Goal: Task Accomplishment & Management: Complete application form

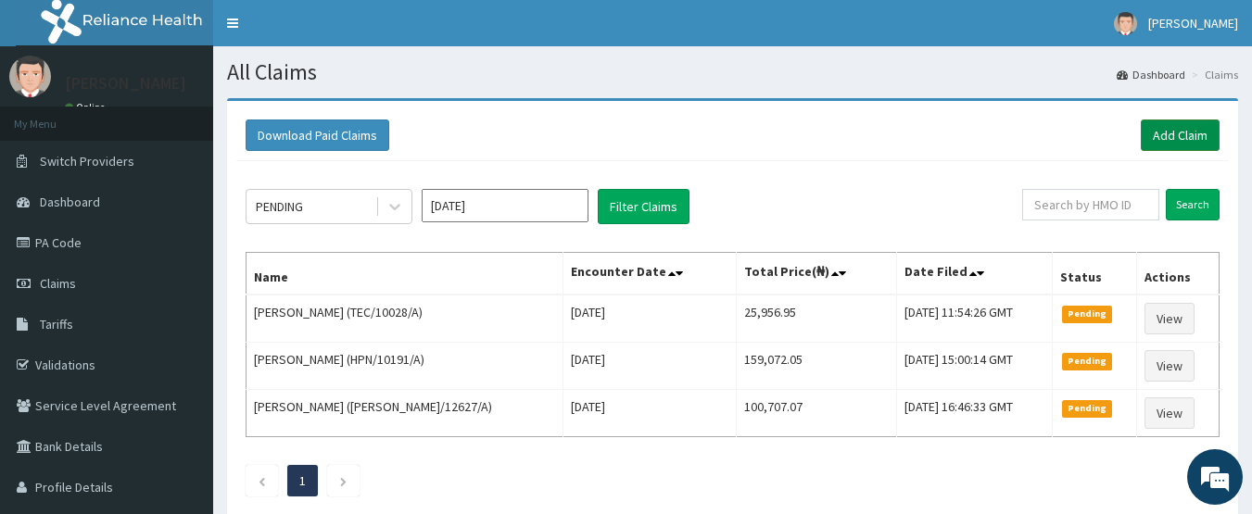
click at [1169, 138] on link "Add Claim" at bounding box center [1180, 136] width 79 height 32
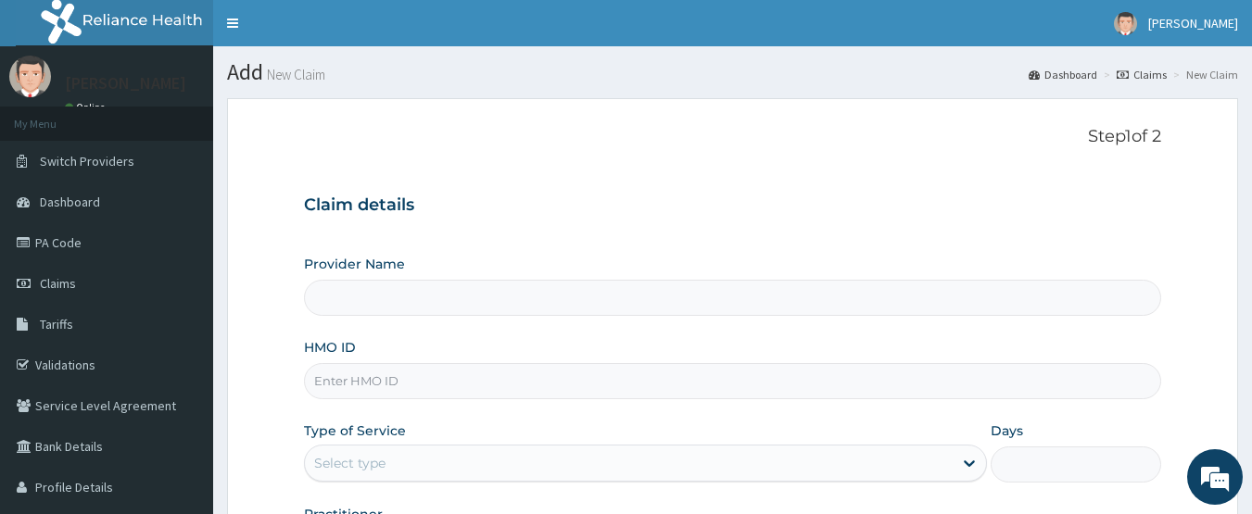
type input "CHIONHospital"
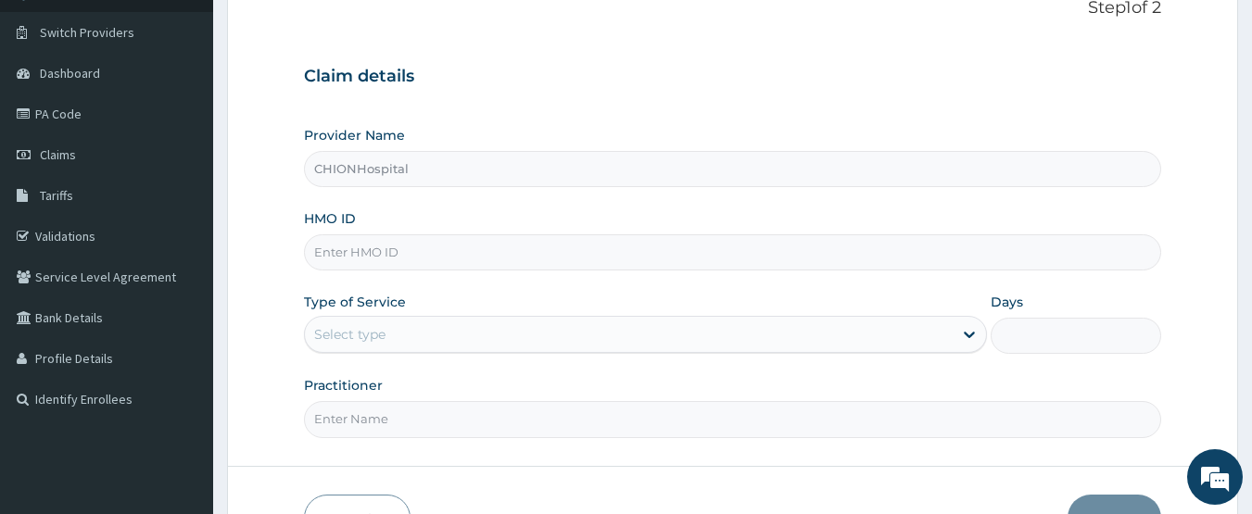
scroll to position [185, 0]
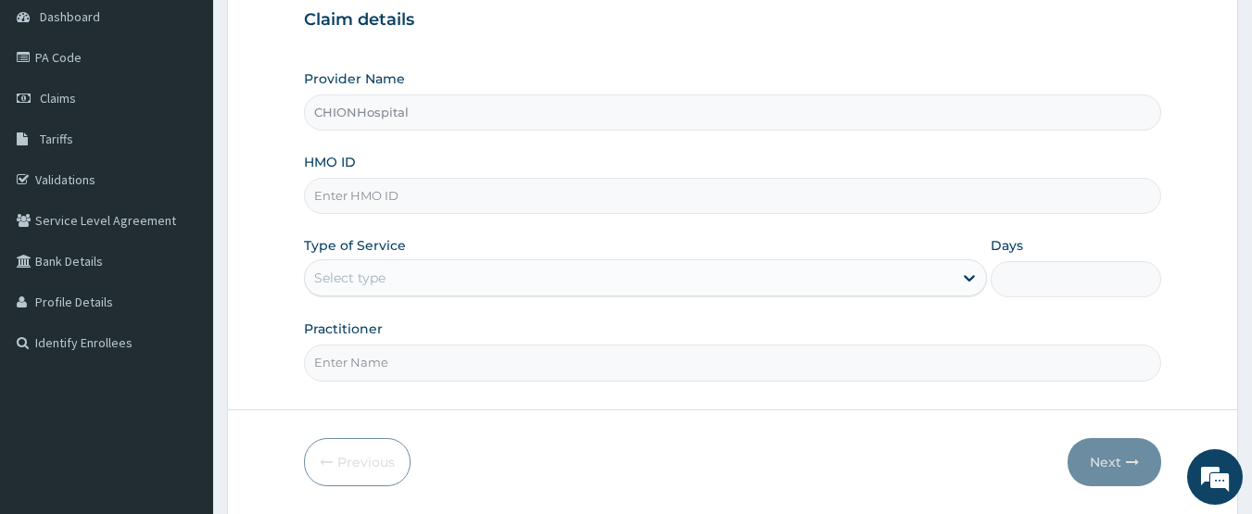
click at [395, 207] on input "HMO ID" at bounding box center [733, 196] width 858 height 36
paste input "PRS/10436/A"
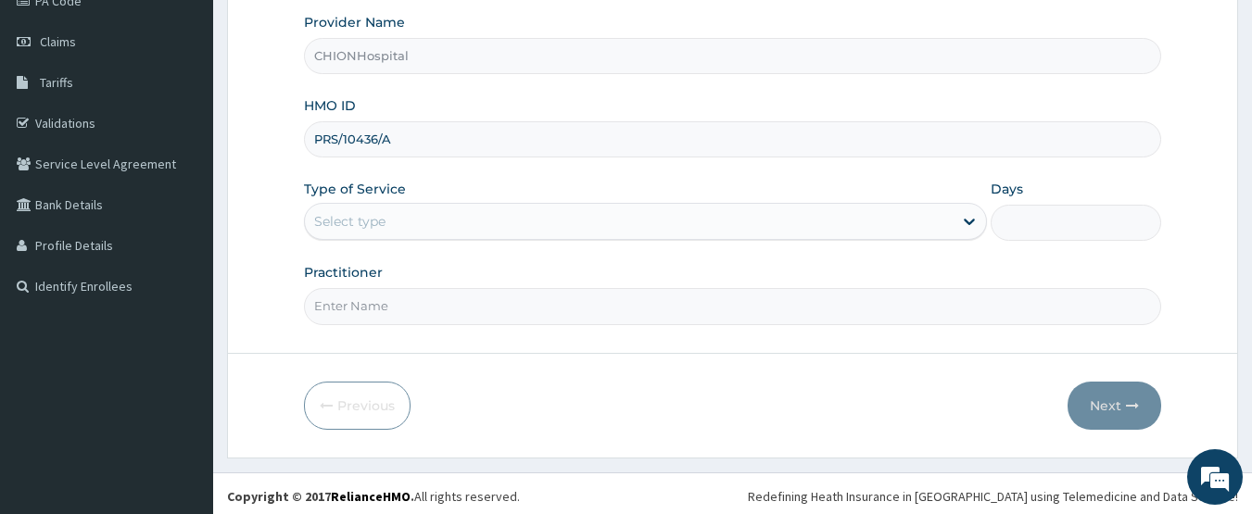
scroll to position [247, 0]
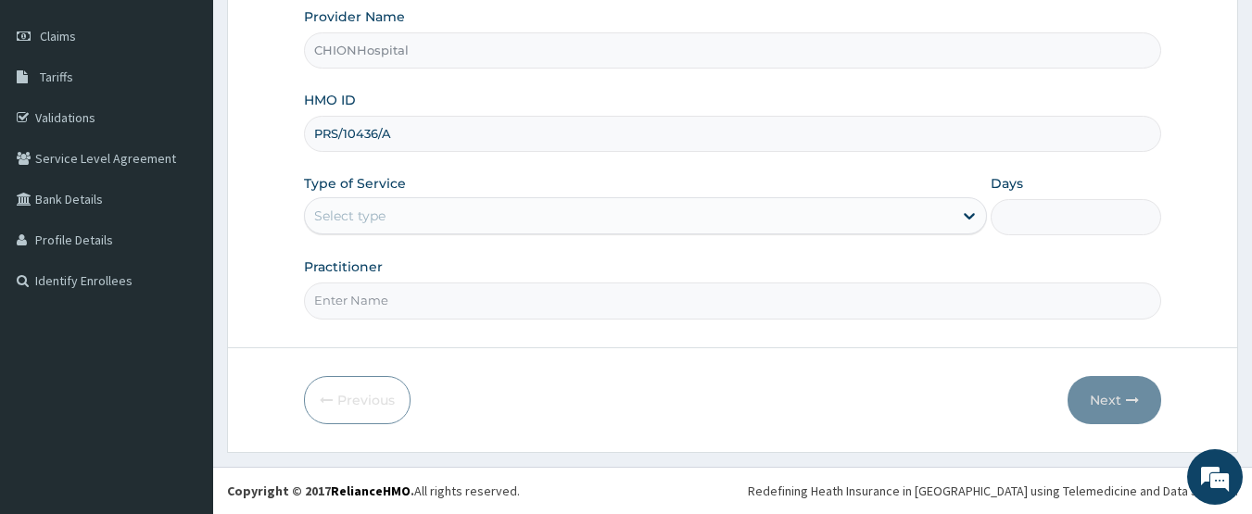
type input "PRS/10436/A"
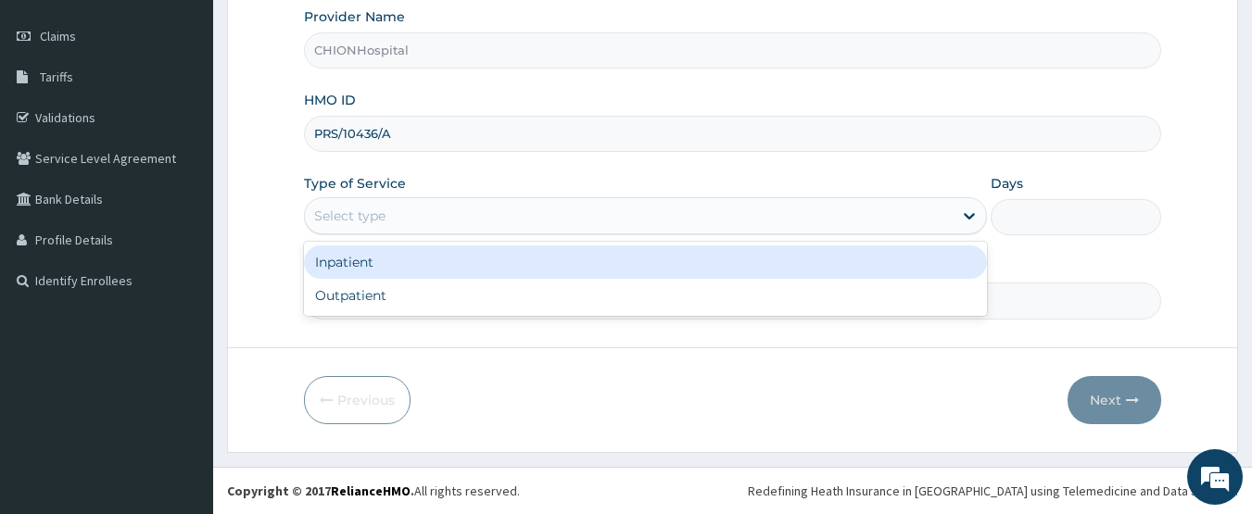
click at [396, 223] on div "Select type" at bounding box center [629, 216] width 648 height 30
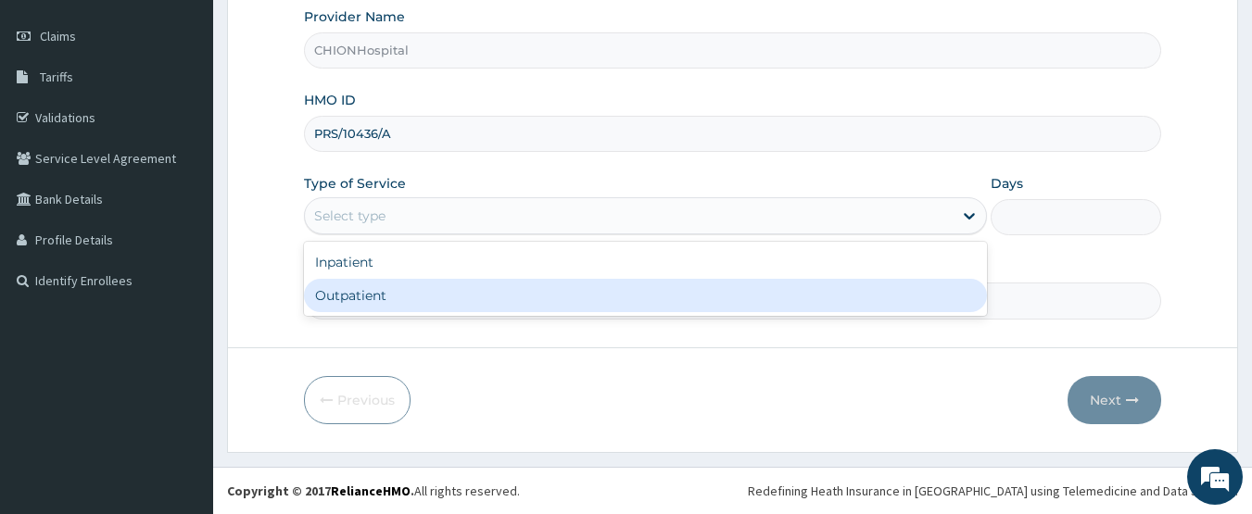
drag, startPoint x: 388, startPoint y: 299, endPoint x: 387, endPoint y: 310, distance: 11.2
click at [388, 303] on div "Outpatient" at bounding box center [645, 295] width 683 height 33
type input "1"
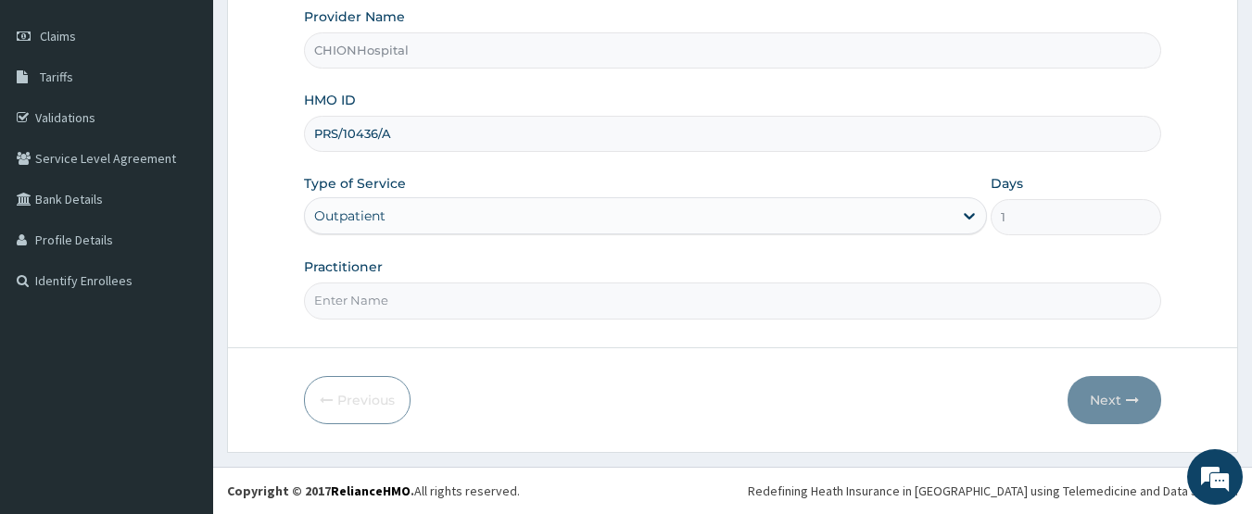
click at [383, 322] on form "Step 1 of 2 Claim details Provider Name CHIONHospital HMO ID PRS/10436/A Type o…" at bounding box center [732, 151] width 1011 height 601
click at [389, 310] on input "Practitioner" at bounding box center [733, 301] width 858 height 36
type input "DR EZE JONAH"
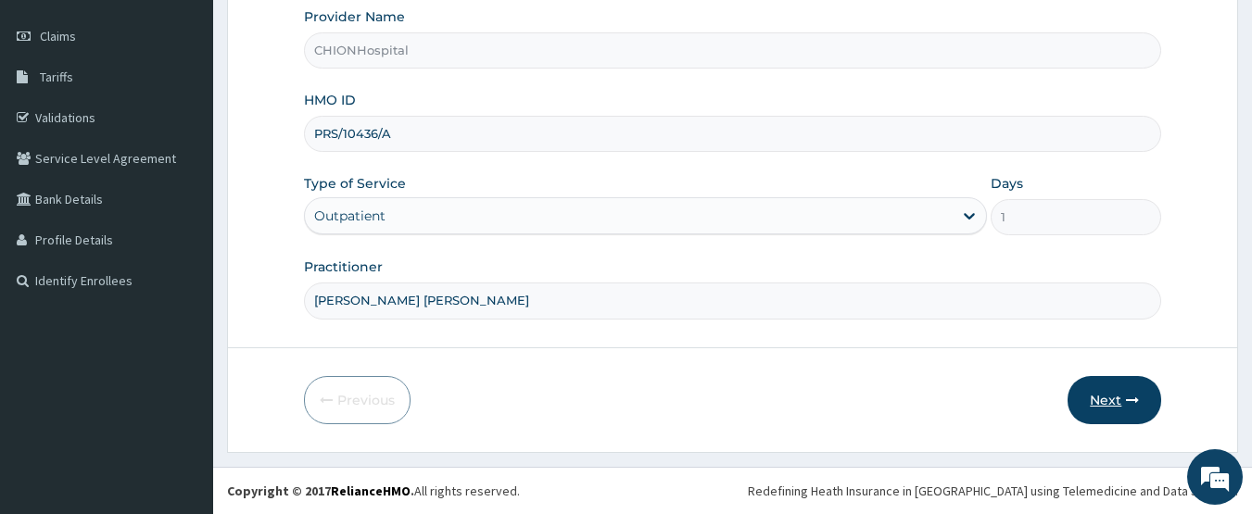
click at [1115, 407] on button "Next" at bounding box center [1115, 400] width 94 height 48
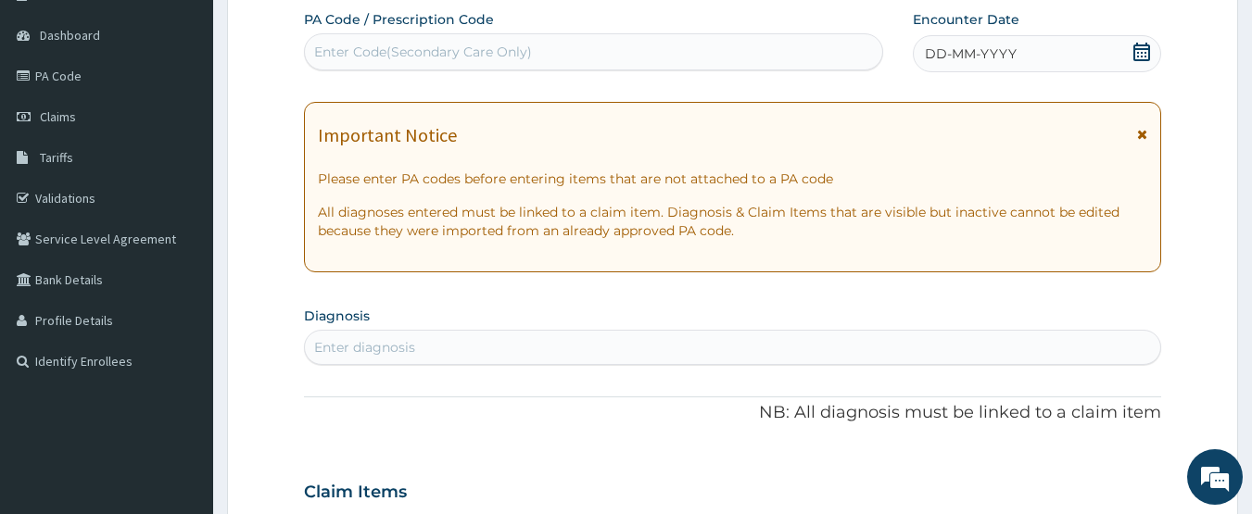
scroll to position [155, 0]
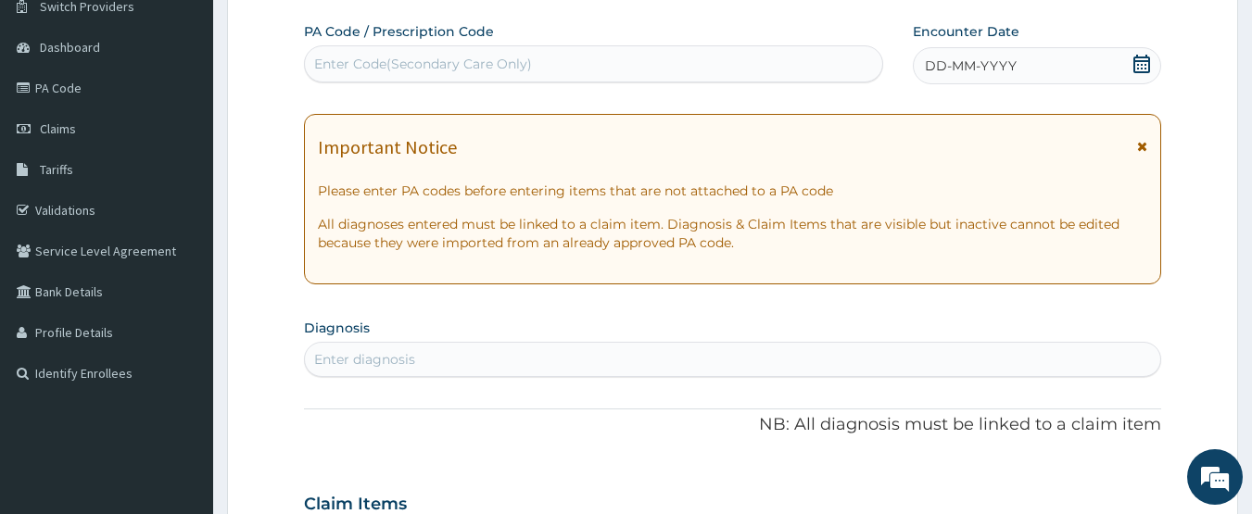
click at [469, 56] on div "Enter Code(Secondary Care Only)" at bounding box center [423, 64] width 218 height 19
type input "PA/0D2054"
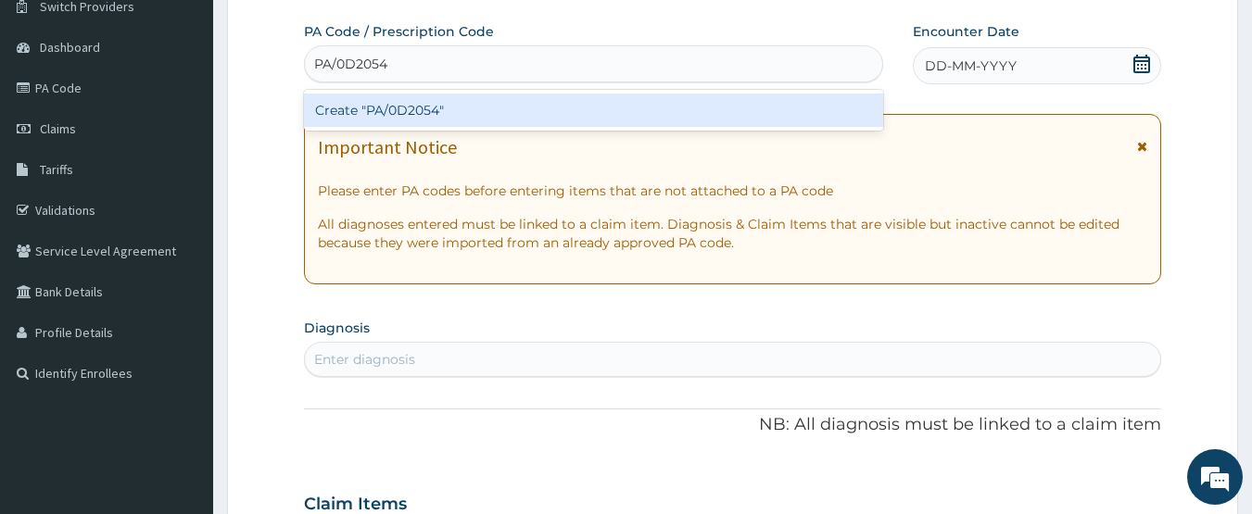
click at [463, 101] on div "Create "PA/0D2054"" at bounding box center [594, 110] width 580 height 33
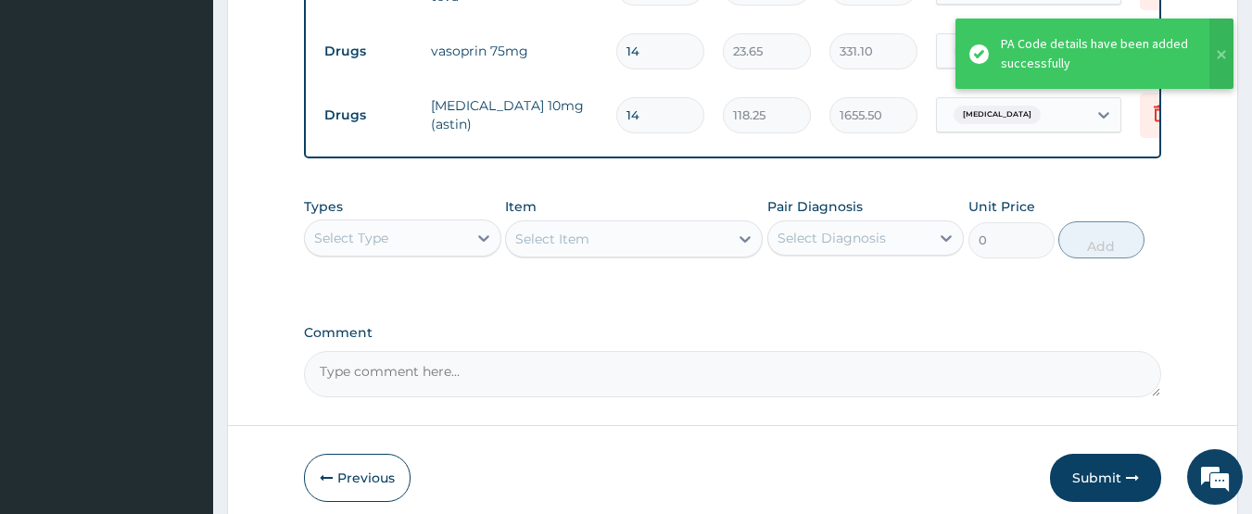
scroll to position [1004, 0]
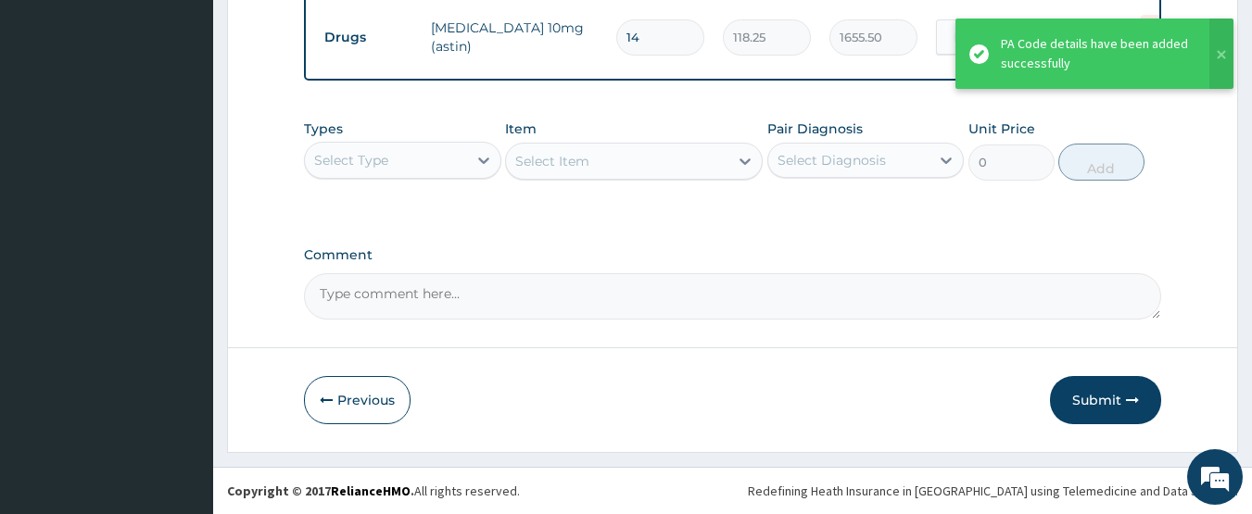
click at [391, 160] on div "Select Type" at bounding box center [386, 160] width 162 height 30
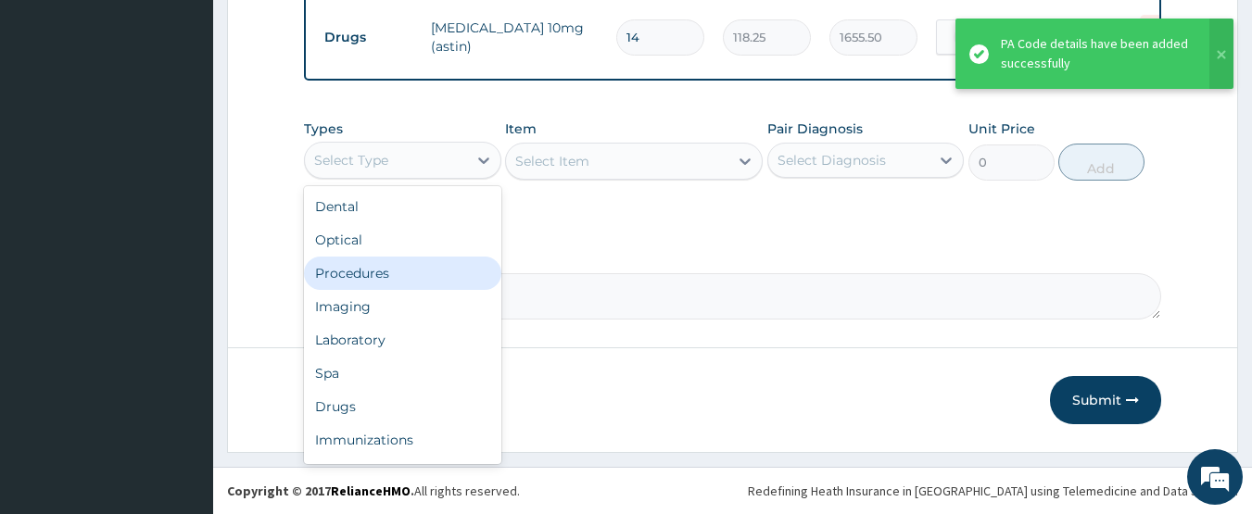
click at [355, 271] on div "Procedures" at bounding box center [402, 273] width 197 height 33
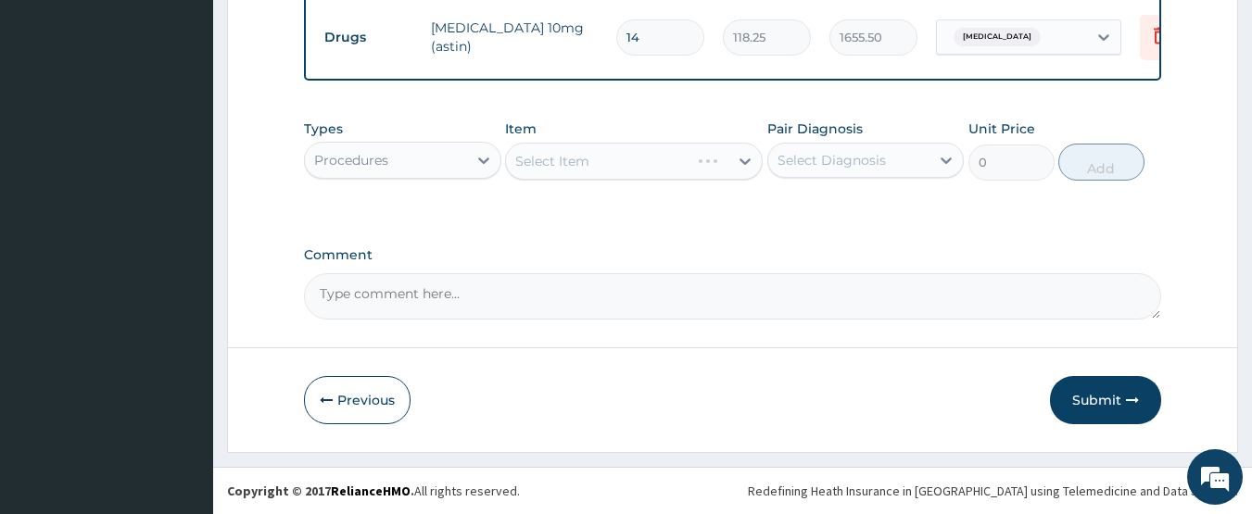
click at [607, 164] on div "Select Item" at bounding box center [634, 161] width 258 height 37
click at [586, 166] on div "Select Item" at bounding box center [552, 161] width 74 height 19
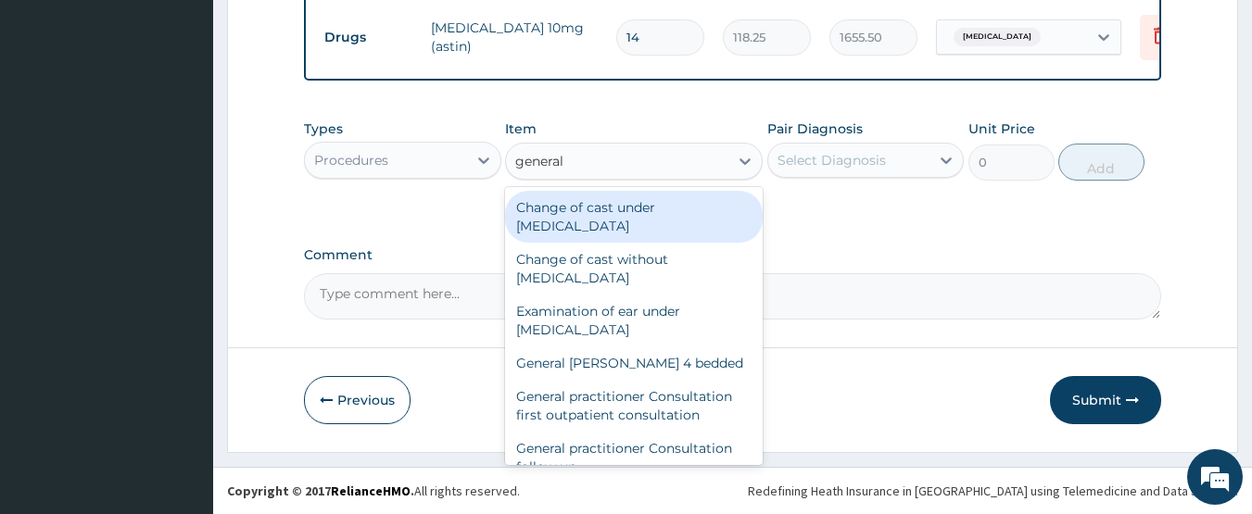
type input "general p"
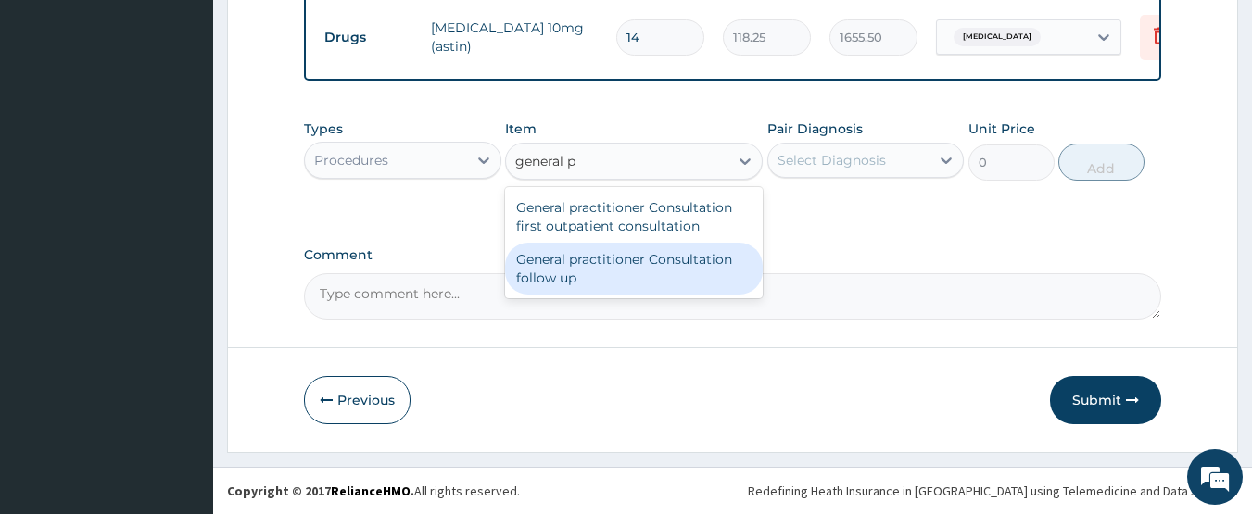
click at [634, 286] on div "General practitioner Consultation follow up" at bounding box center [634, 269] width 258 height 52
type input "2365"
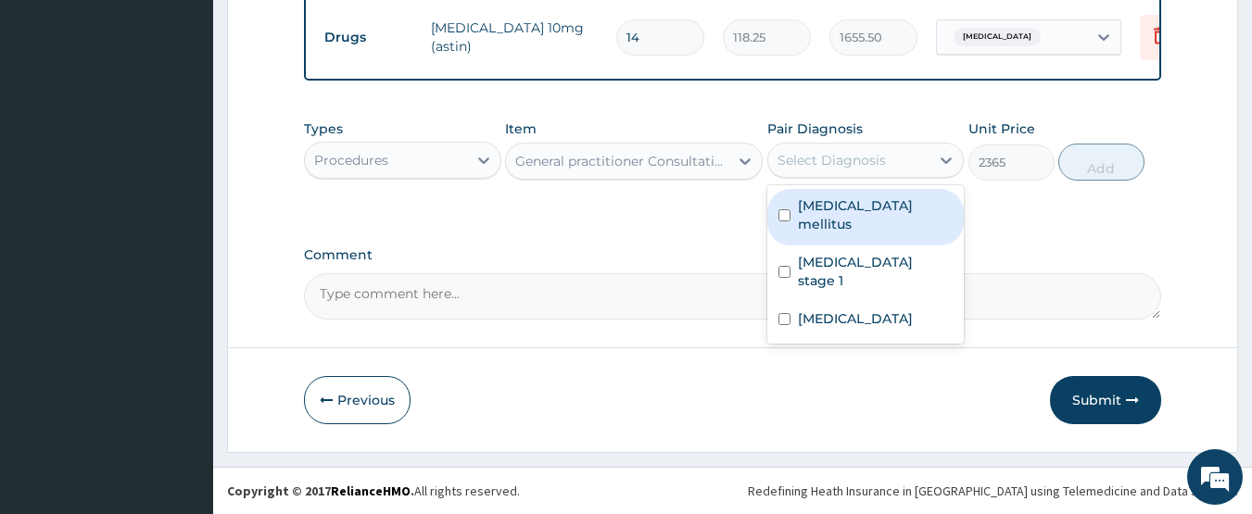
click at [844, 159] on div "Select Diagnosis" at bounding box center [831, 160] width 108 height 19
drag, startPoint x: 838, startPoint y: 209, endPoint x: 834, endPoint y: 234, distance: 25.3
click at [838, 216] on div "Diabetes mellitus" at bounding box center [865, 217] width 197 height 57
checkbox input "true"
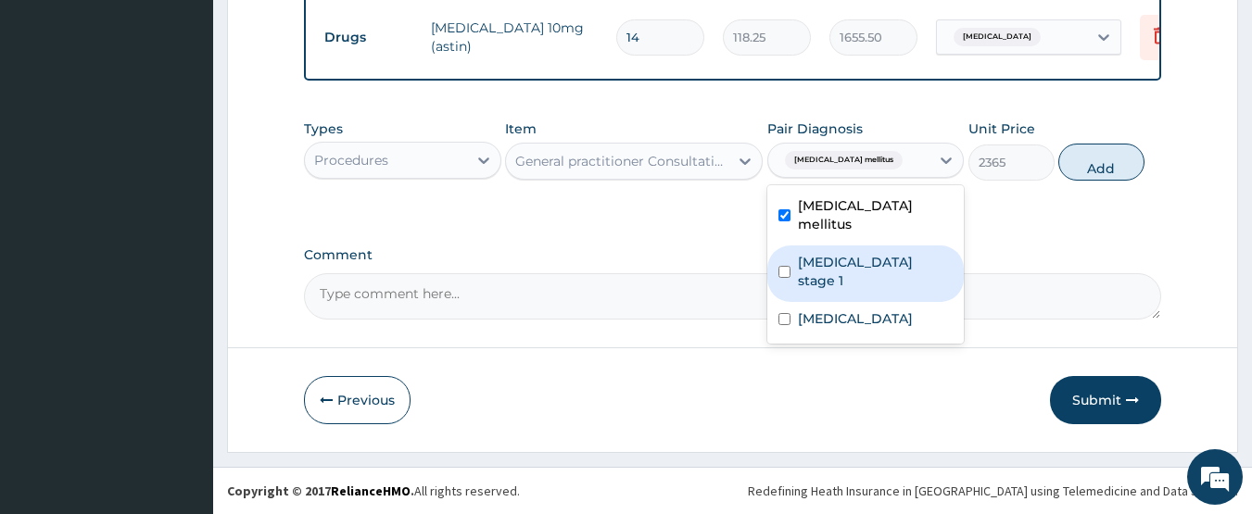
drag, startPoint x: 834, startPoint y: 242, endPoint x: 829, endPoint y: 262, distance: 20.9
click at [833, 253] on label "Hypertension stage 1" at bounding box center [876, 271] width 156 height 37
checkbox input "true"
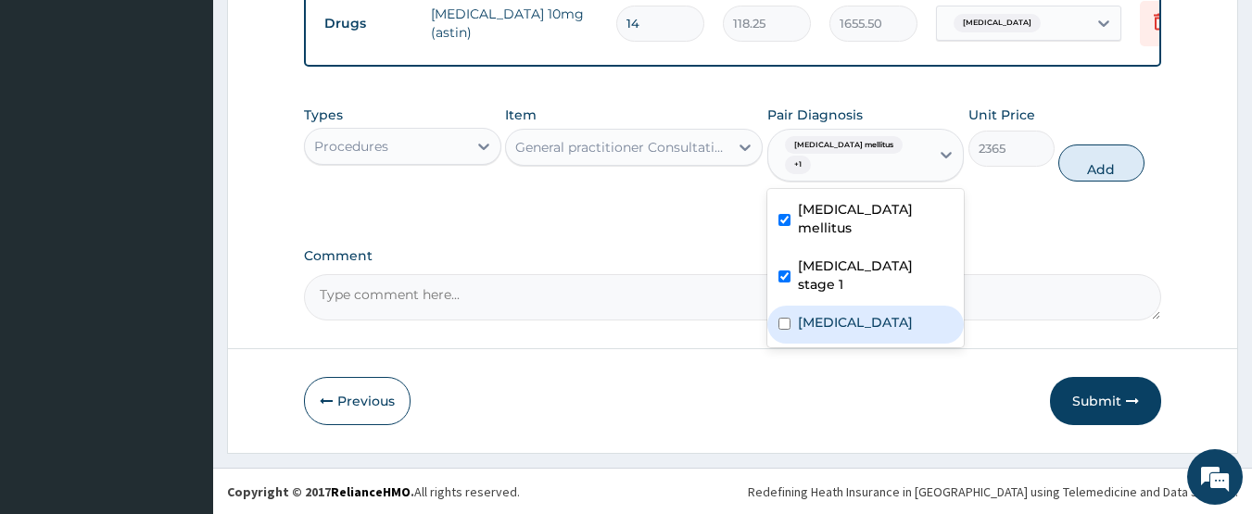
click at [820, 313] on label "Hyperlipidemia" at bounding box center [855, 322] width 115 height 19
checkbox input "true"
drag, startPoint x: 1113, startPoint y: 165, endPoint x: 1019, endPoint y: 220, distance: 108.4
click at [1111, 165] on button "Add" at bounding box center [1101, 163] width 86 height 37
type input "0"
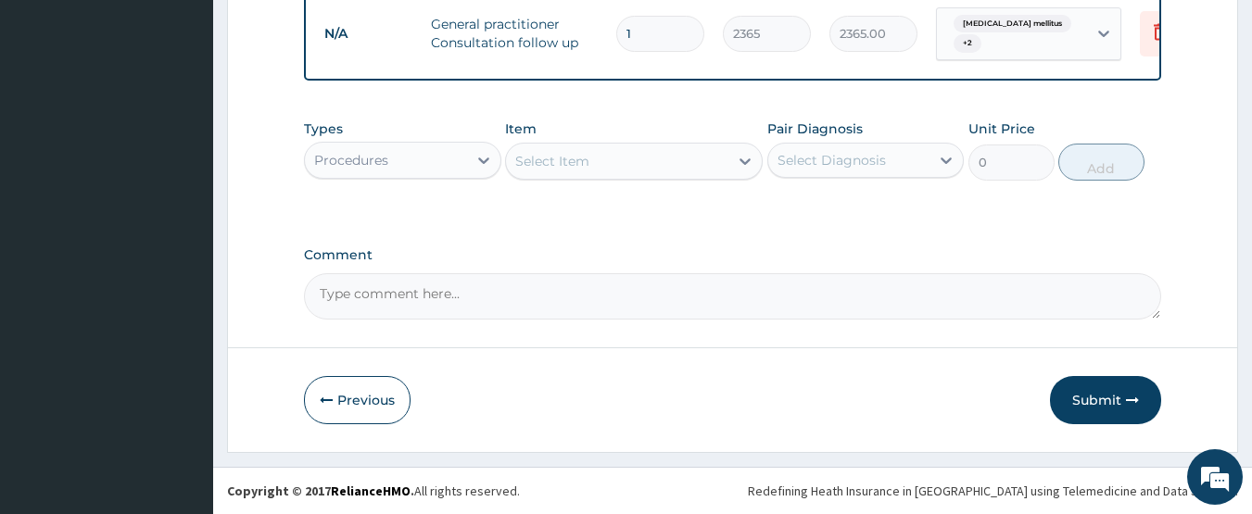
scroll to position [1075, 0]
click at [1100, 389] on button "Submit" at bounding box center [1105, 400] width 111 height 48
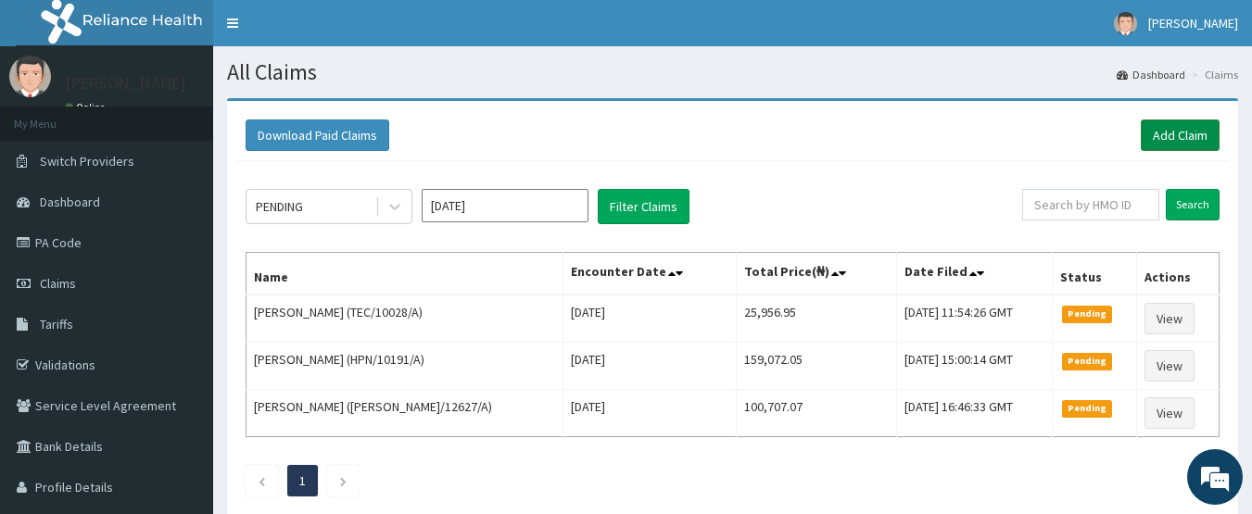
click at [1183, 133] on link "Add Claim" at bounding box center [1180, 136] width 79 height 32
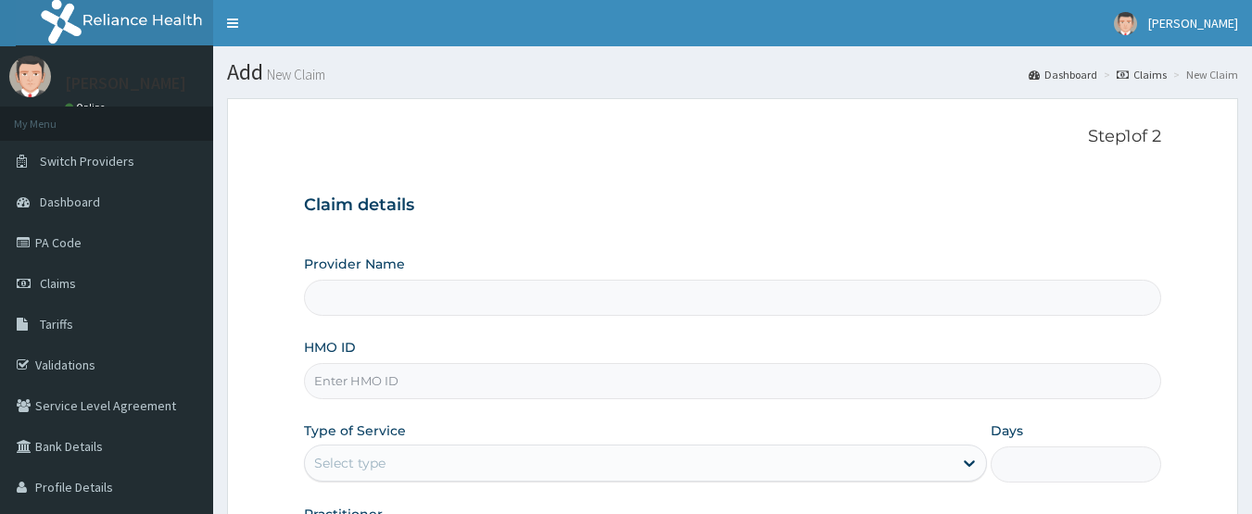
type input "CHIONHospital"
click at [59, 248] on link "PA Code" at bounding box center [106, 242] width 213 height 41
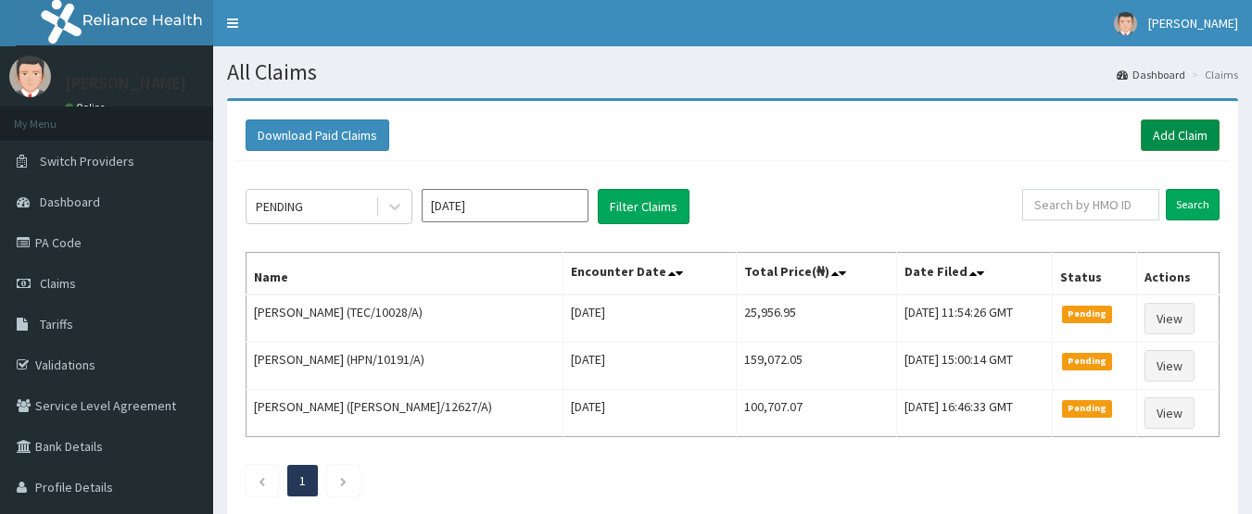
click at [1161, 131] on link "Add Claim" at bounding box center [1180, 136] width 79 height 32
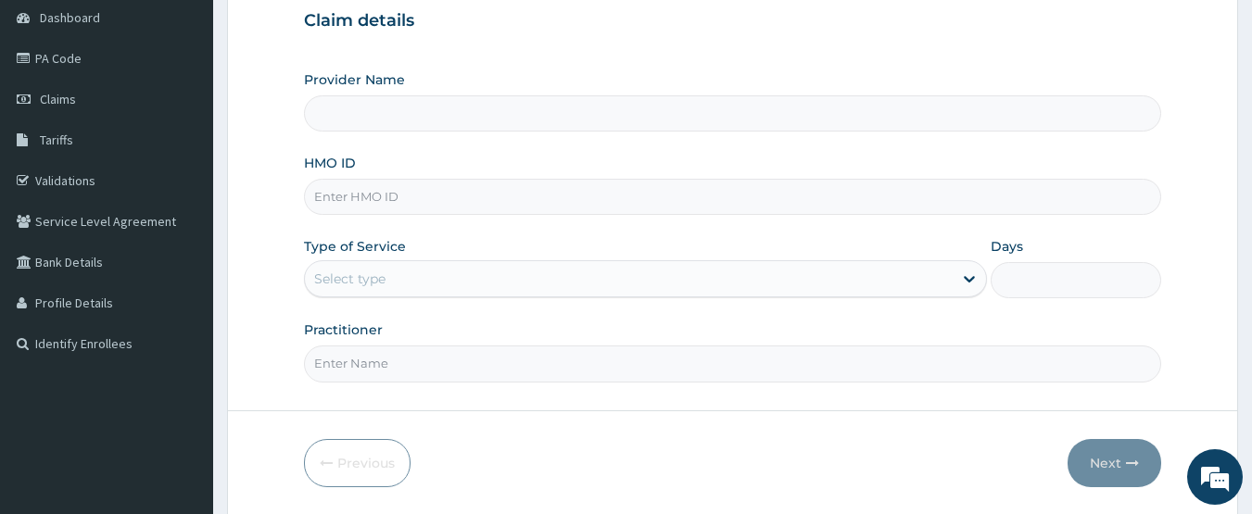
scroll to position [185, 0]
type input "CHIONHospital"
click at [337, 196] on input "HMO ID" at bounding box center [733, 196] width 858 height 36
paste input "PIT/10053/A"
type input "PIT/10053/A"
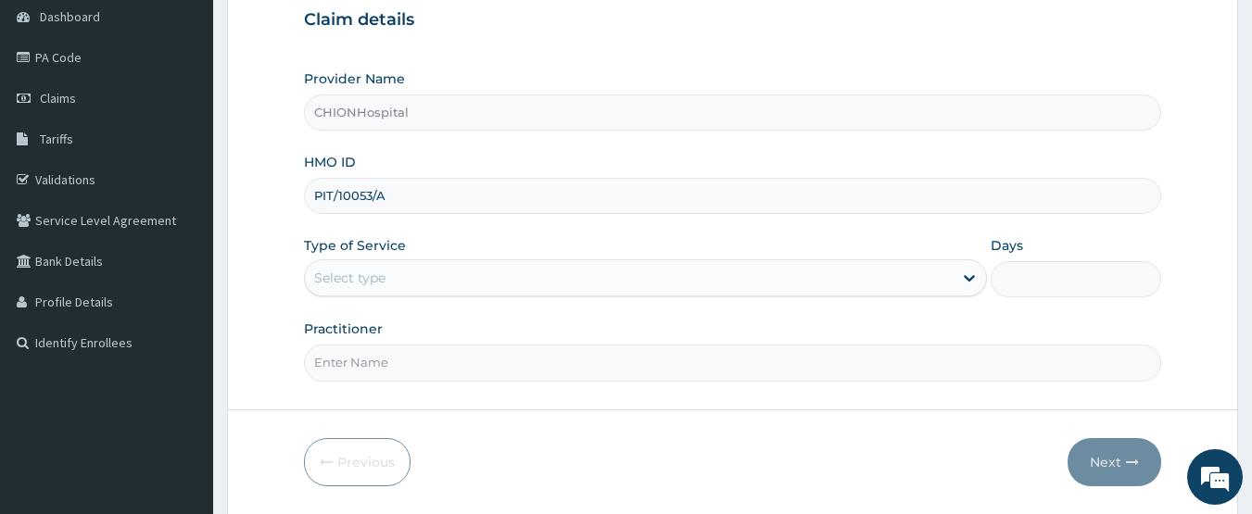
click at [361, 268] on div "Select type" at bounding box center [629, 278] width 648 height 30
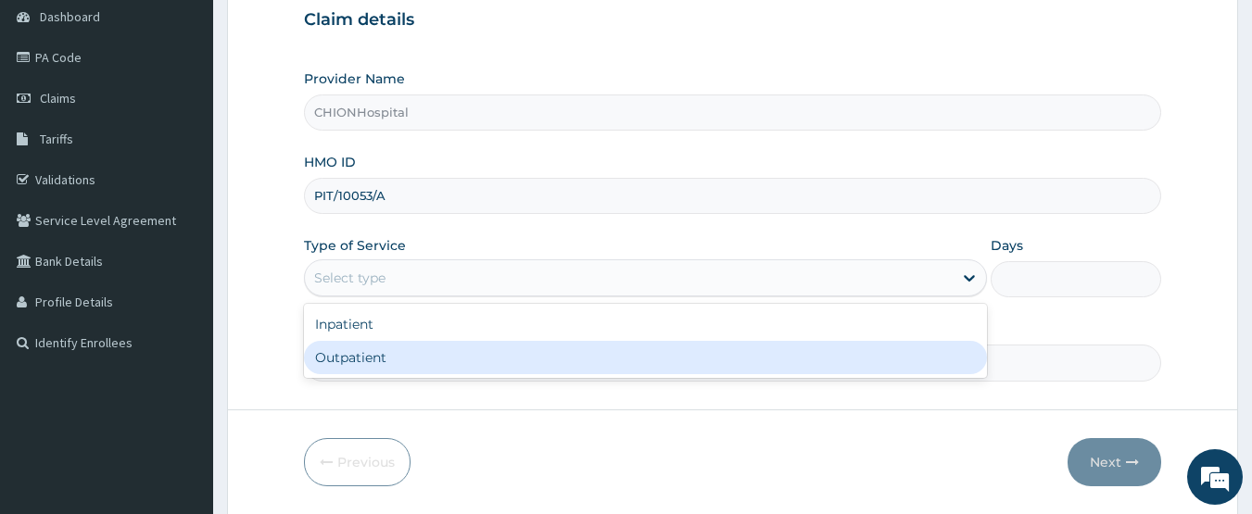
click at [347, 366] on div "Outpatient" at bounding box center [645, 357] width 683 height 33
type input "1"
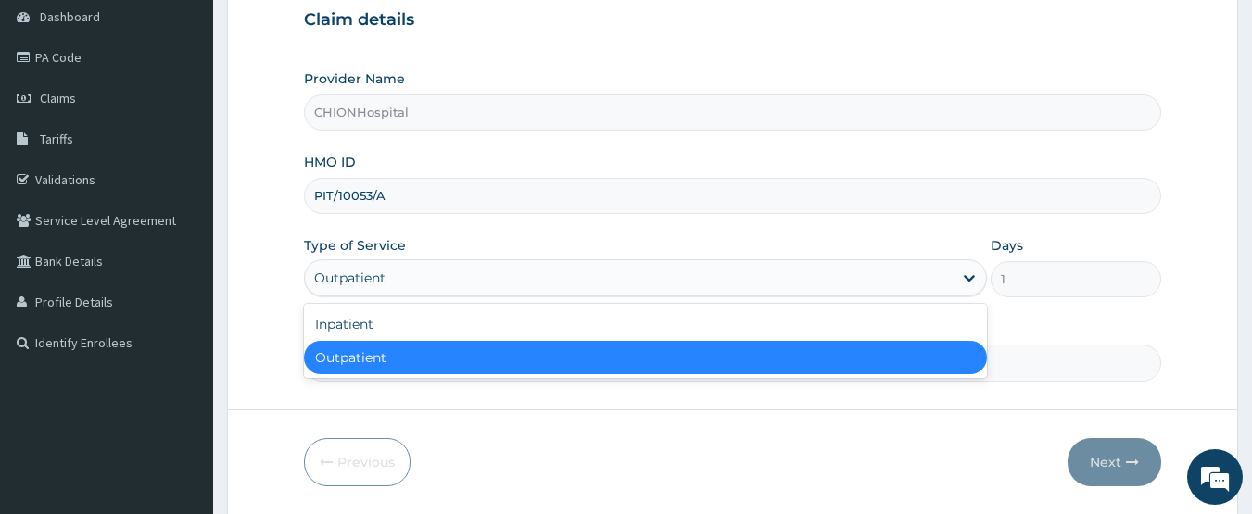
click at [373, 286] on div "Outpatient" at bounding box center [349, 278] width 71 height 19
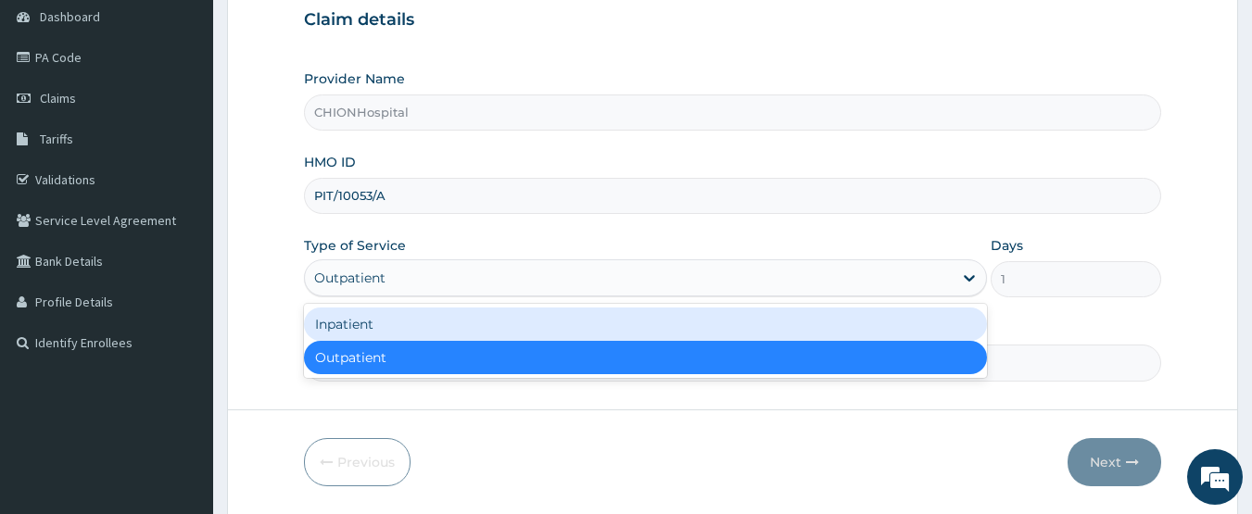
click at [363, 330] on div "Inpatient" at bounding box center [645, 324] width 683 height 33
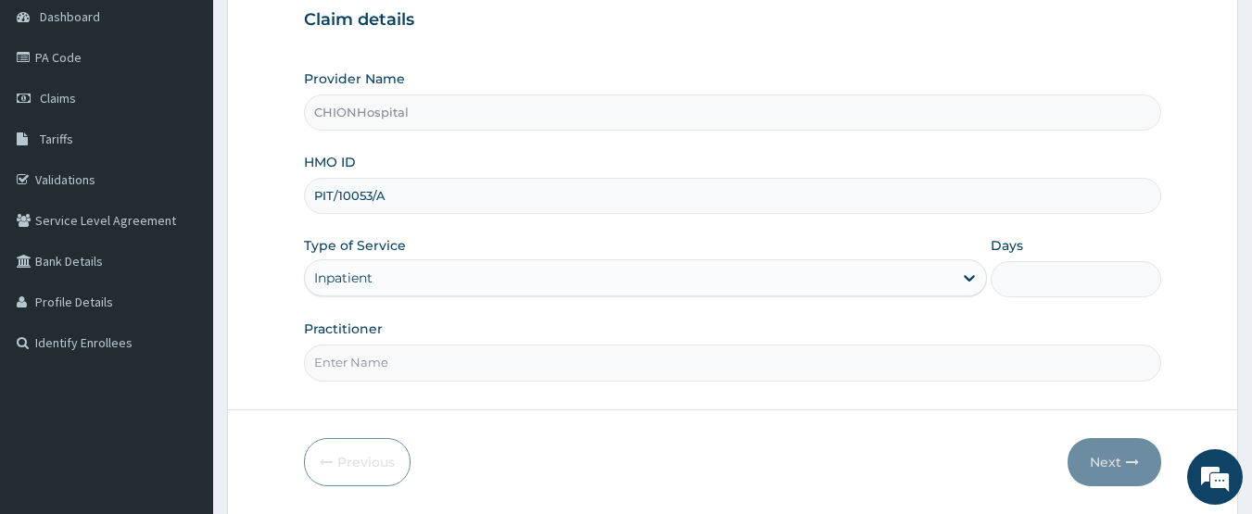
click at [1050, 292] on input "Days" at bounding box center [1076, 279] width 171 height 36
type input "2"
click at [381, 364] on input "Practitioner" at bounding box center [733, 363] width 858 height 36
type input "DR EZE JONAH"
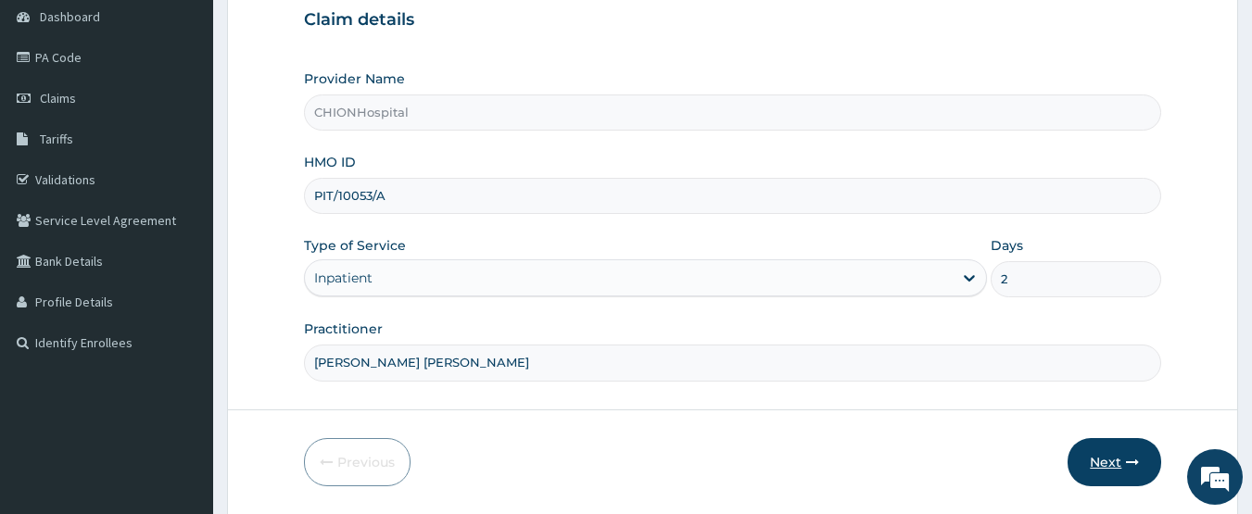
click at [1106, 466] on button "Next" at bounding box center [1115, 462] width 94 height 48
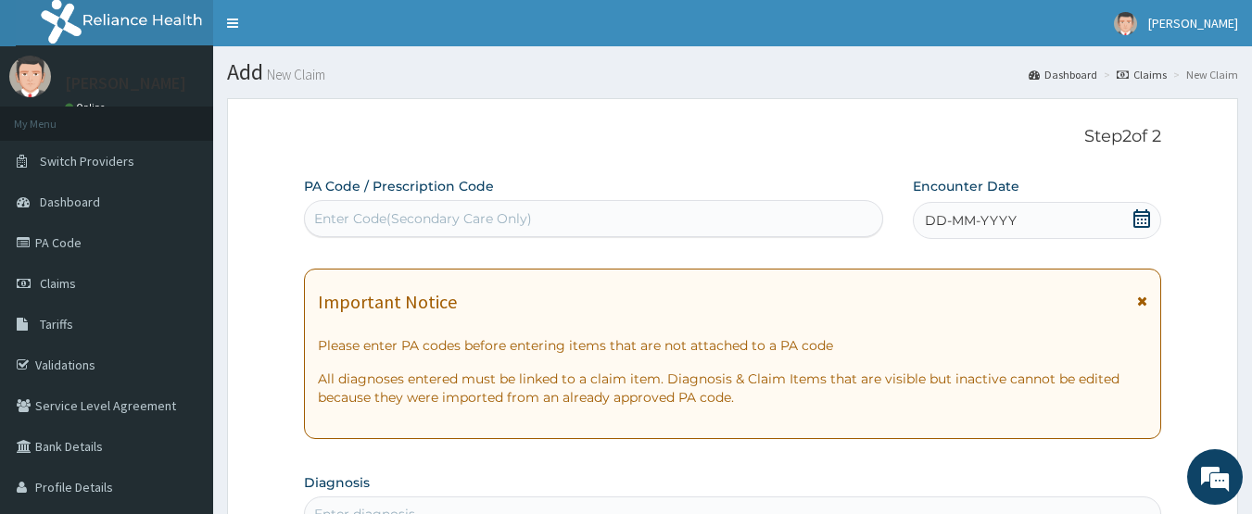
click at [462, 224] on div "Enter Code(Secondary Care Only)" at bounding box center [423, 218] width 218 height 19
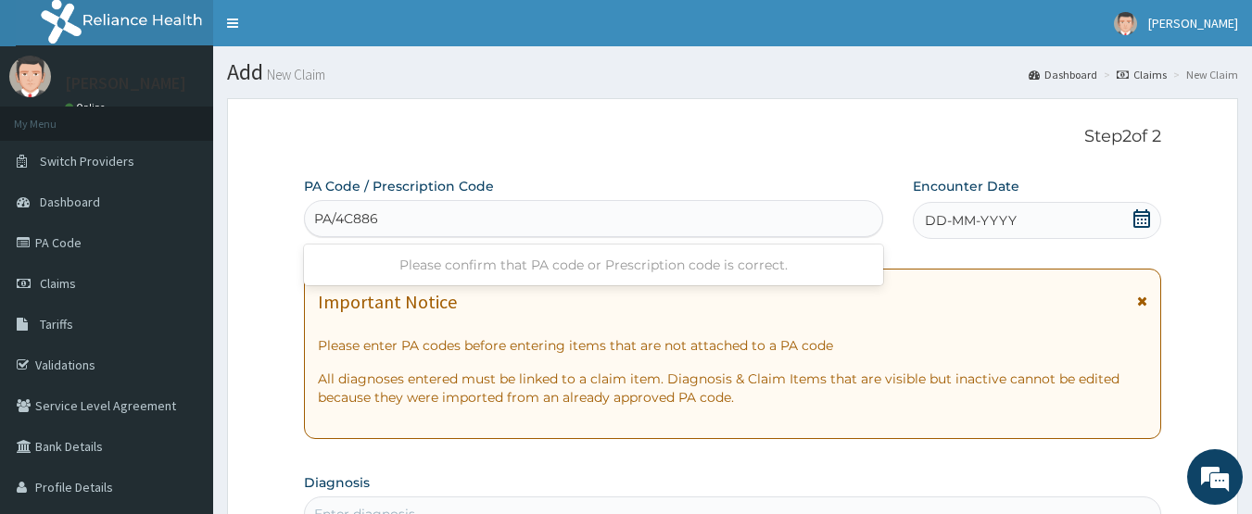
type input "PA/4C8865"
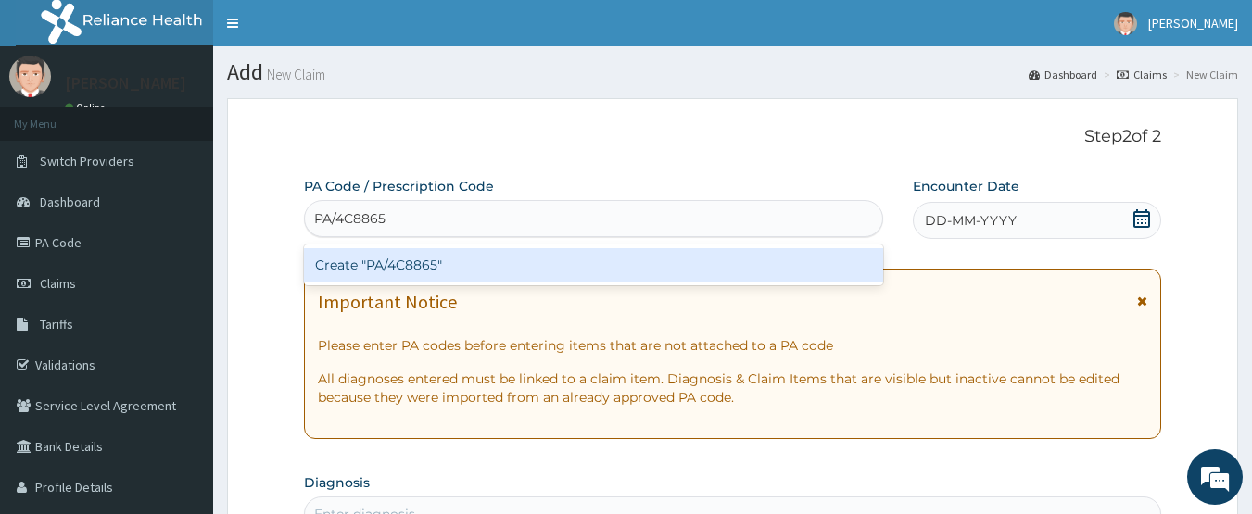
click at [474, 252] on div "Create "PA/4C8865"" at bounding box center [594, 264] width 580 height 33
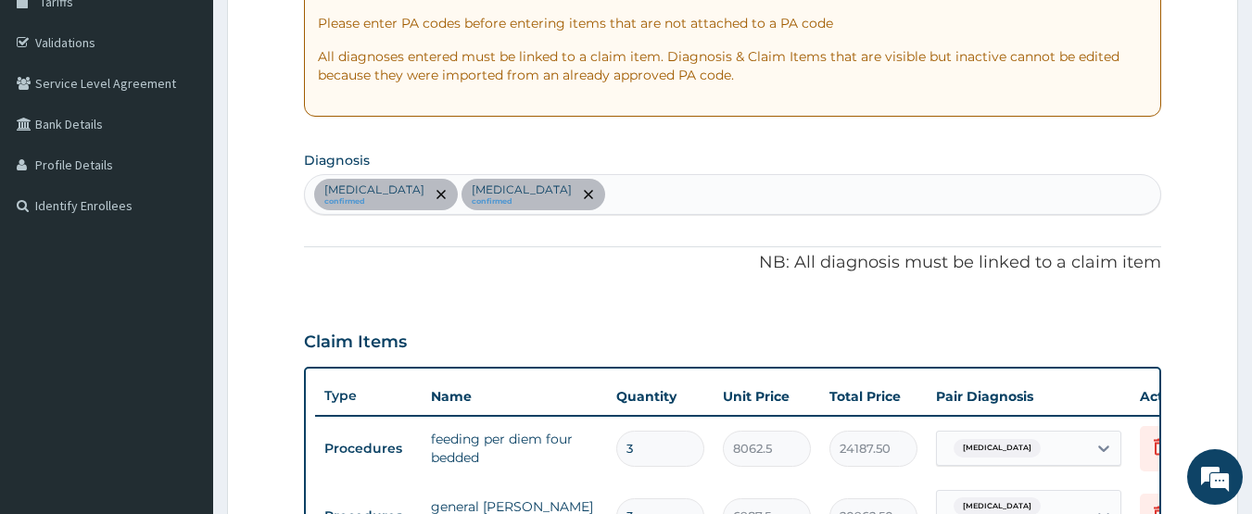
scroll to position [300, 0]
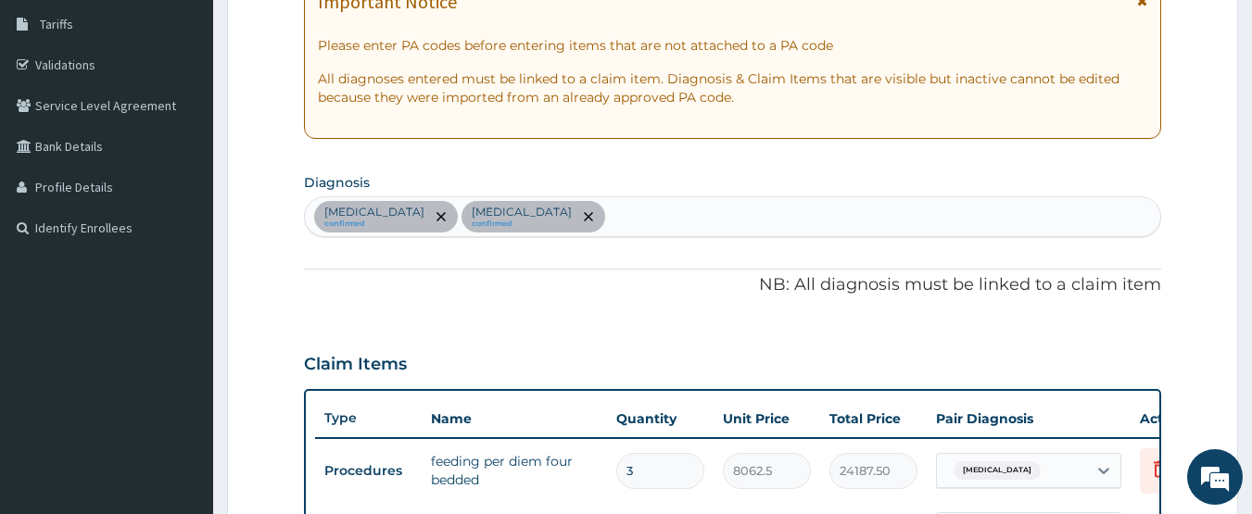
click at [546, 221] on div "Malaria confirmed Hyperemesis confirmed" at bounding box center [733, 216] width 856 height 39
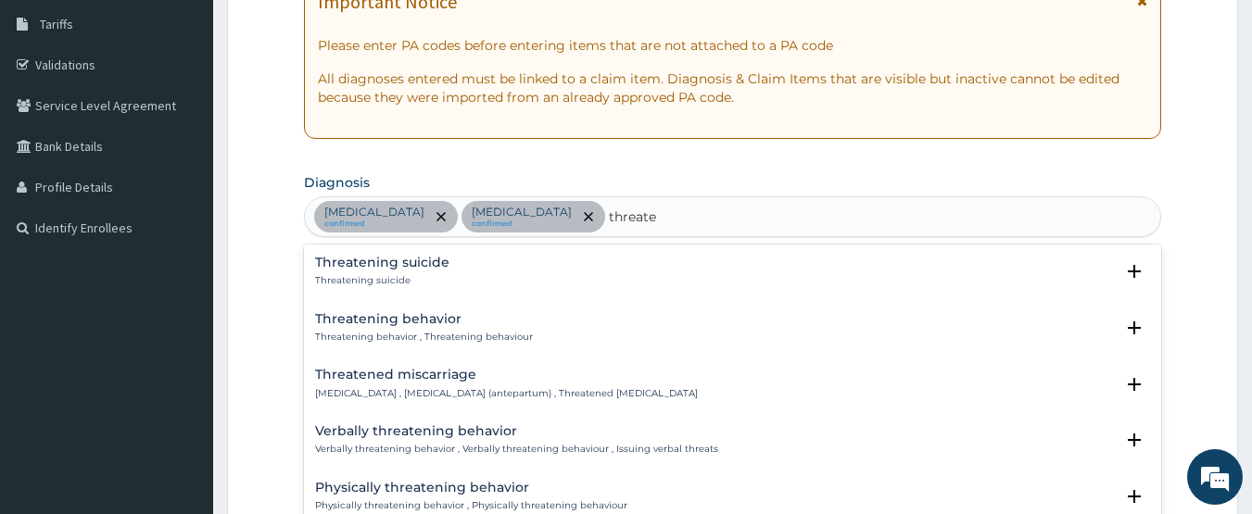
type input "threaten"
click at [466, 392] on p "Threatened abortion , Threatened abortion (antepartum) , Threatened miscarriage" at bounding box center [506, 393] width 383 height 13
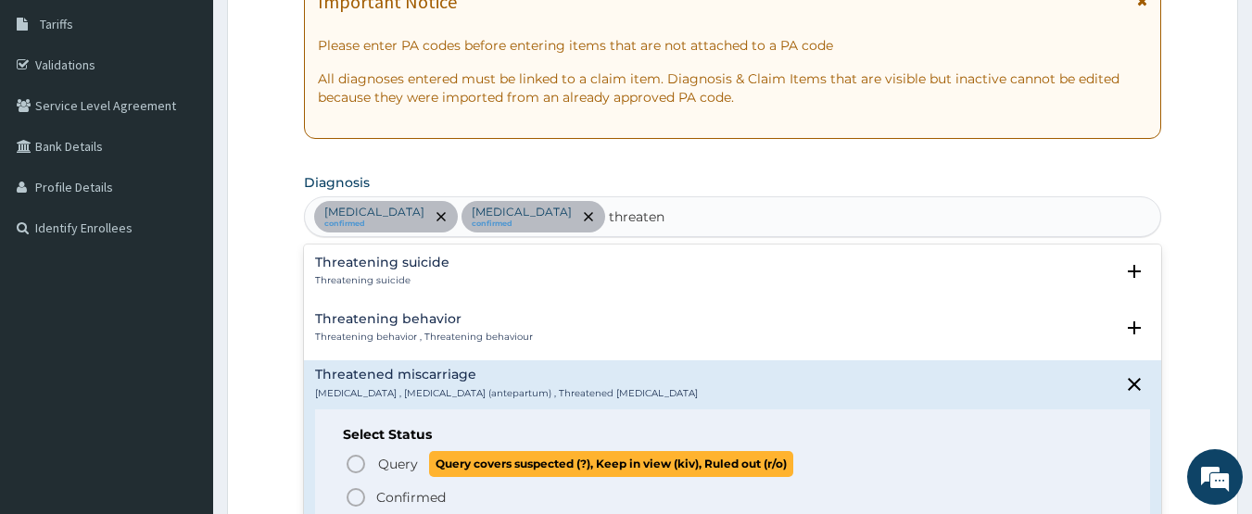
click at [354, 467] on icon "status option query" at bounding box center [356, 464] width 22 height 22
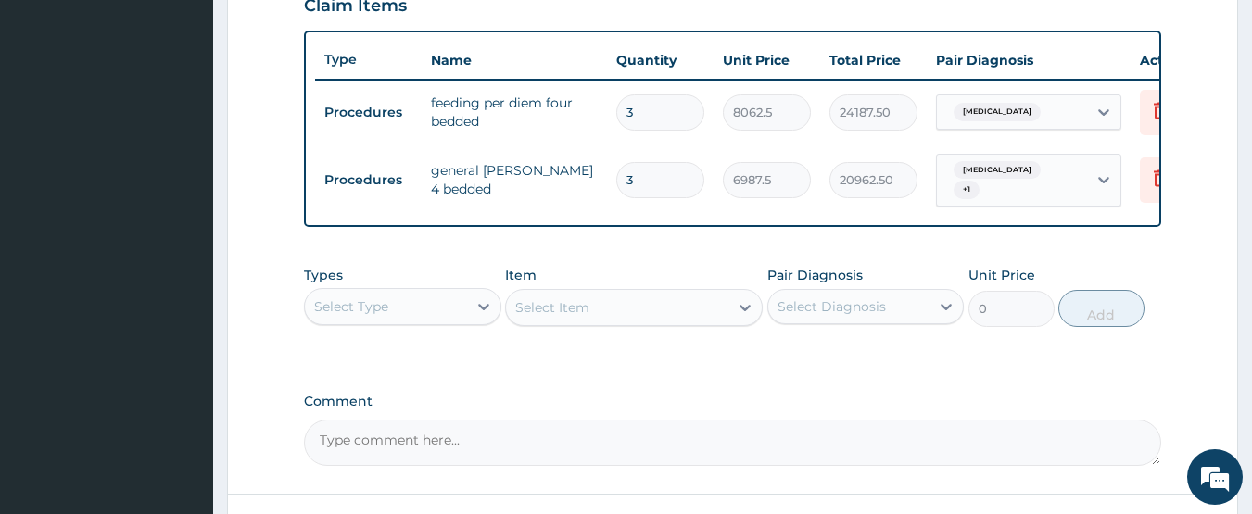
scroll to position [671, 0]
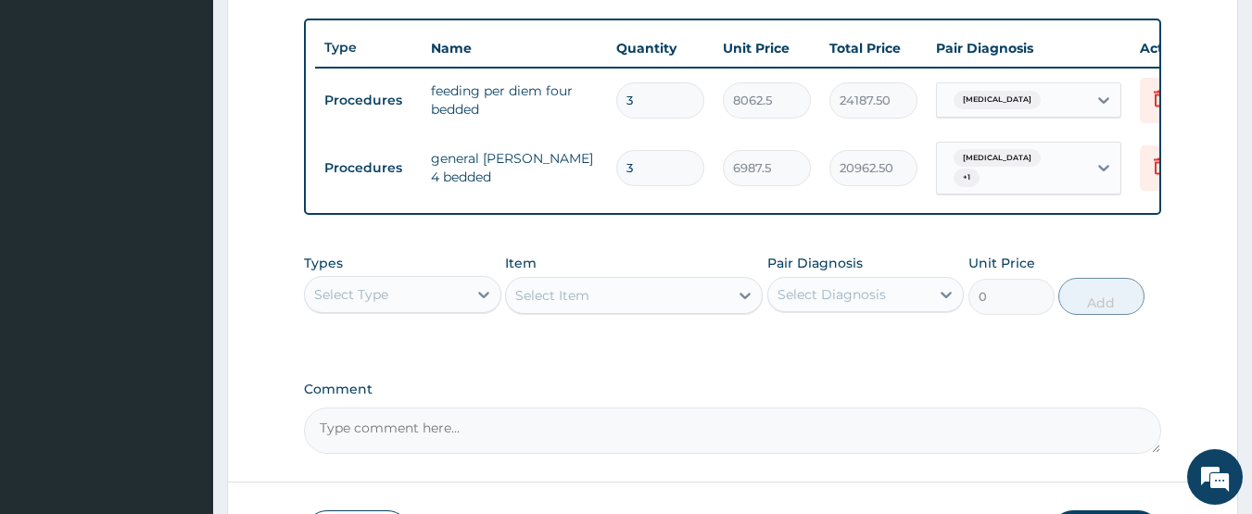
click at [396, 310] on div "Select Type" at bounding box center [386, 295] width 162 height 30
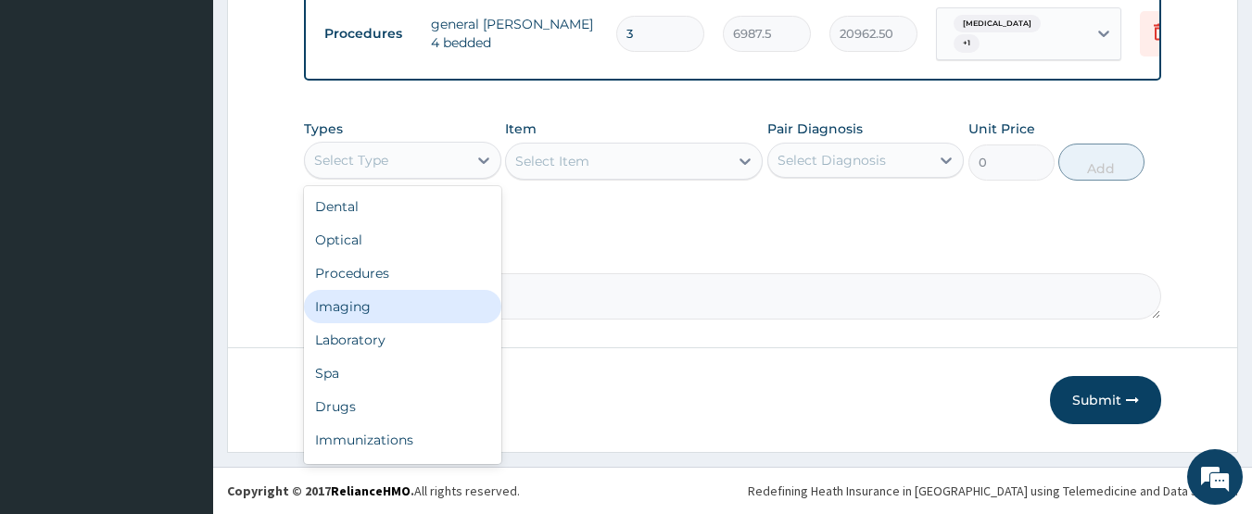
scroll to position [812, 0]
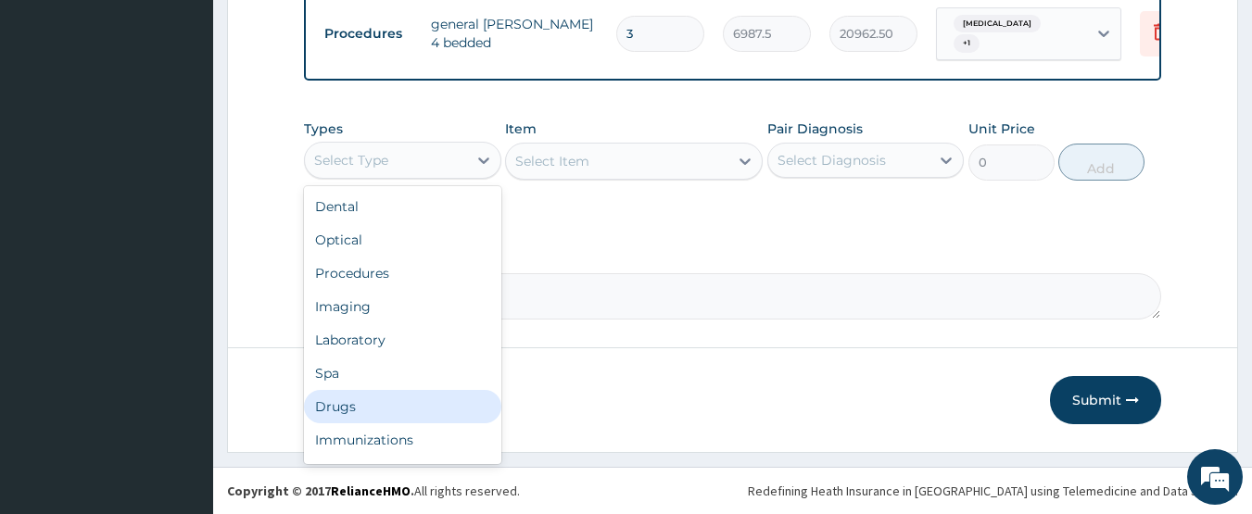
click at [320, 408] on div "Drugs" at bounding box center [402, 406] width 197 height 33
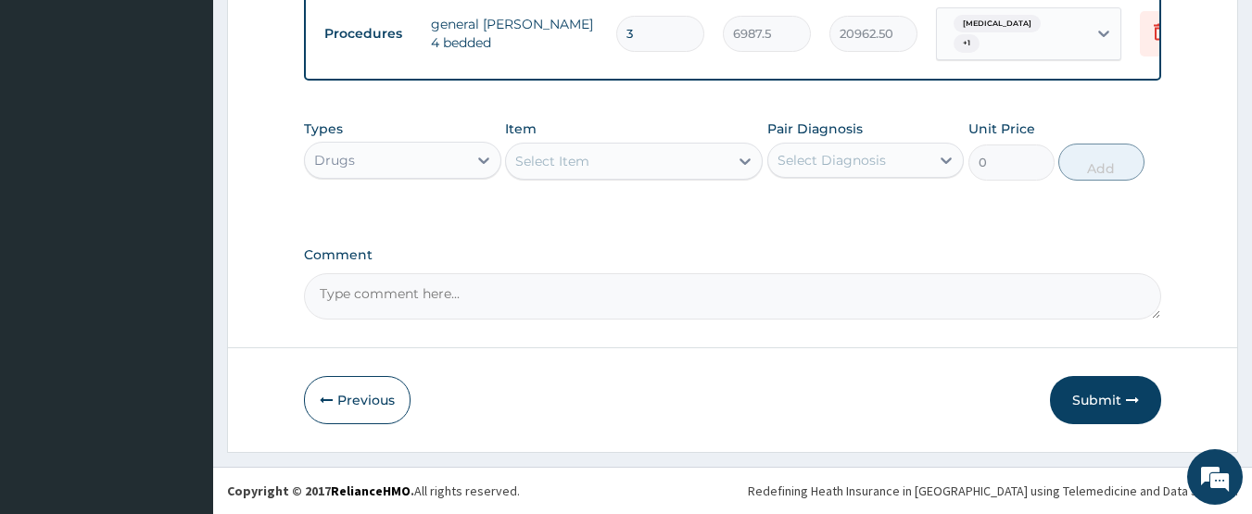
click at [610, 168] on div "Select Item" at bounding box center [617, 161] width 222 height 30
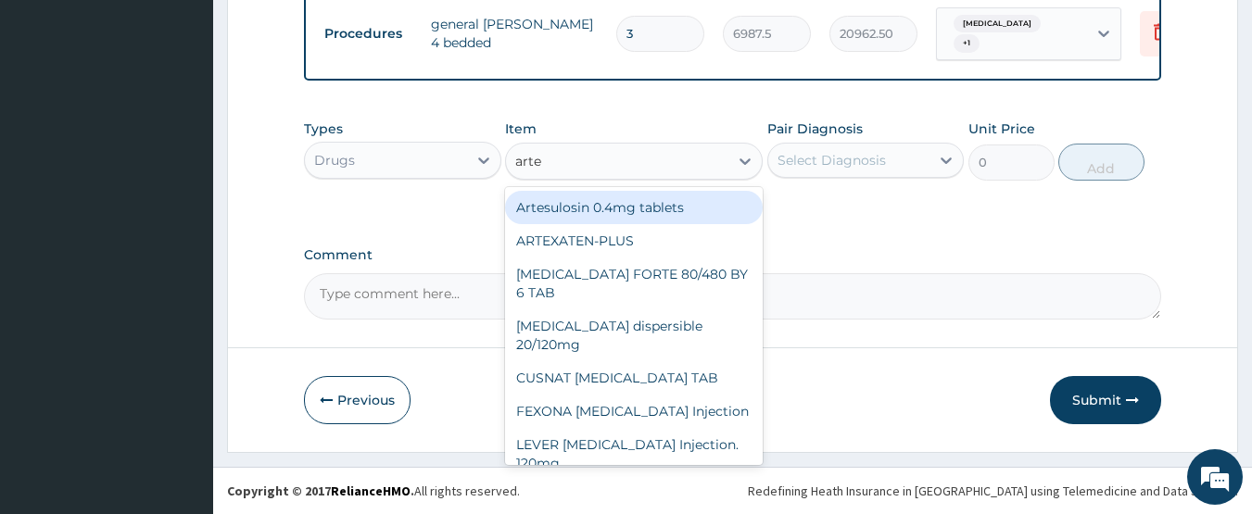
type input "artee"
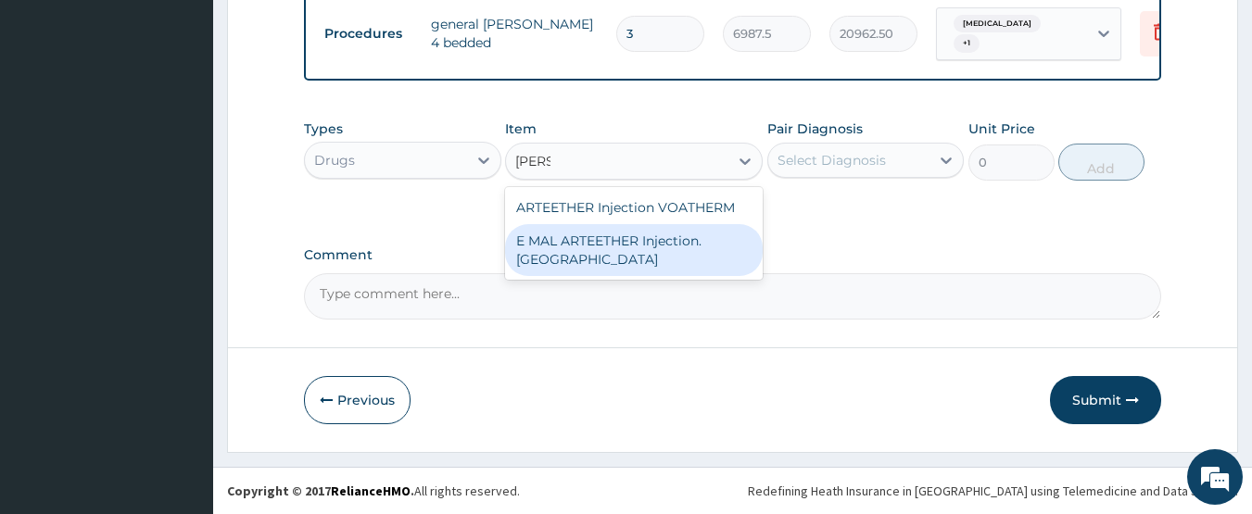
click at [649, 261] on div "E MAL ARTEETHER Injection. FIDSON" at bounding box center [634, 250] width 258 height 52
type input "1773.75"
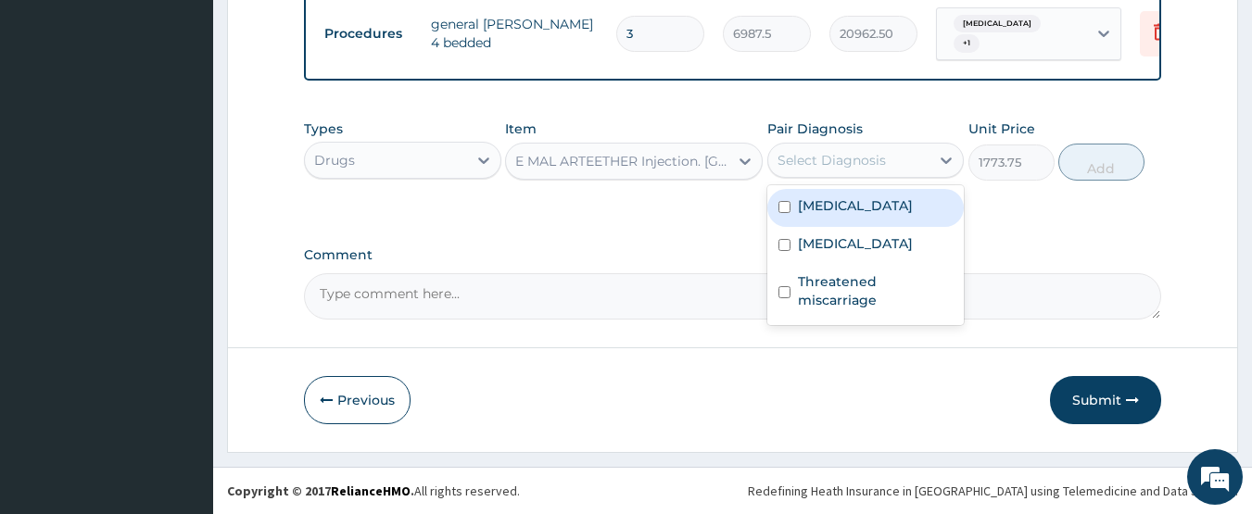
click at [815, 164] on div "Select Diagnosis" at bounding box center [831, 160] width 108 height 19
drag, startPoint x: 823, startPoint y: 198, endPoint x: 994, endPoint y: 188, distance: 171.7
click at [825, 199] on label "Malaria" at bounding box center [855, 205] width 115 height 19
checkbox input "true"
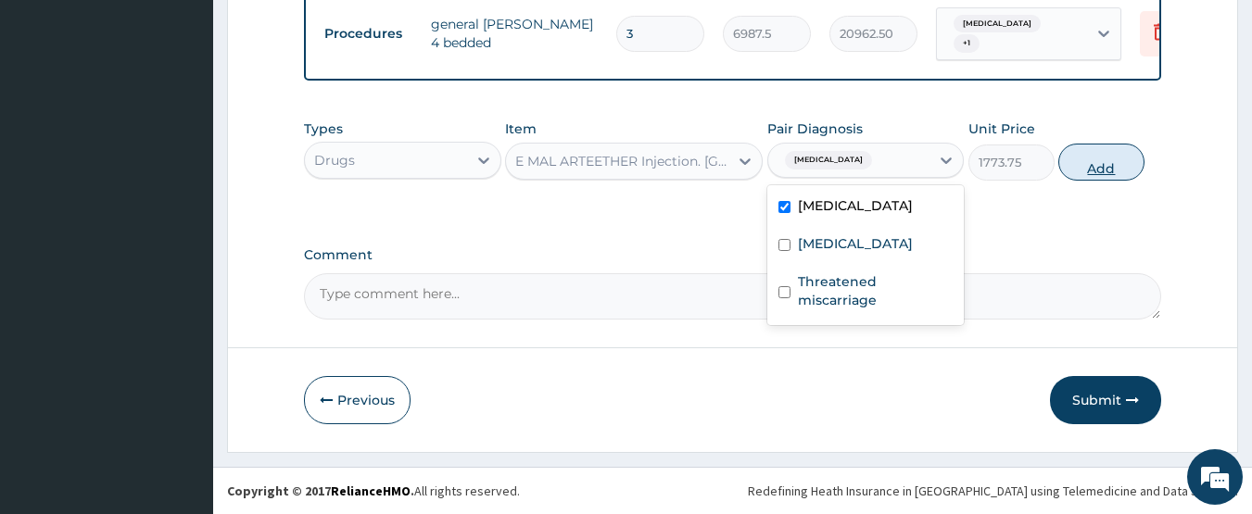
click at [1070, 169] on button "Add" at bounding box center [1101, 162] width 86 height 37
type input "0"
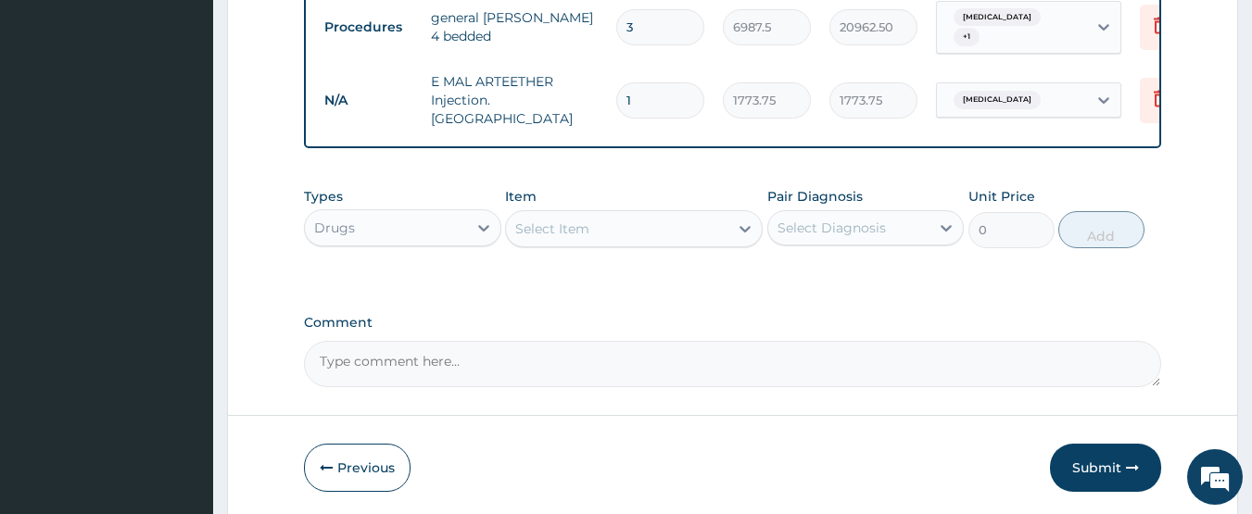
type input "0.00"
type input "3"
type input "5321.25"
type input "3"
click at [611, 232] on div "Select Item" at bounding box center [617, 229] width 222 height 30
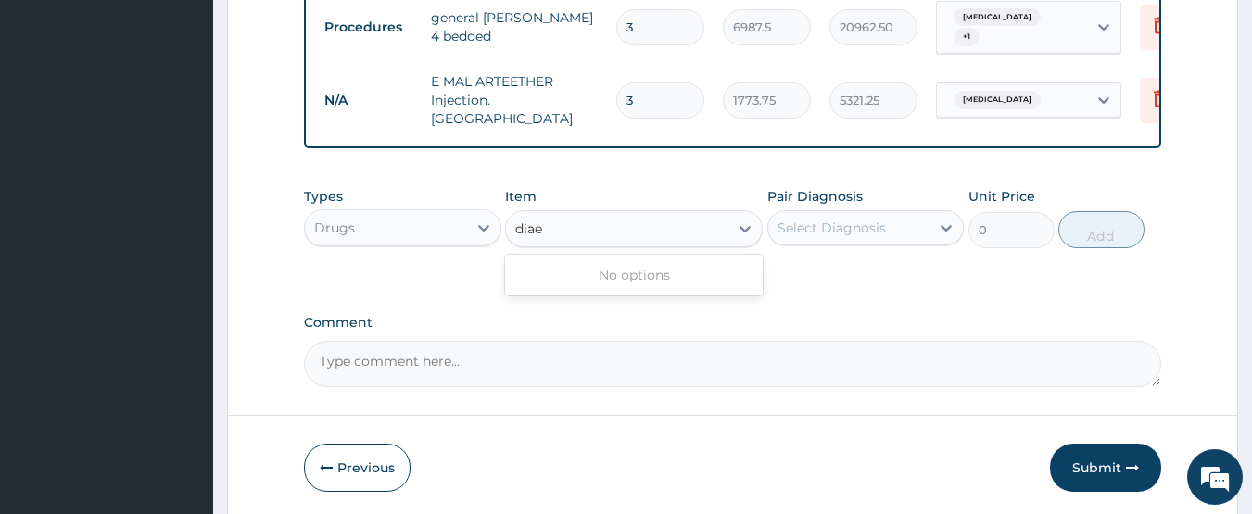
type input "dia"
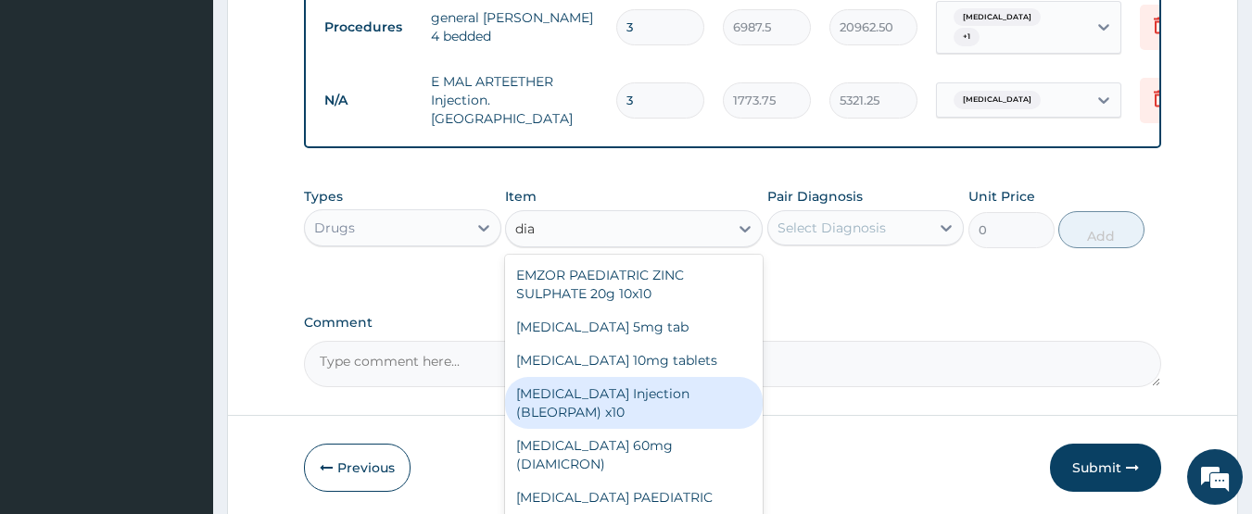
click at [612, 401] on div "DIAZEPAM Injection (BLEORPAM) x10" at bounding box center [634, 403] width 258 height 52
type input "538.0375"
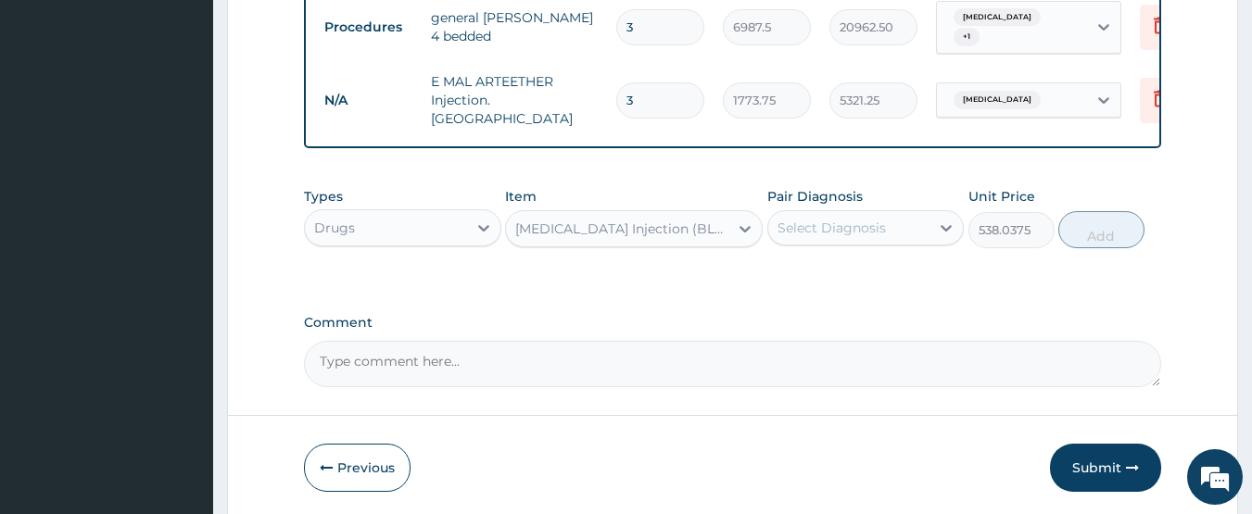
click at [840, 221] on div "Select Diagnosis" at bounding box center [831, 228] width 108 height 19
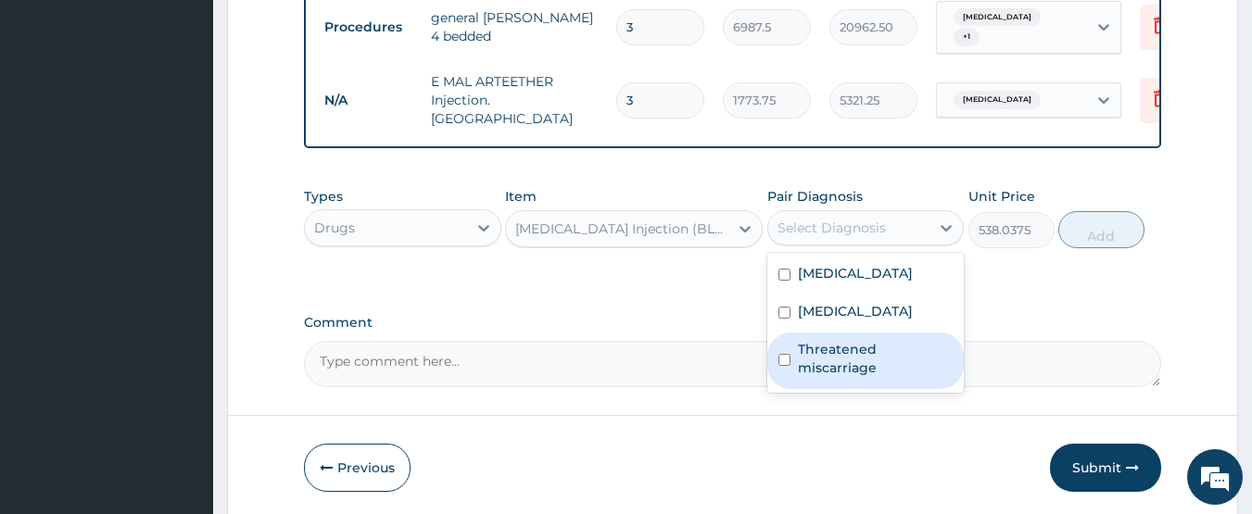
click at [829, 342] on label "Threatened miscarriage" at bounding box center [876, 358] width 156 height 37
checkbox input "true"
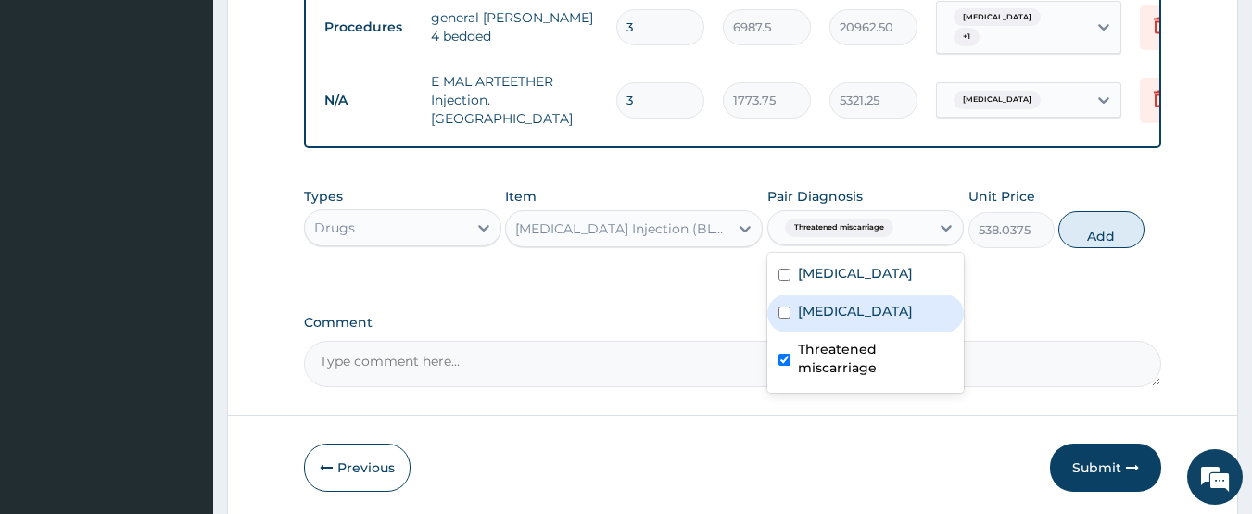
drag, startPoint x: 1080, startPoint y: 235, endPoint x: 941, endPoint y: 278, distance: 145.4
click at [1075, 245] on div "Types Drugs Item DIAZEPAM Injection (BLEORPAM) x10 Pair Diagnosis option Threat…" at bounding box center [733, 218] width 858 height 80
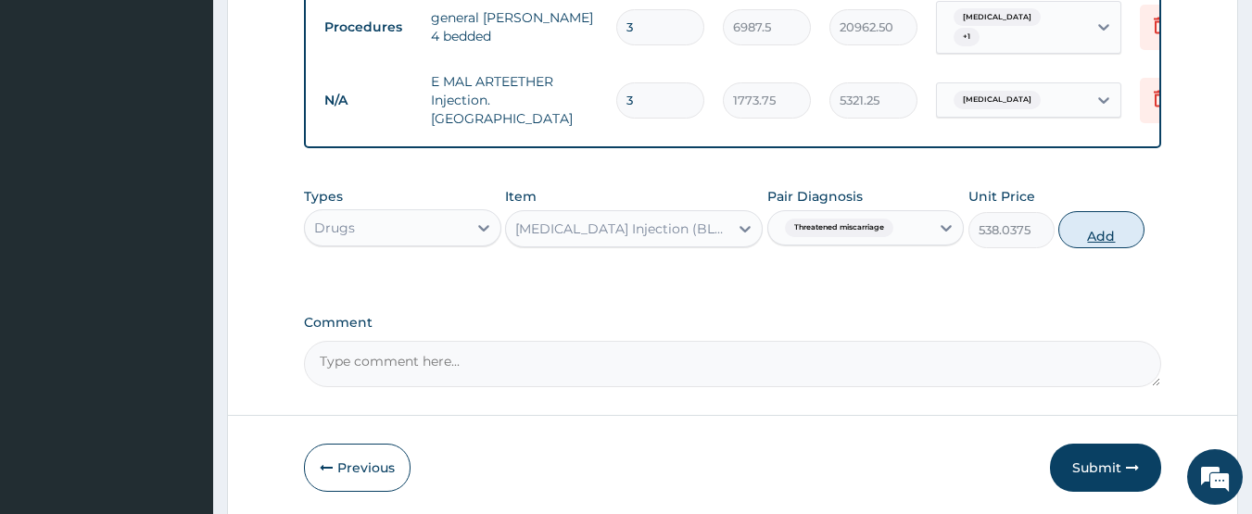
click at [1111, 228] on button "Add" at bounding box center [1101, 229] width 86 height 37
type input "0"
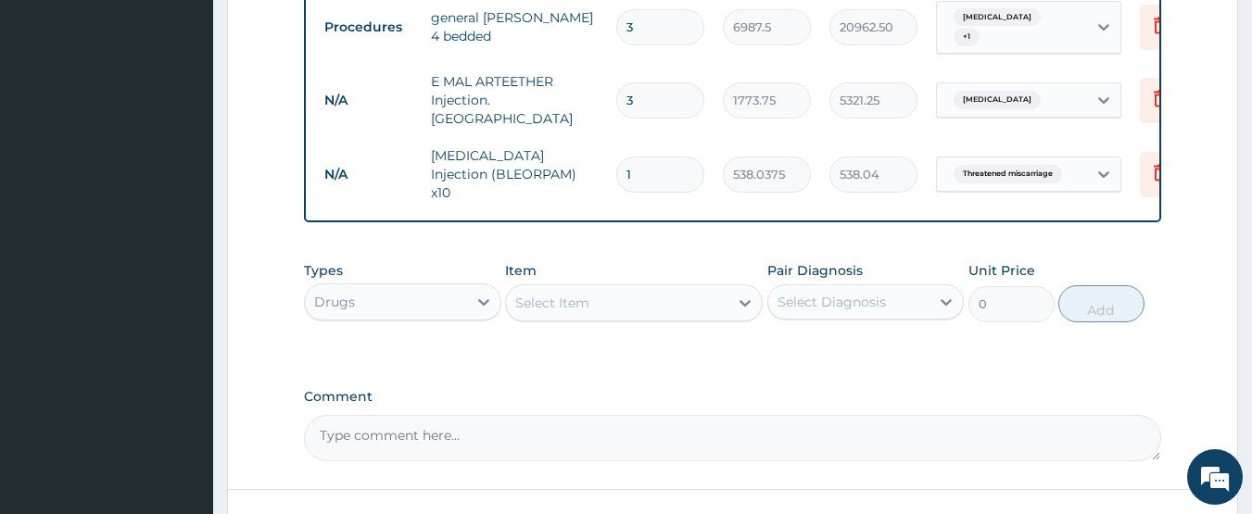
click at [575, 294] on div "Select Item" at bounding box center [552, 303] width 74 height 19
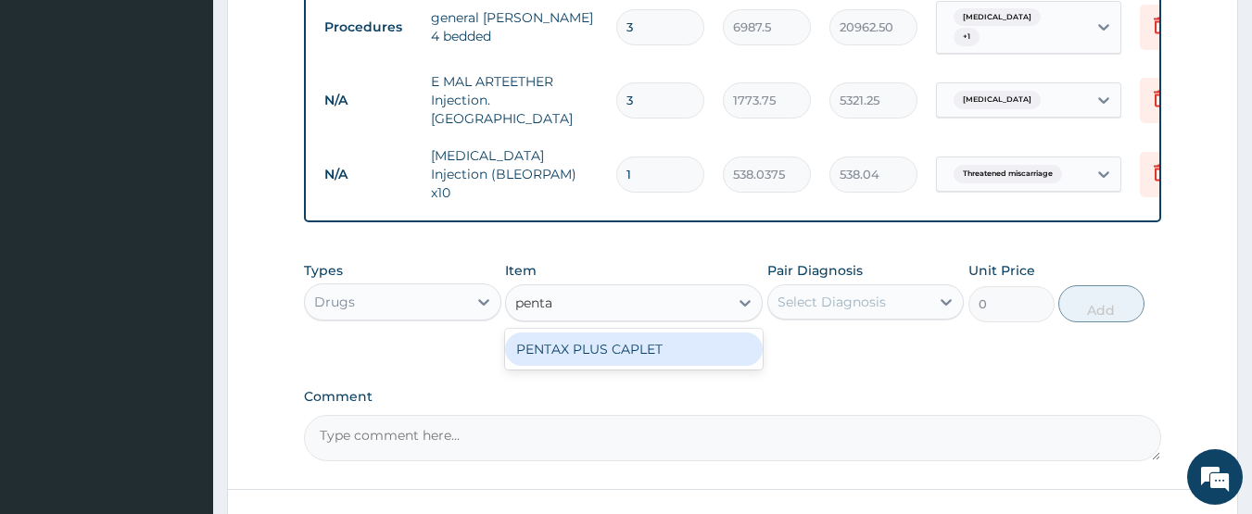
type input "pent"
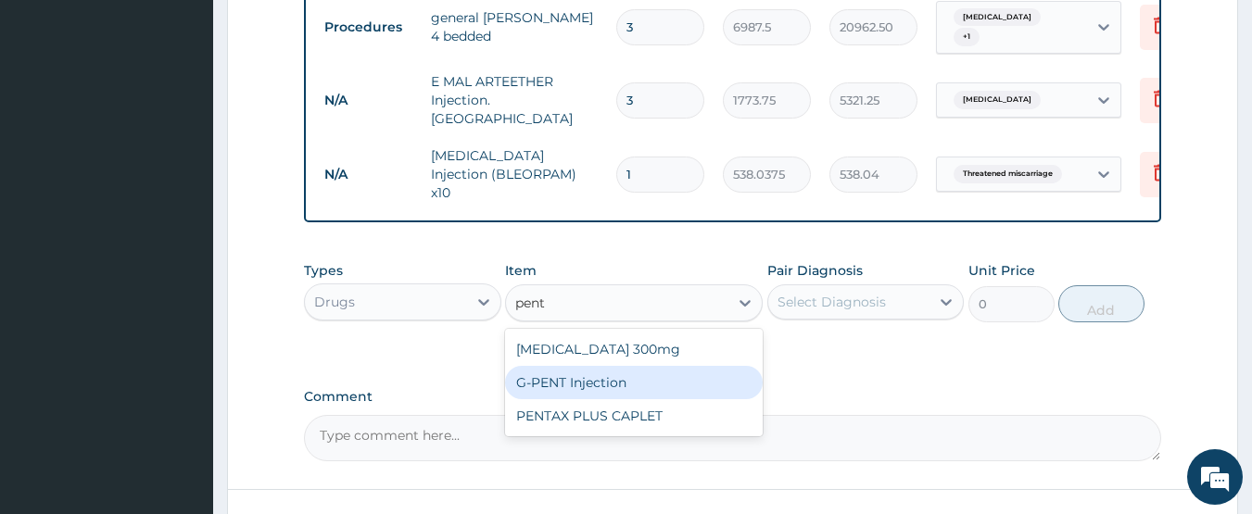
click at [568, 366] on div "G-PENT Injection" at bounding box center [634, 382] width 258 height 33
type input "455.2625"
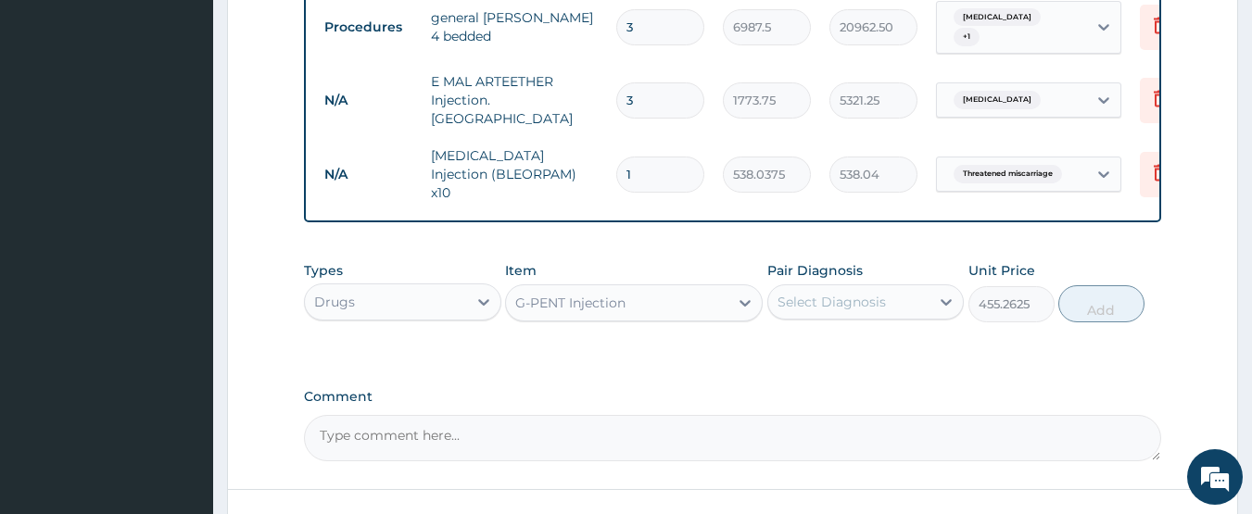
click at [778, 293] on div "Select Diagnosis" at bounding box center [831, 302] width 108 height 19
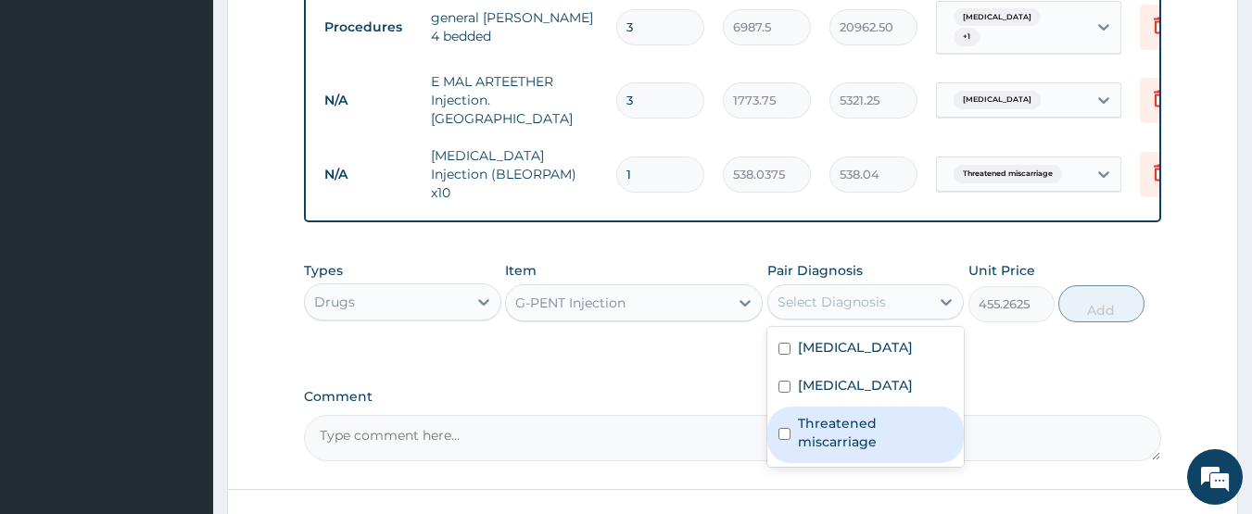
drag, startPoint x: 847, startPoint y: 417, endPoint x: 900, endPoint y: 403, distance: 54.6
click at [848, 417] on label "Threatened miscarriage" at bounding box center [876, 432] width 156 height 37
checkbox input "true"
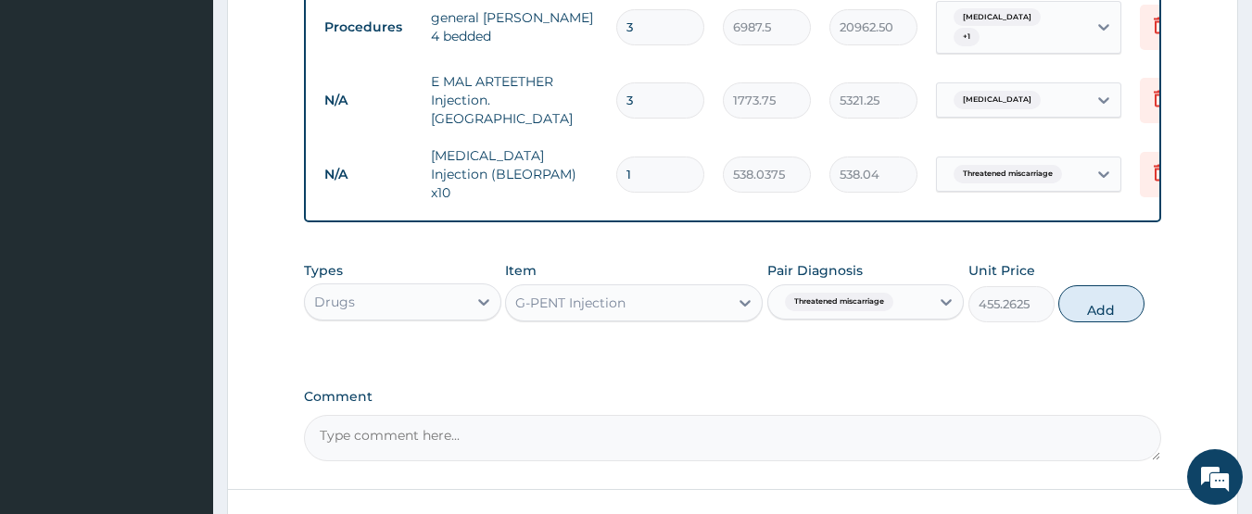
drag, startPoint x: 1109, startPoint y: 292, endPoint x: 1060, endPoint y: 303, distance: 50.4
click at [1109, 291] on button "Add" at bounding box center [1101, 303] width 86 height 37
type input "0"
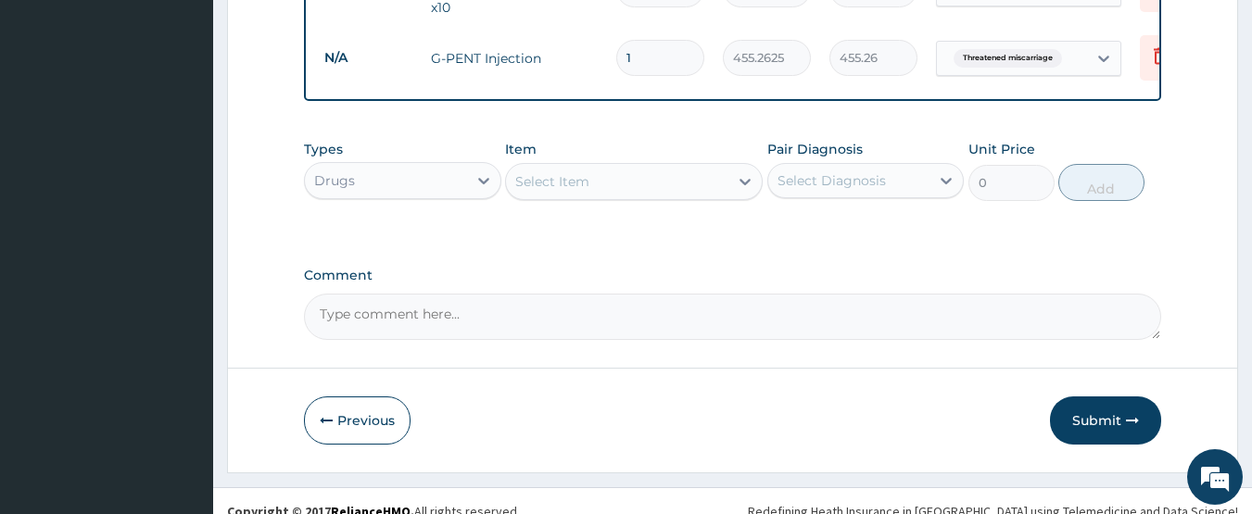
scroll to position [1004, 0]
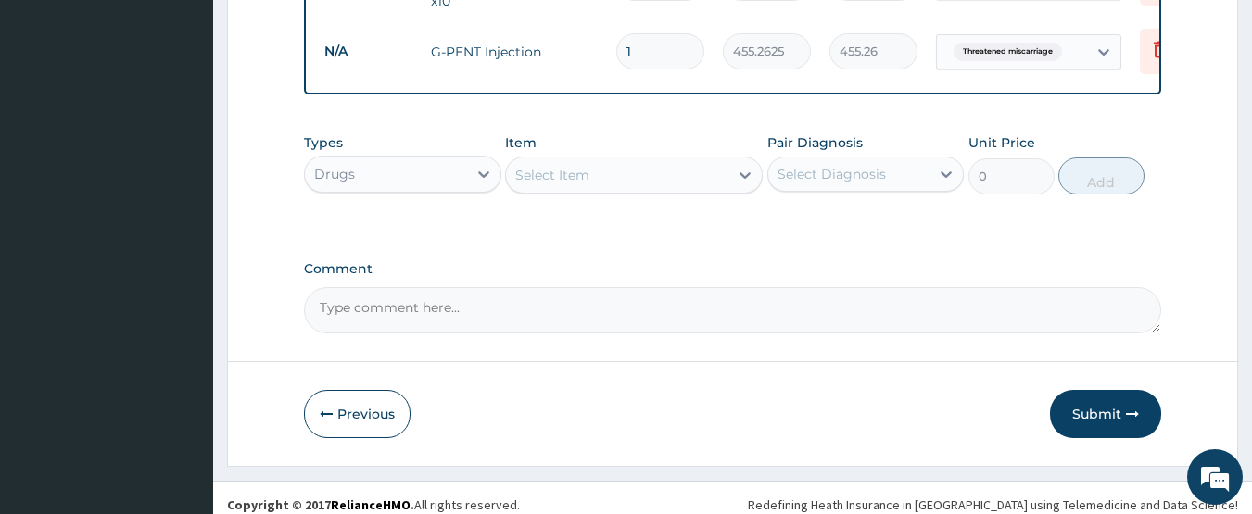
click at [546, 160] on div "Select Item" at bounding box center [617, 175] width 222 height 30
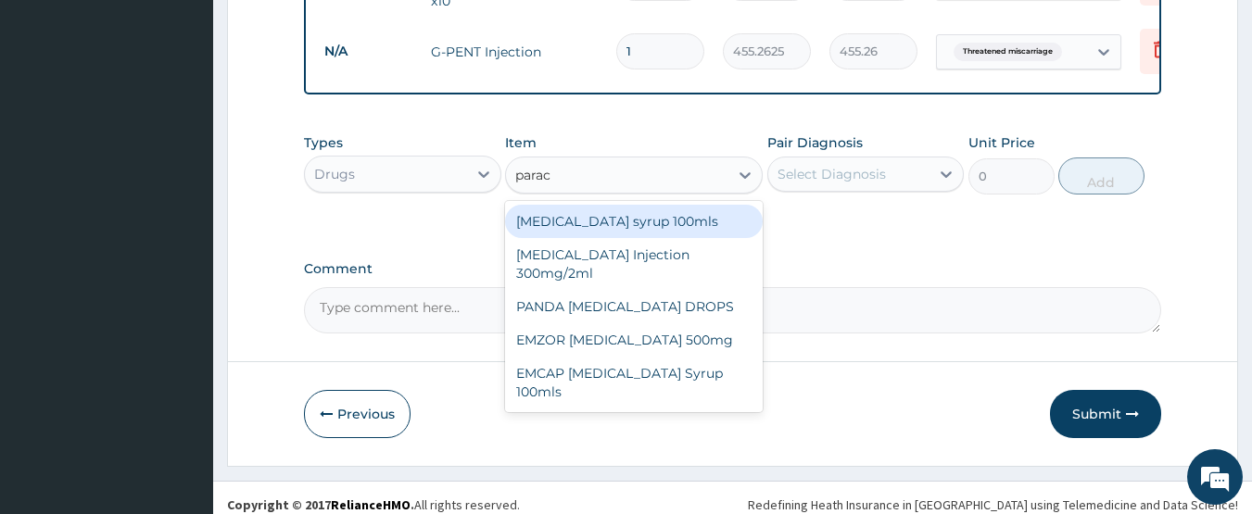
type input "parace"
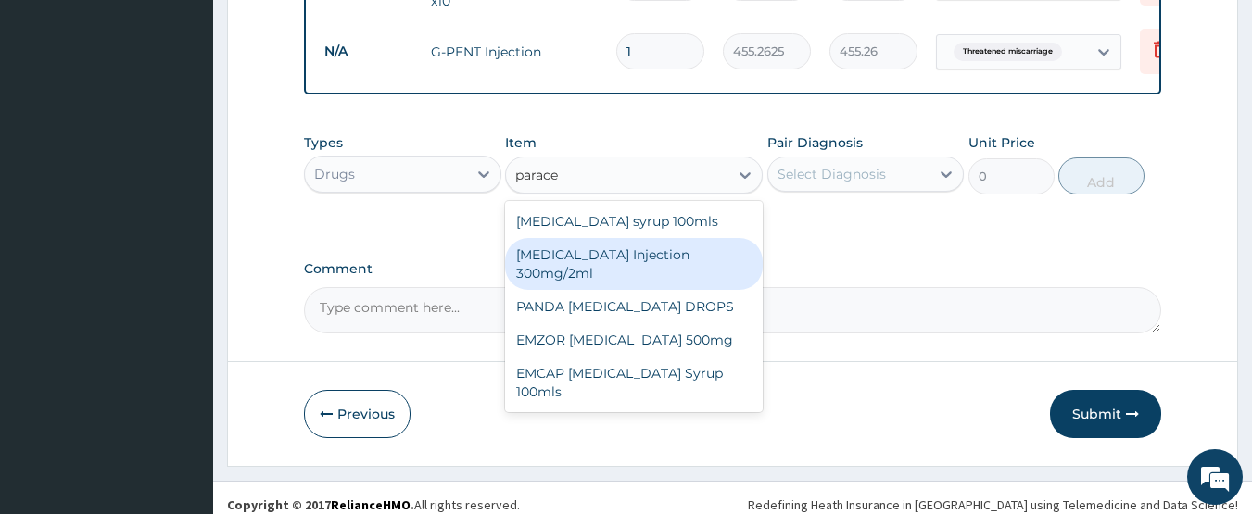
click at [632, 265] on div "PARACETAMOL Injection 300mg/2ml" at bounding box center [634, 264] width 258 height 52
type input "260.15"
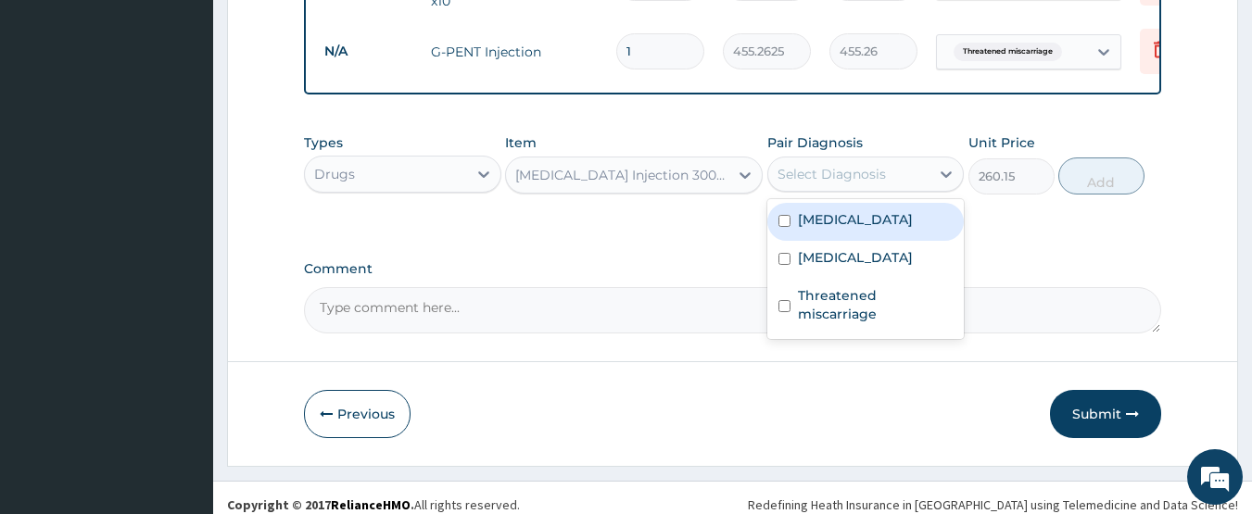
click at [810, 165] on div "Select Diagnosis" at bounding box center [831, 174] width 108 height 19
drag, startPoint x: 825, startPoint y: 206, endPoint x: 841, endPoint y: 207, distance: 16.7
click at [826, 210] on label "Malaria" at bounding box center [855, 219] width 115 height 19
checkbox input "true"
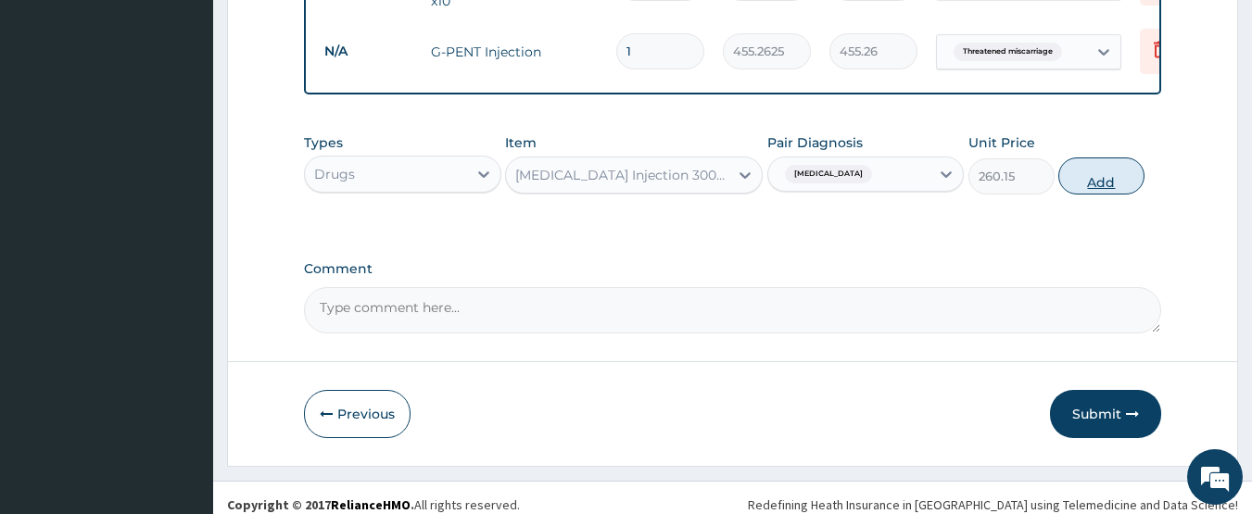
click at [1092, 170] on button "Add" at bounding box center [1101, 176] width 86 height 37
type input "0"
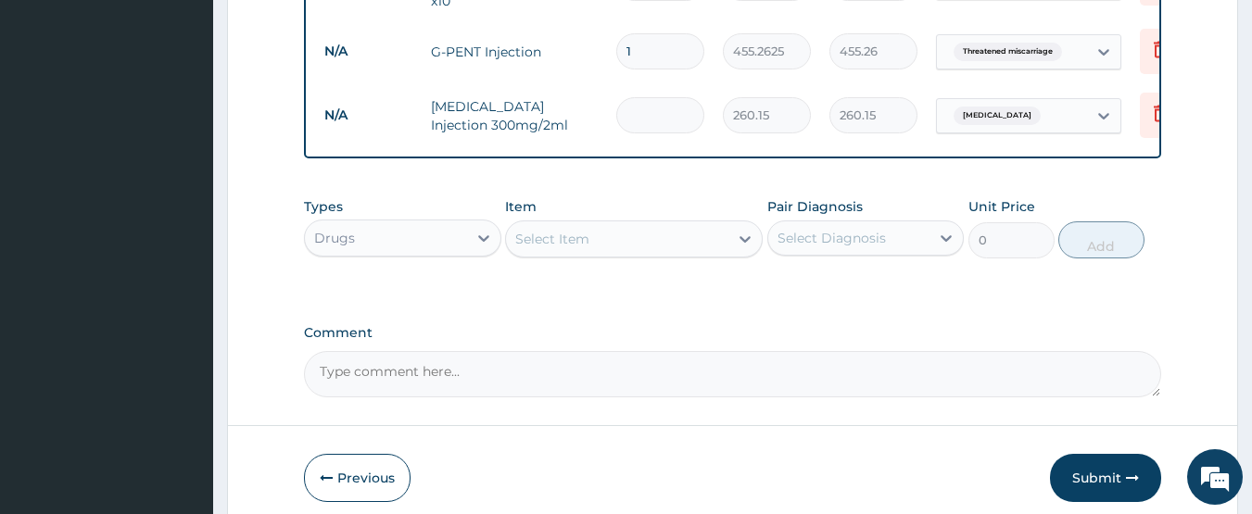
type input "0.00"
type input "4"
type input "1040.60"
type input "4"
click at [557, 230] on div "Select Item" at bounding box center [552, 239] width 74 height 19
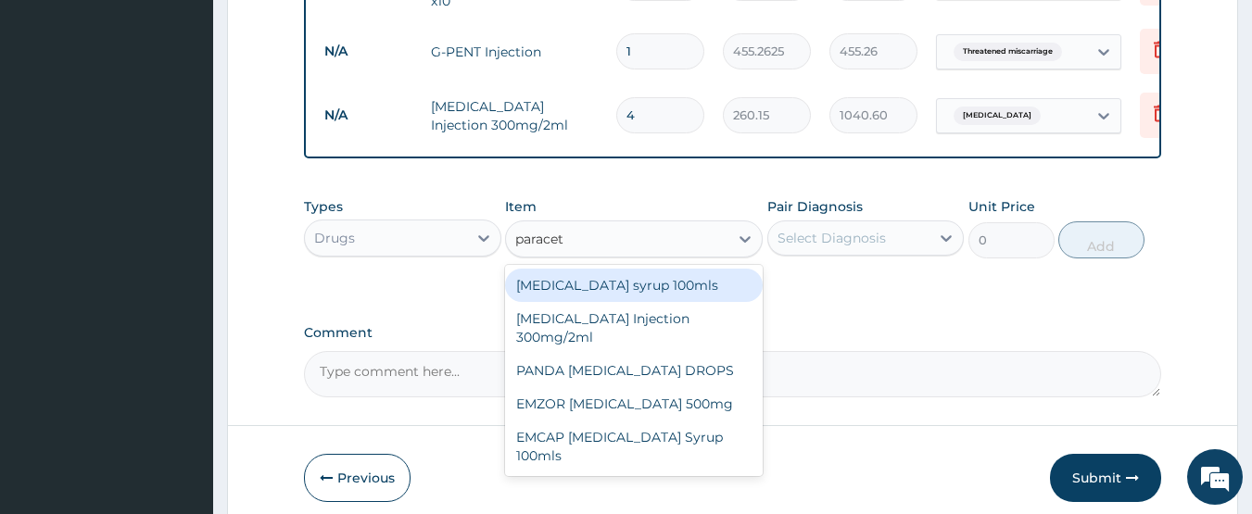
type input "paraceta"
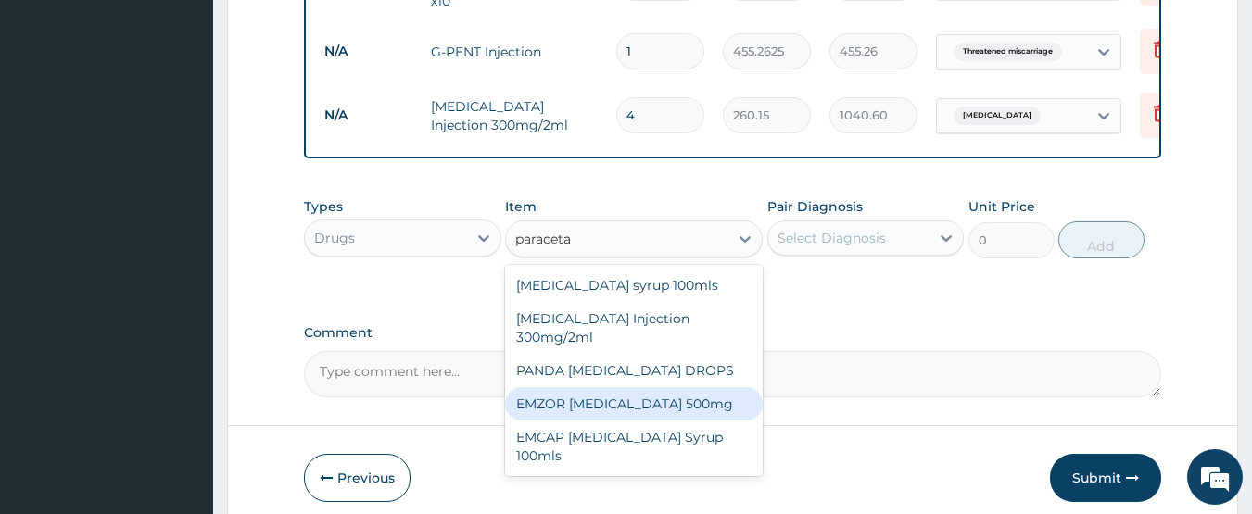
click at [708, 394] on div "EMZOR PARACETAMOL 500mg" at bounding box center [634, 403] width 258 height 33
type input "23.65"
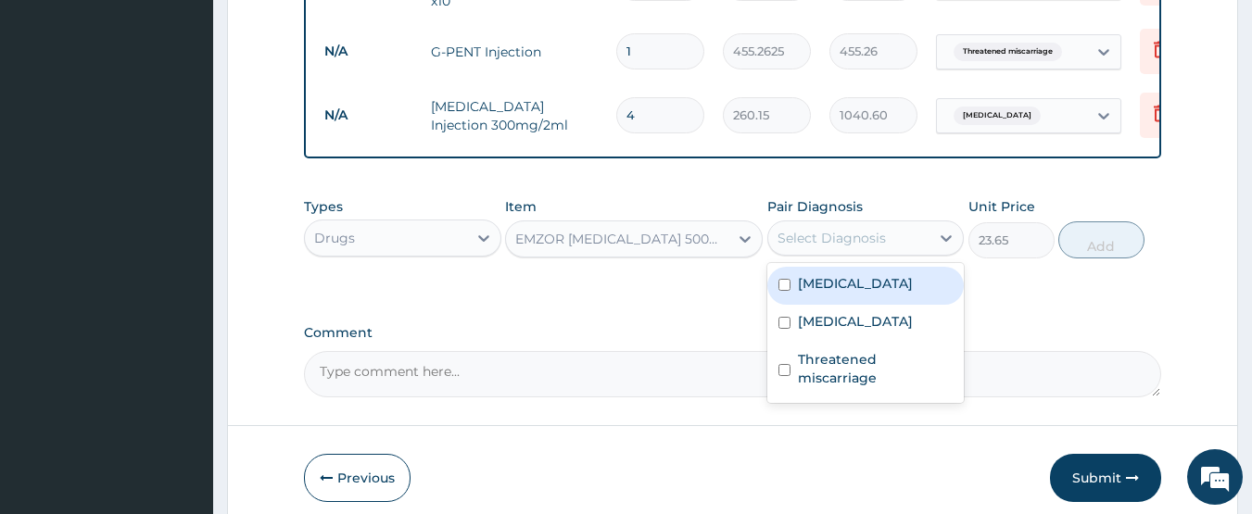
click at [815, 236] on div "Select Diagnosis" at bounding box center [849, 238] width 162 height 30
drag, startPoint x: 820, startPoint y: 271, endPoint x: 825, endPoint y: 279, distance: 9.5
click at [821, 274] on label "Malaria" at bounding box center [855, 283] width 115 height 19
checkbox input "true"
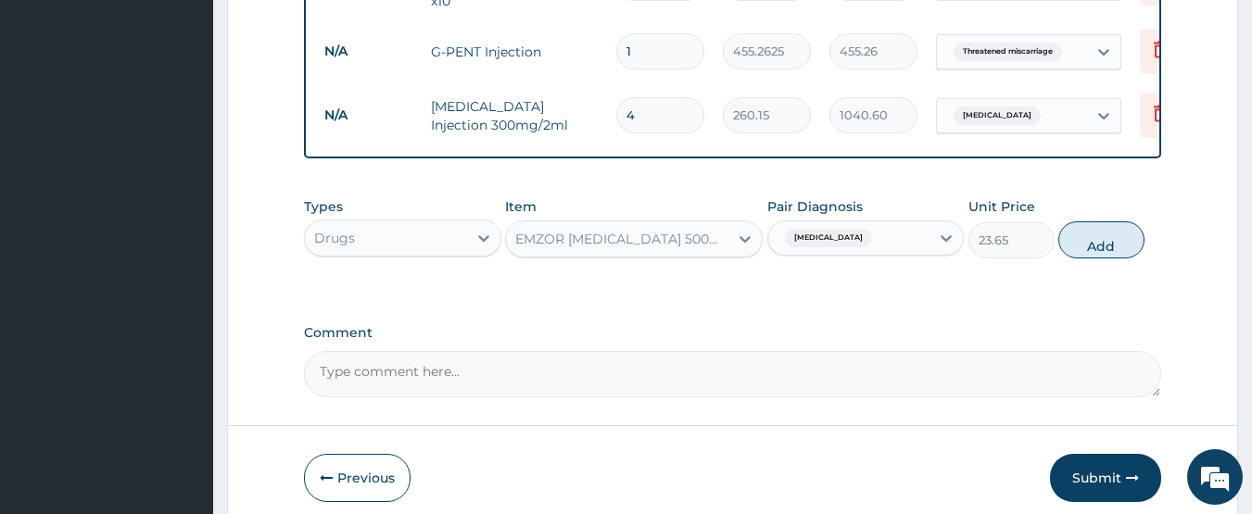
drag, startPoint x: 1077, startPoint y: 229, endPoint x: 1066, endPoint y: 223, distance: 12.4
click at [1078, 229] on button "Add" at bounding box center [1101, 239] width 86 height 37
type input "0"
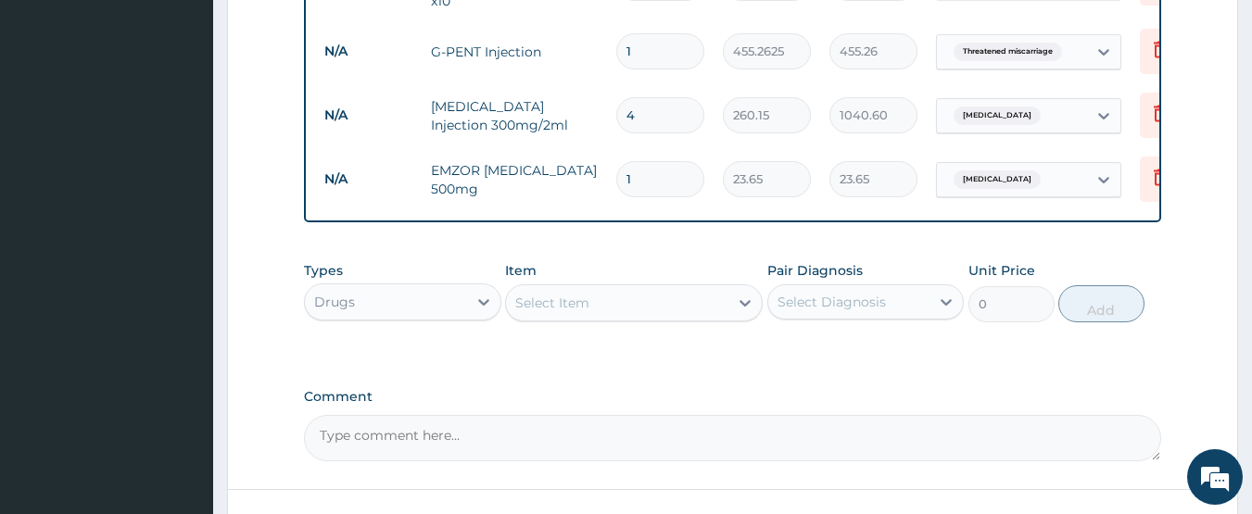
type input "18"
type input "425.70"
type input "18"
click at [646, 303] on div "Select Item" at bounding box center [617, 303] width 222 height 30
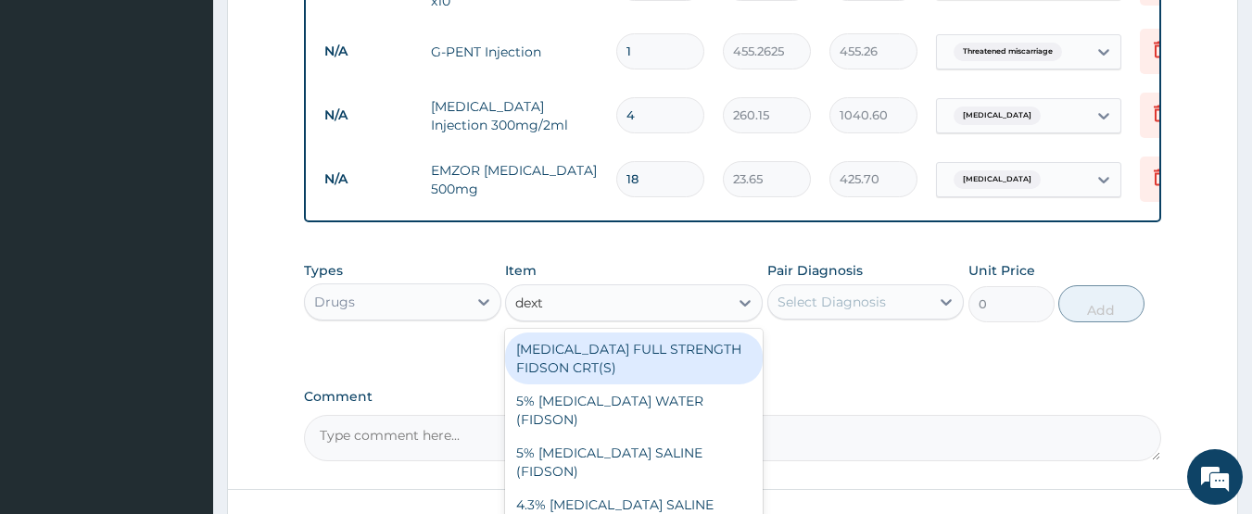
type input "dextr"
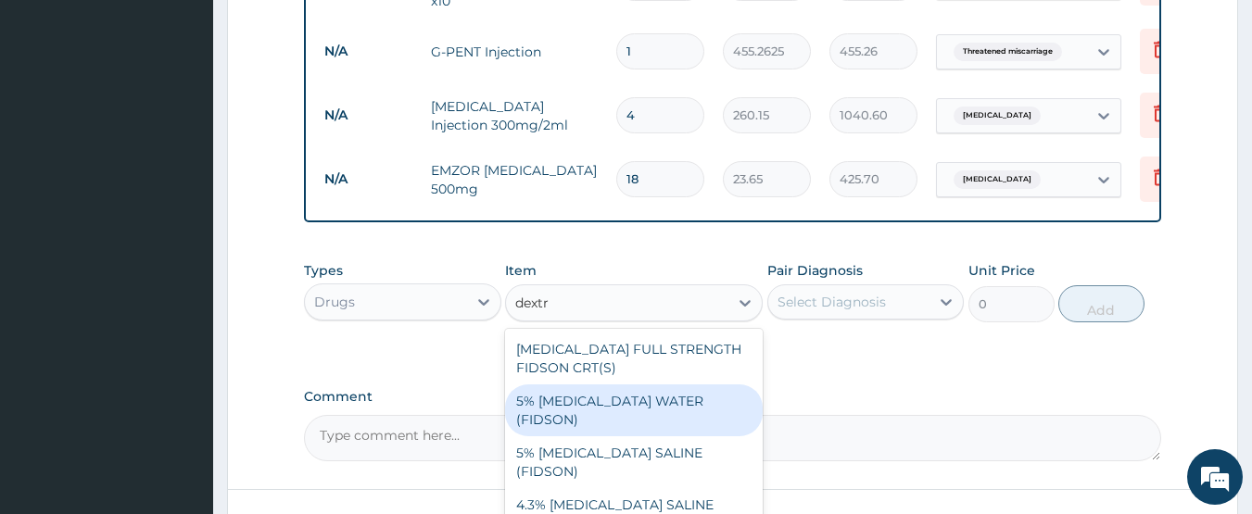
drag, startPoint x: 658, startPoint y: 381, endPoint x: 775, endPoint y: 325, distance: 129.3
click at [665, 385] on div "5% DEXTROSE WATER (FIDSON)" at bounding box center [634, 411] width 258 height 52
type input "1773.75"
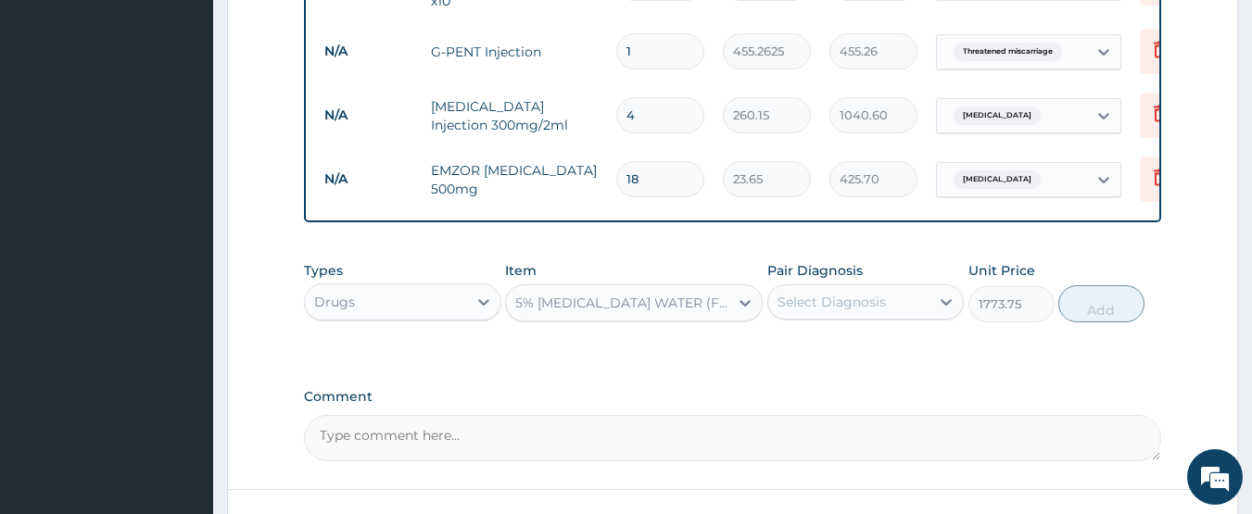
click at [803, 299] on div "Select Diagnosis" at bounding box center [849, 302] width 162 height 30
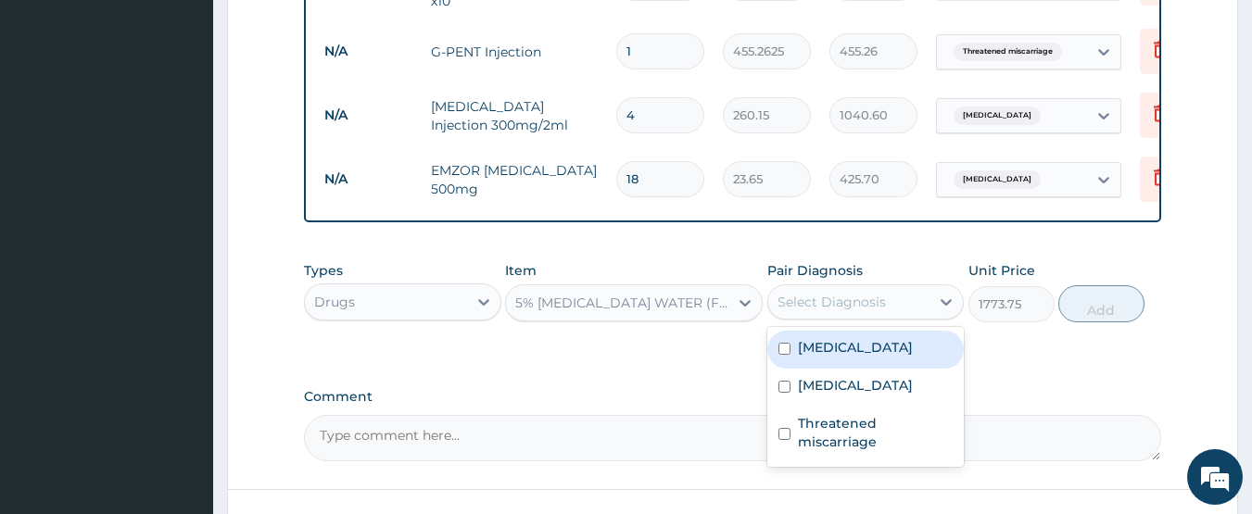
click at [830, 344] on div "Malaria" at bounding box center [865, 350] width 197 height 38
checkbox input "true"
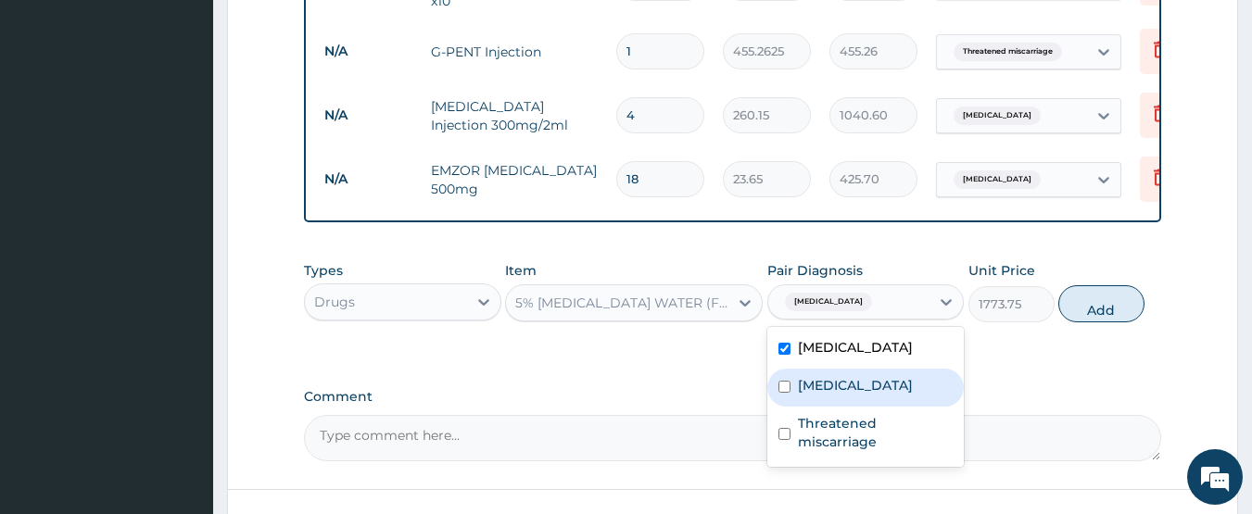
drag, startPoint x: 884, startPoint y: 372, endPoint x: 987, endPoint y: 337, distance: 108.4
click at [885, 372] on div "Hyperemesis" at bounding box center [865, 388] width 197 height 38
checkbox input "true"
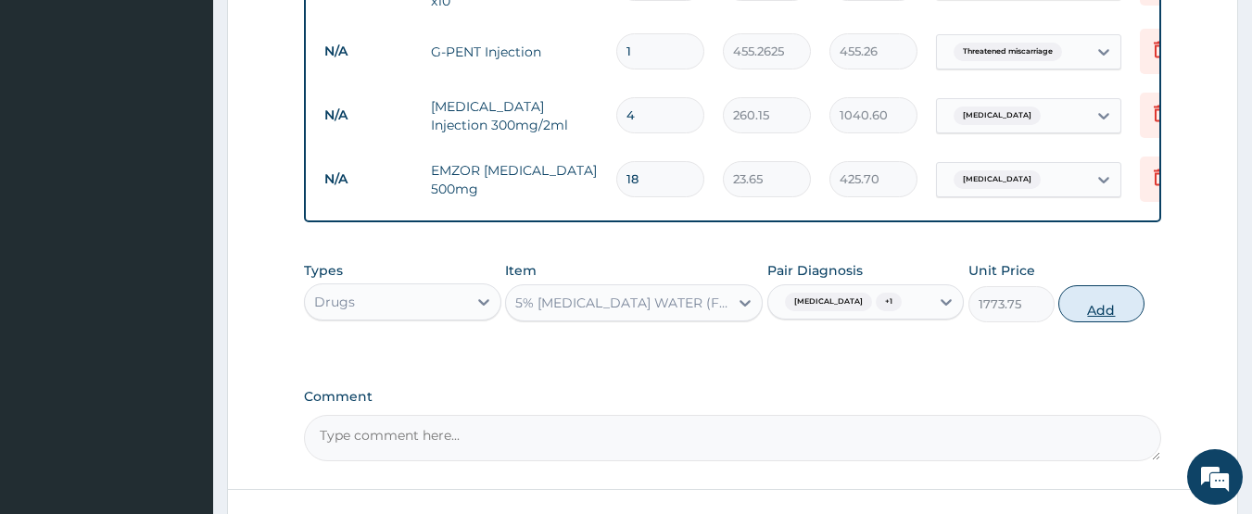
click at [1072, 297] on button "Add" at bounding box center [1101, 303] width 86 height 37
type input "0"
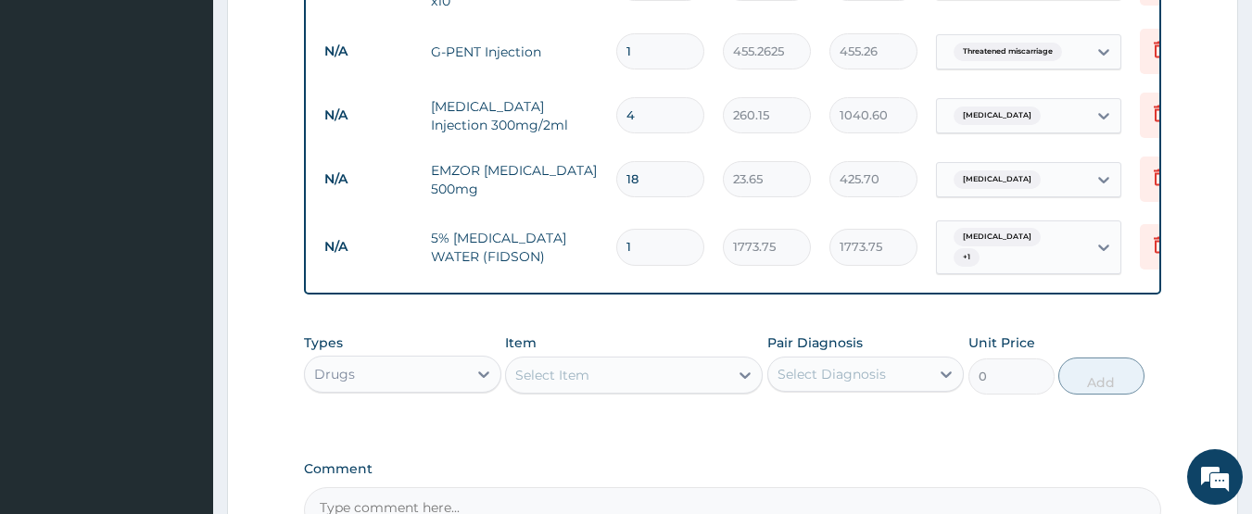
click at [566, 360] on div "Select Item" at bounding box center [617, 375] width 222 height 30
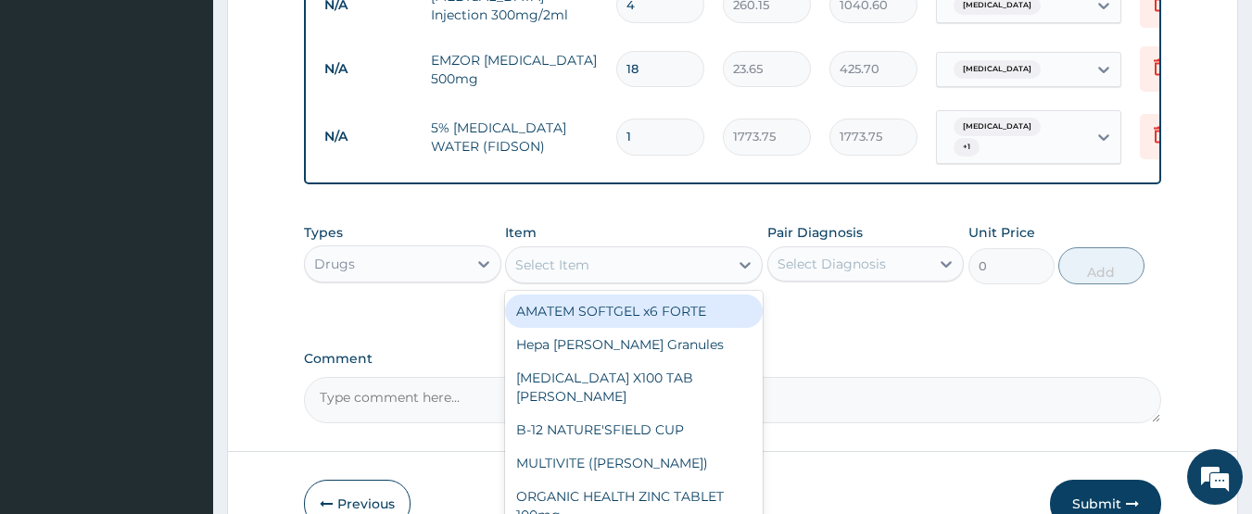
scroll to position [1189, 0]
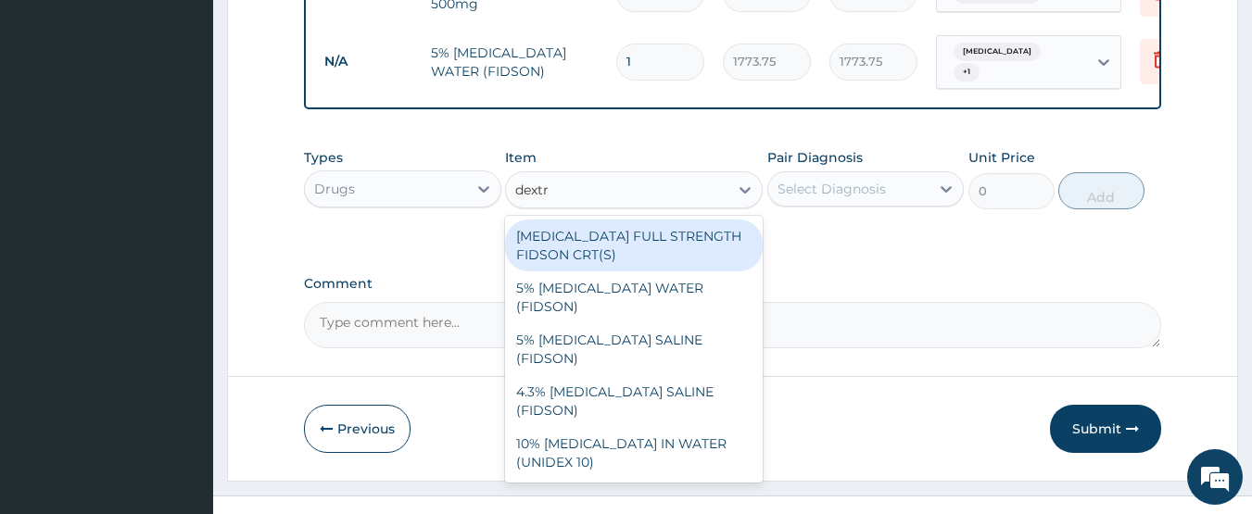
type input "dextro"
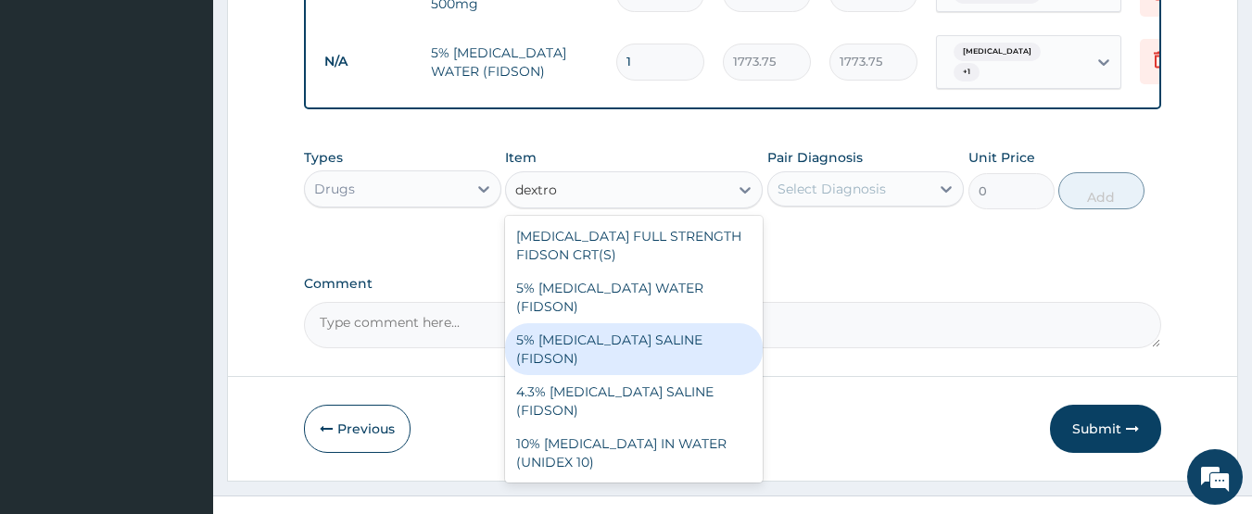
click at [649, 323] on div "5% DEXTROSE SALINE (FIDSON)" at bounding box center [634, 349] width 258 height 52
type input "1773.75"
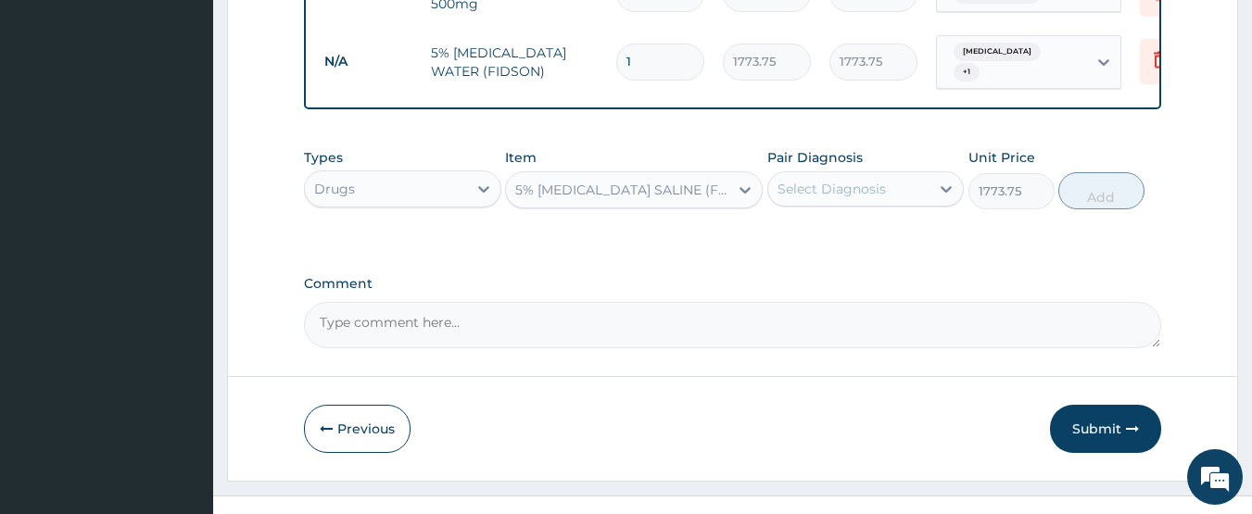
click at [823, 180] on div "Select Diagnosis" at bounding box center [831, 189] width 108 height 19
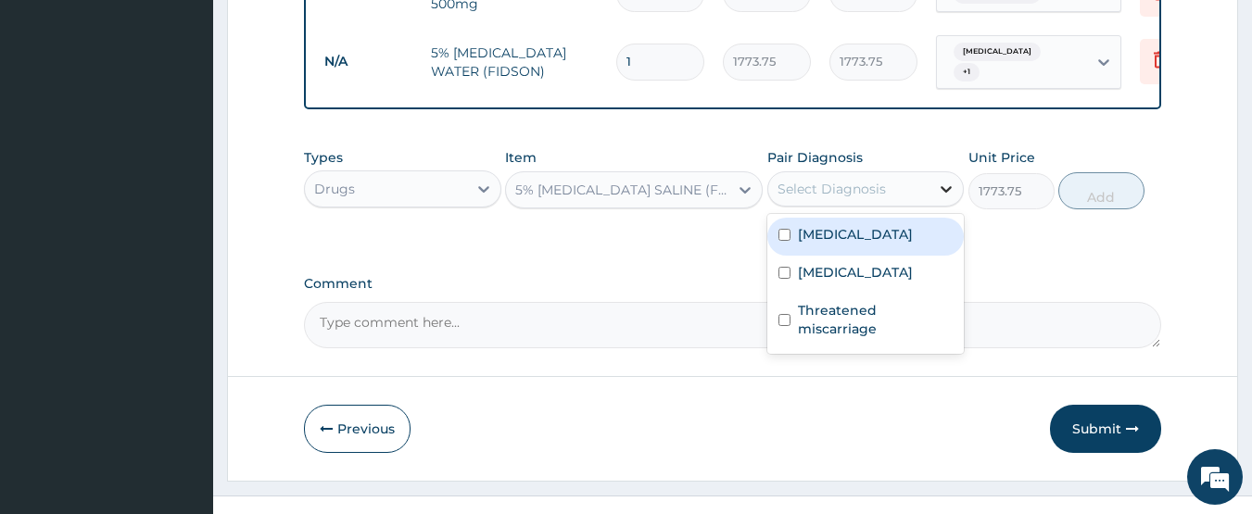
drag, startPoint x: 834, startPoint y: 210, endPoint x: 954, endPoint y: 181, distance: 124.1
click at [840, 225] on label "Malaria" at bounding box center [855, 234] width 115 height 19
checkbox input "true"
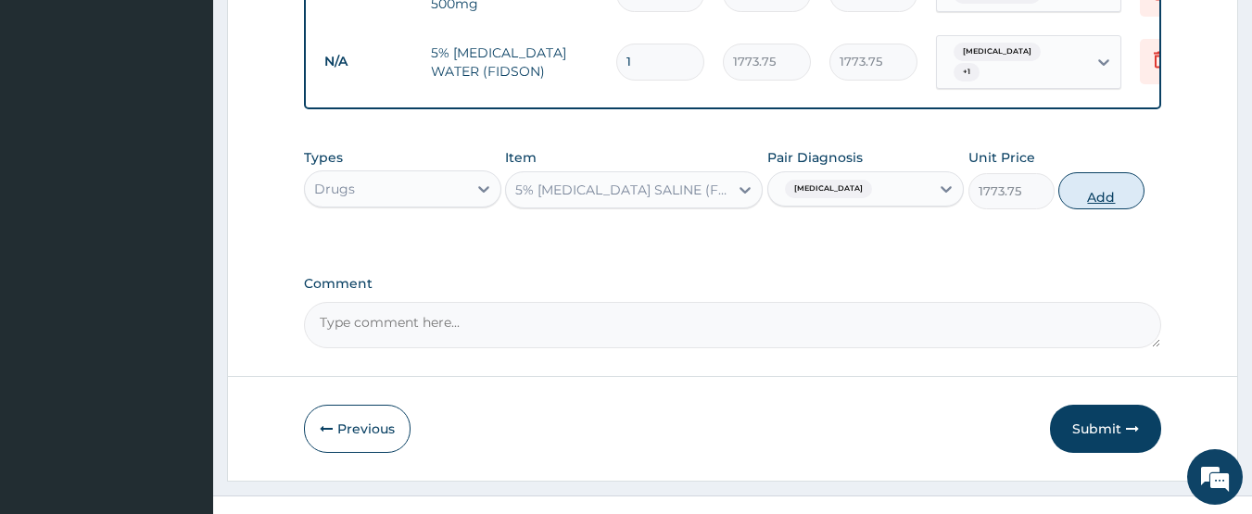
click at [1084, 173] on button "Add" at bounding box center [1101, 190] width 86 height 37
type input "0"
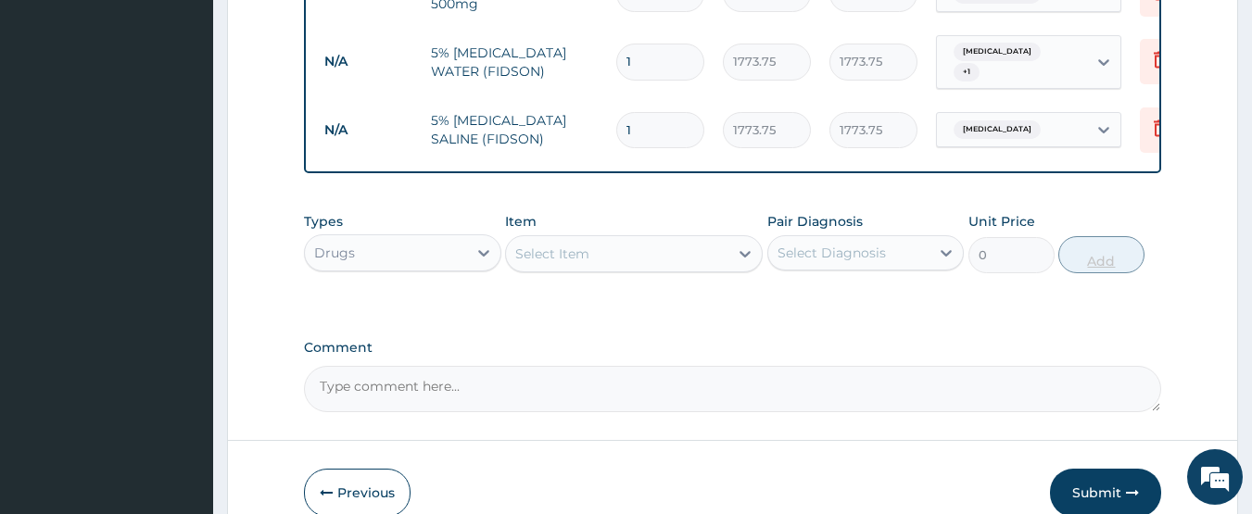
type input "0.00"
type input "2"
type input "3547.50"
type input "2"
click at [412, 238] on div "Drugs" at bounding box center [386, 253] width 162 height 30
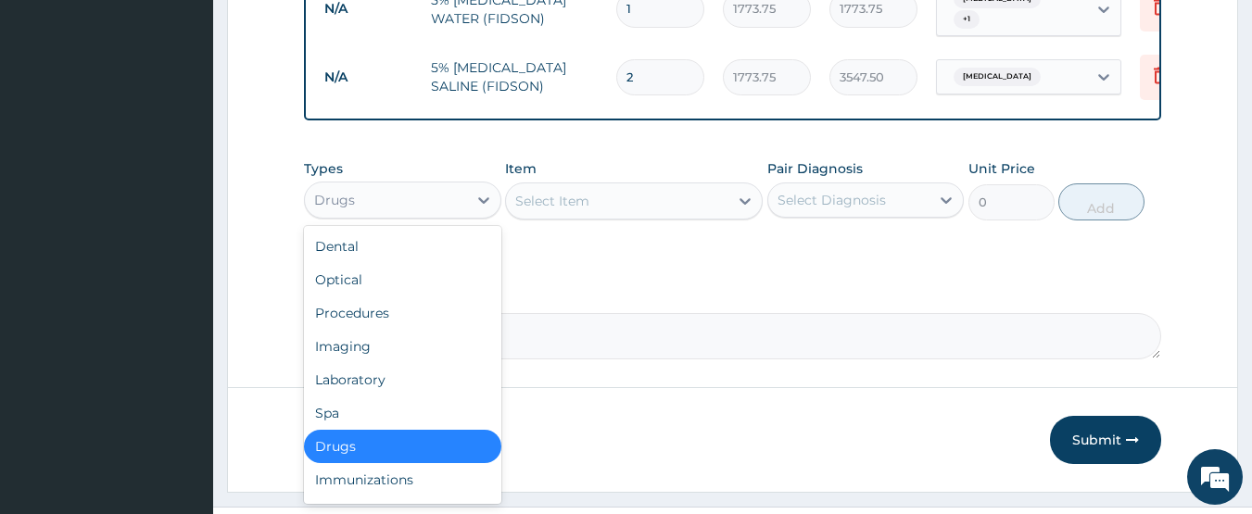
scroll to position [1259, 0]
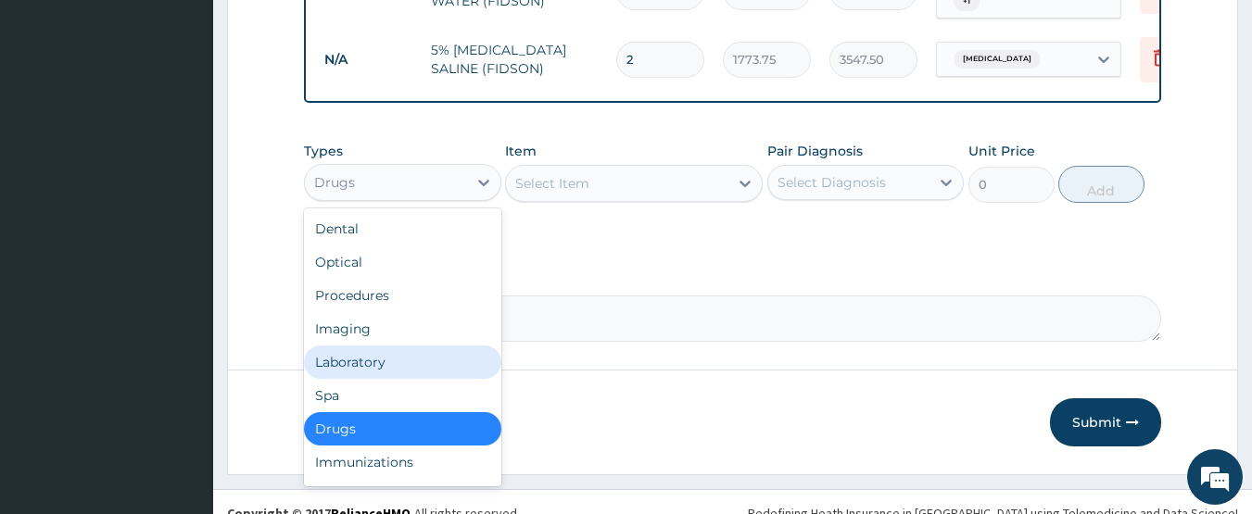
click at [389, 346] on div "Laboratory" at bounding box center [402, 362] width 197 height 33
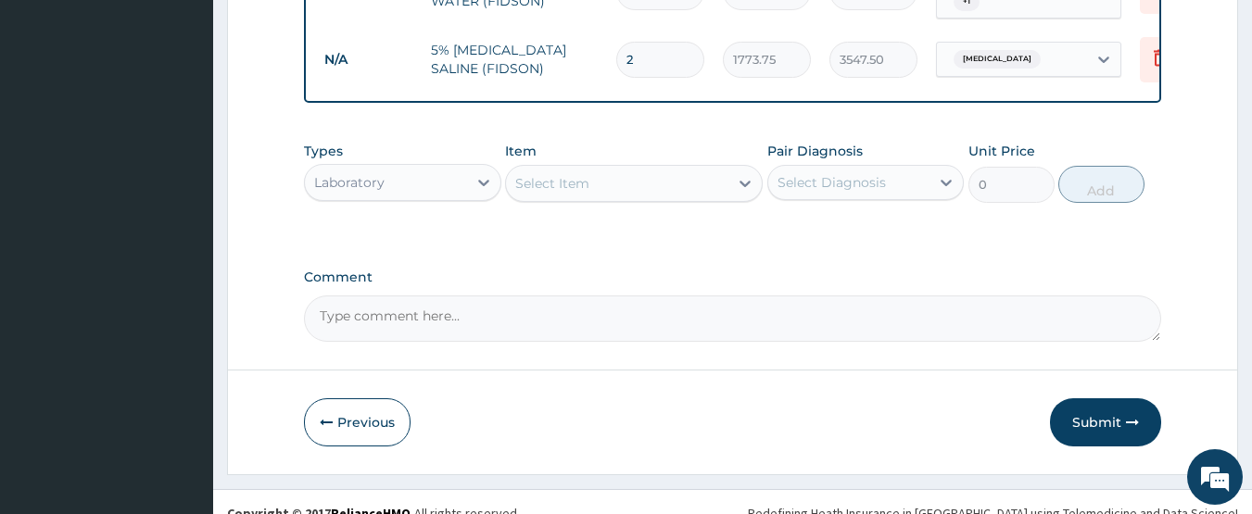
click at [565, 174] on div "Select Item" at bounding box center [552, 183] width 74 height 19
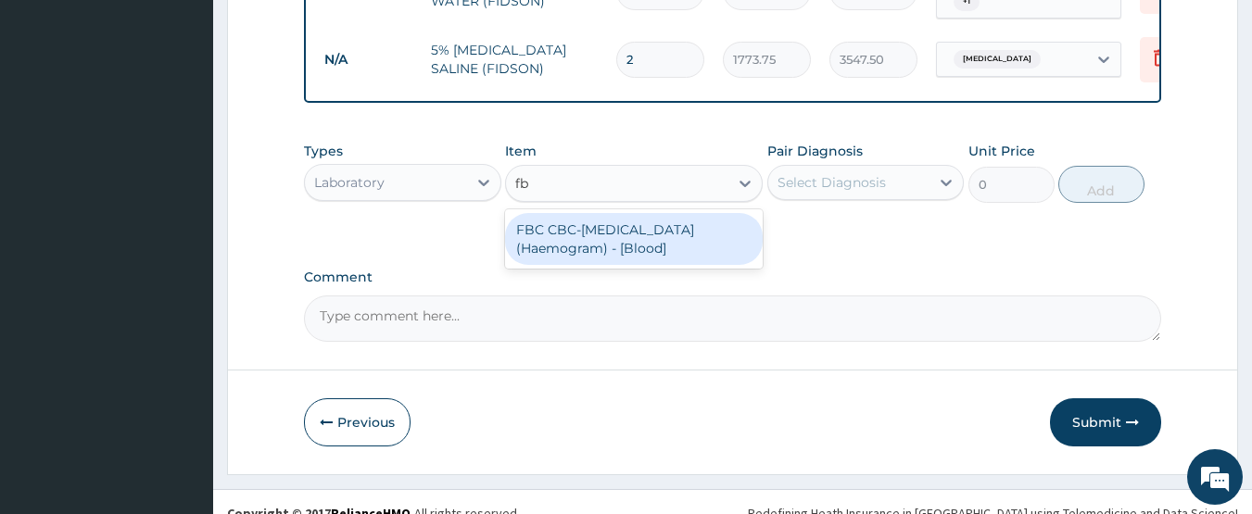
type input "fbc"
click at [580, 213] on div "FBC CBC-Complete Blood Count (Haemogram) - [Blood]" at bounding box center [634, 239] width 258 height 52
type input "4300"
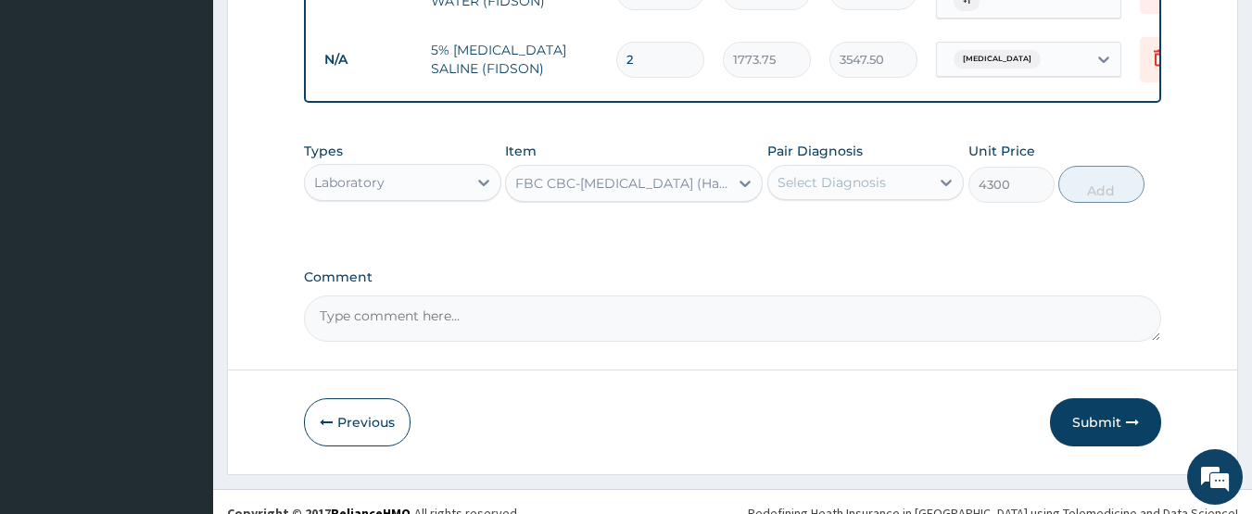
click at [838, 173] on div "Select Diagnosis" at bounding box center [831, 182] width 108 height 19
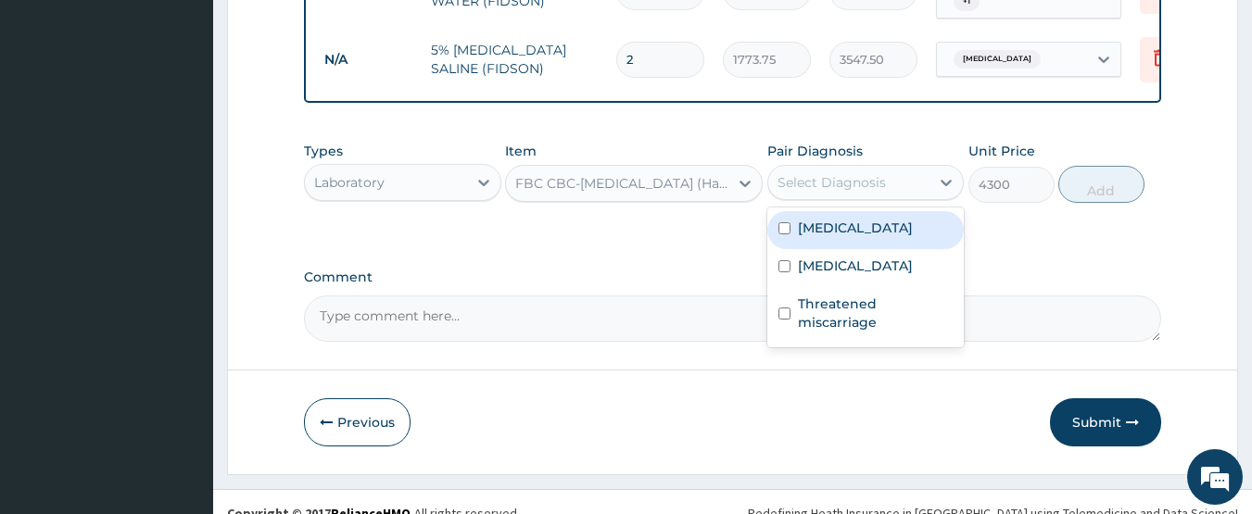
click at [843, 217] on div "Malaria" at bounding box center [865, 230] width 197 height 38
checkbox input "true"
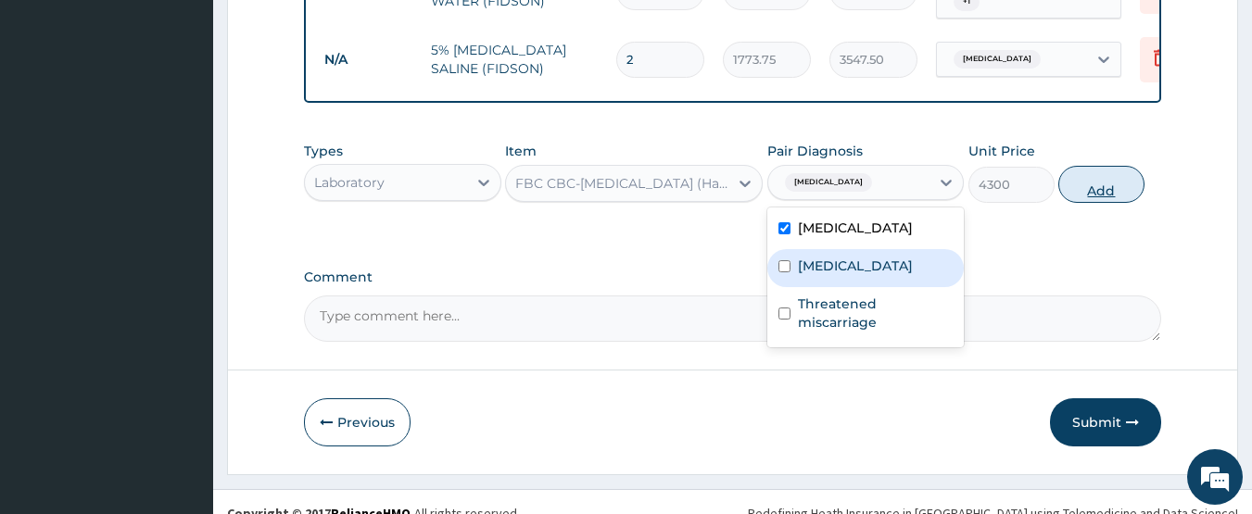
click at [1069, 173] on button "Add" at bounding box center [1101, 184] width 86 height 37
type input "0"
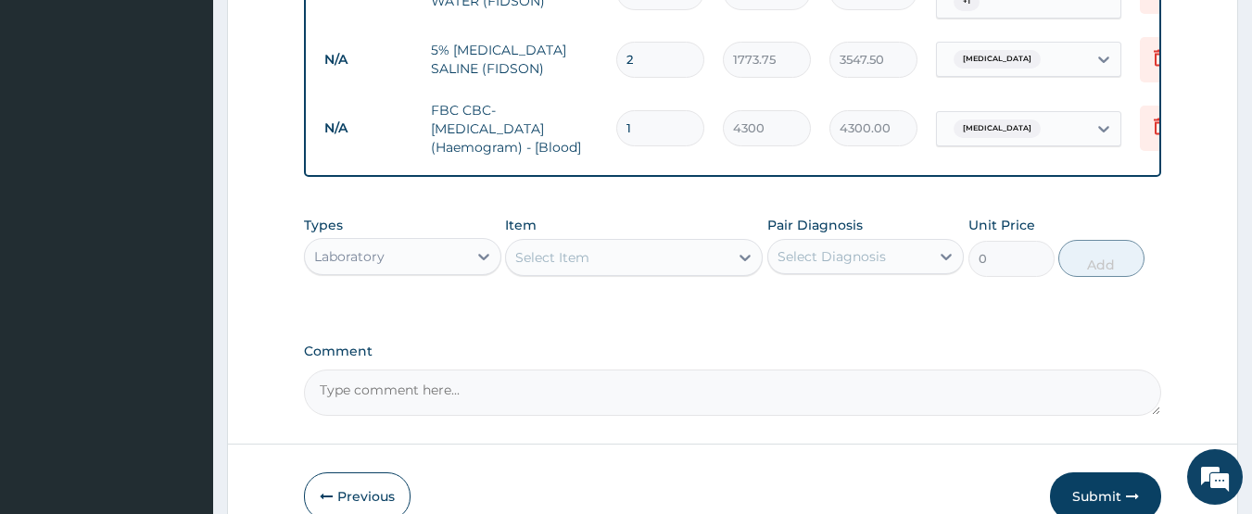
click at [654, 243] on div "Select Item" at bounding box center [617, 258] width 222 height 30
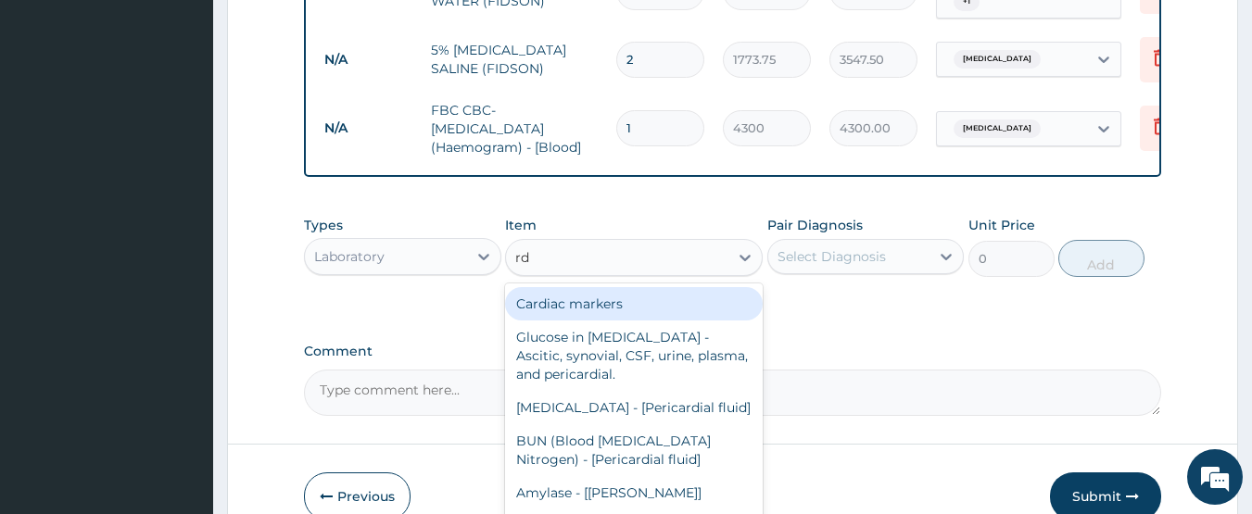
type input "rdt"
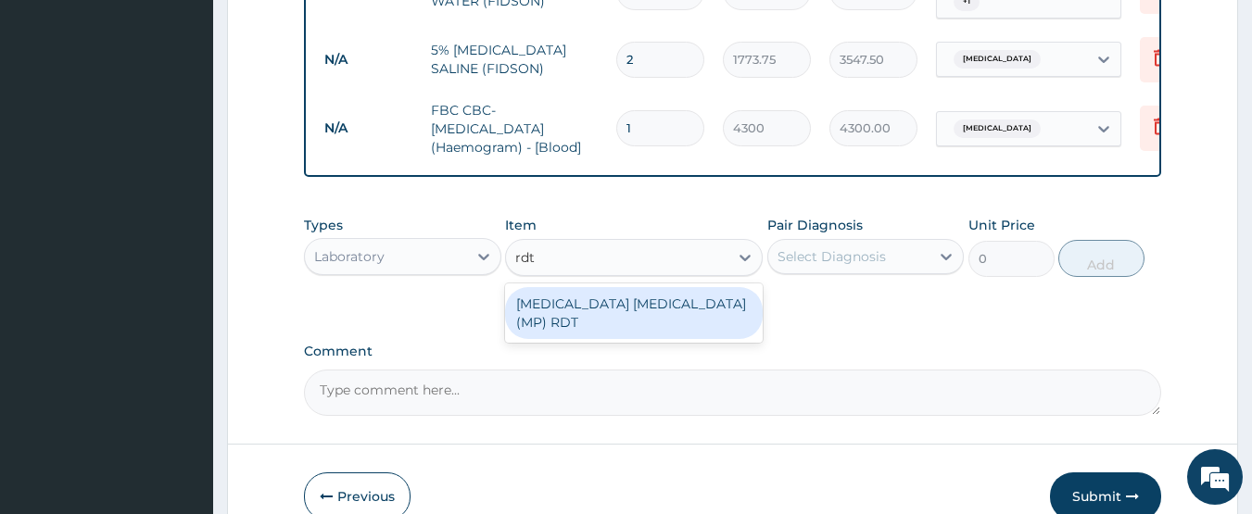
click at [711, 287] on div "MALARIA PARASITE (MP) RDT" at bounding box center [634, 313] width 258 height 52
type input "1612.5"
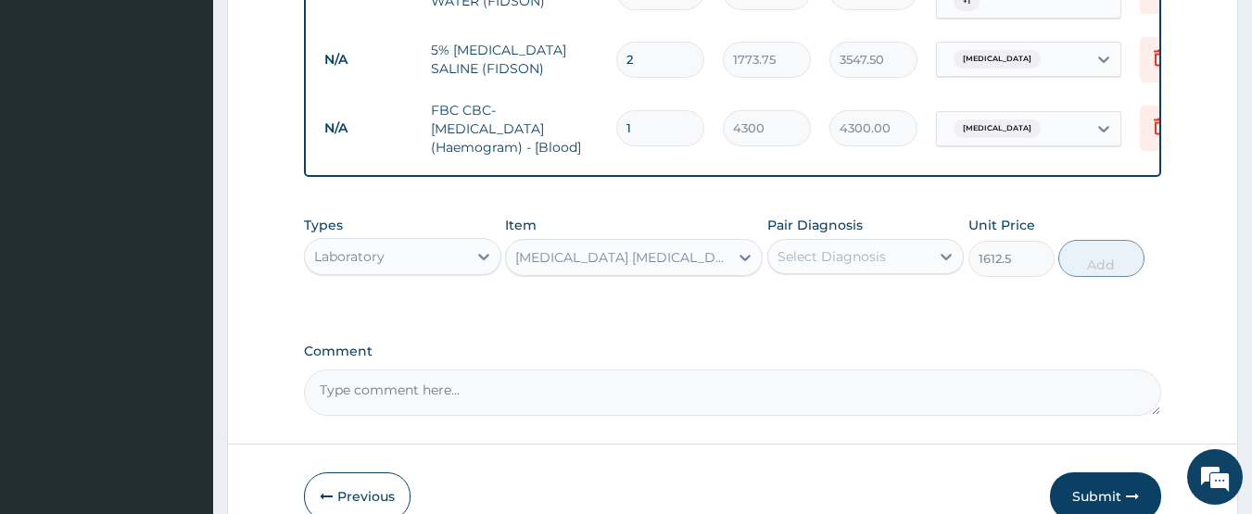
click at [812, 247] on div "Select Diagnosis" at bounding box center [831, 256] width 108 height 19
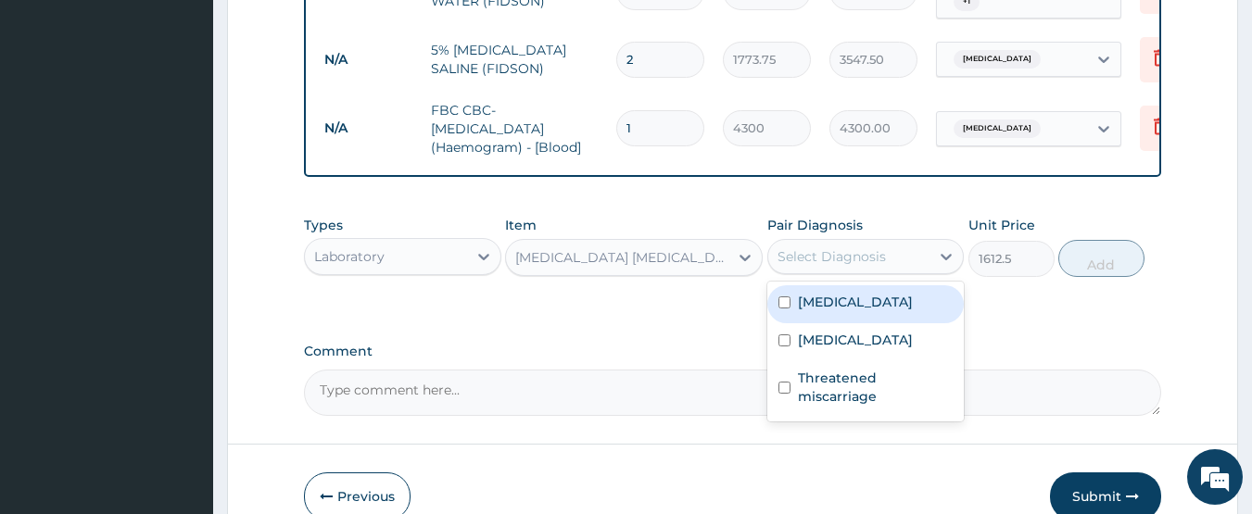
click at [844, 293] on label "Malaria" at bounding box center [855, 302] width 115 height 19
checkbox input "true"
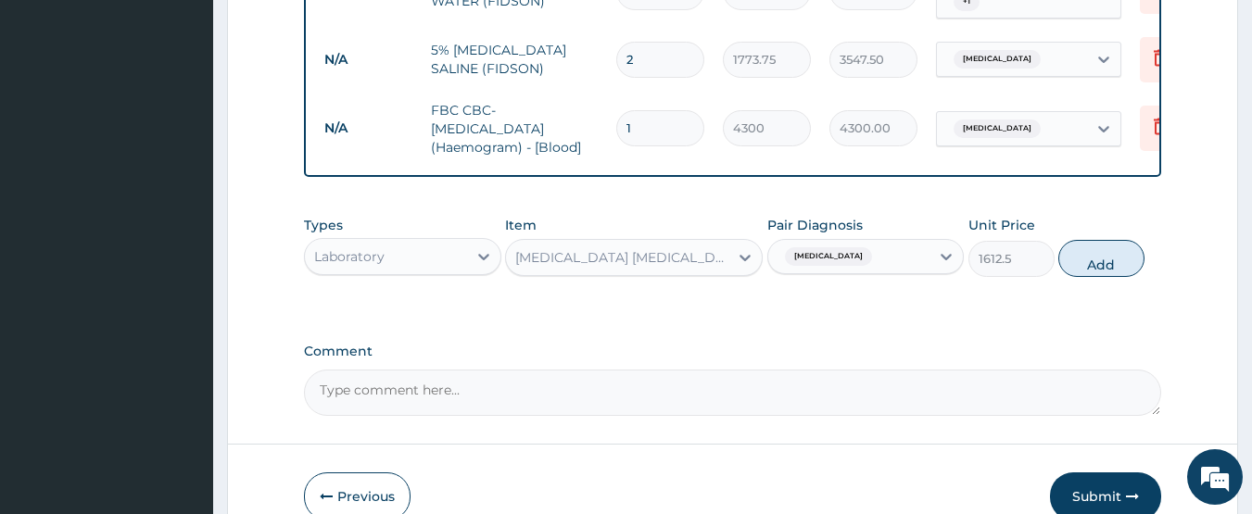
drag, startPoint x: 1088, startPoint y: 234, endPoint x: 760, endPoint y: 277, distance: 330.9
click at [1087, 240] on button "Add" at bounding box center [1101, 258] width 86 height 37
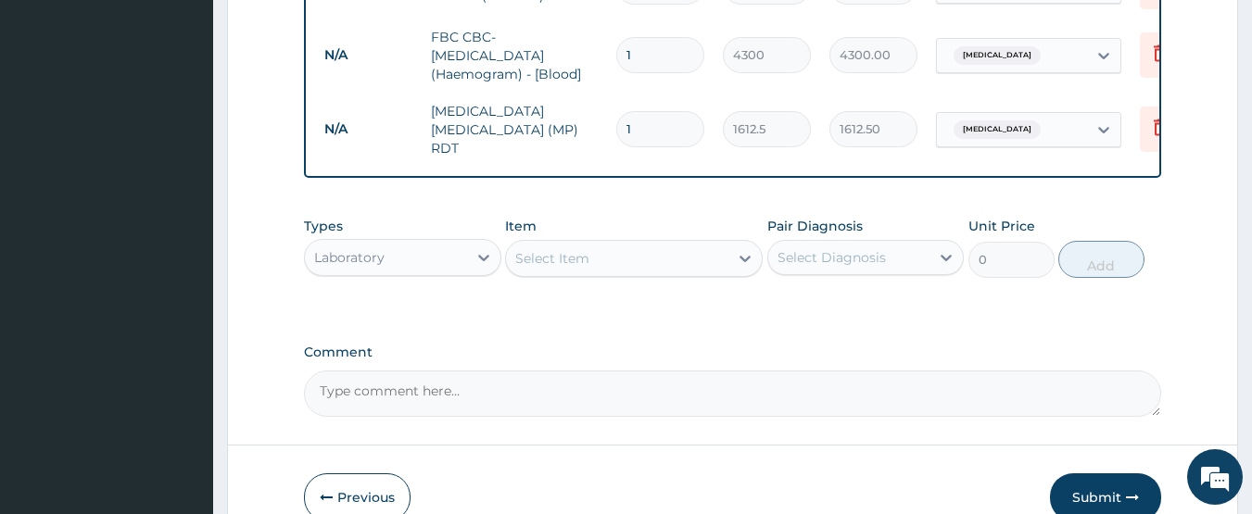
scroll to position [1352, 0]
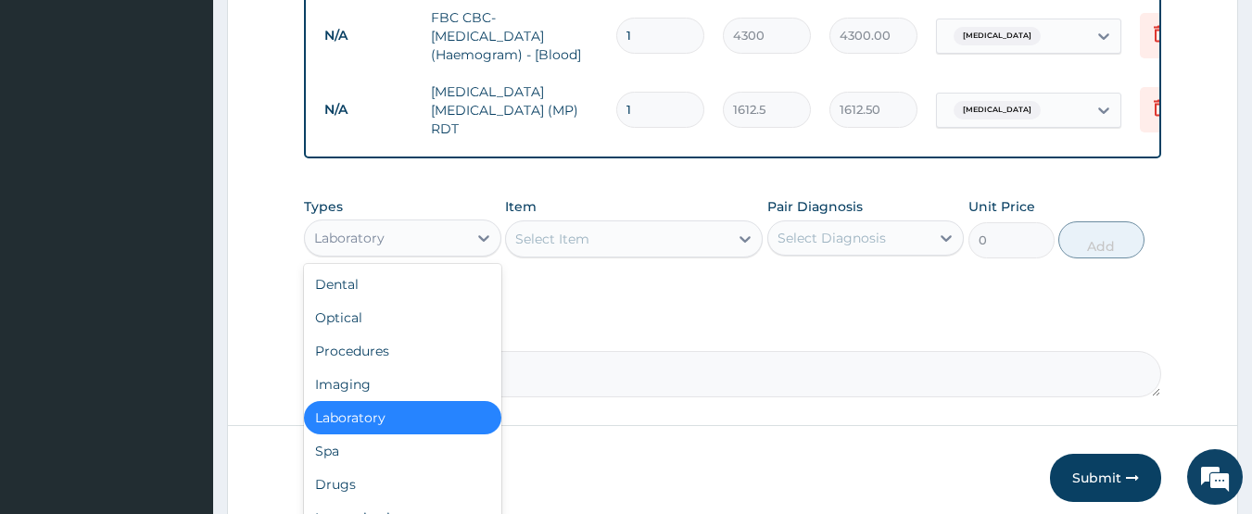
click at [410, 223] on div "Laboratory" at bounding box center [386, 238] width 162 height 30
click at [395, 468] on div "Drugs" at bounding box center [402, 484] width 197 height 33
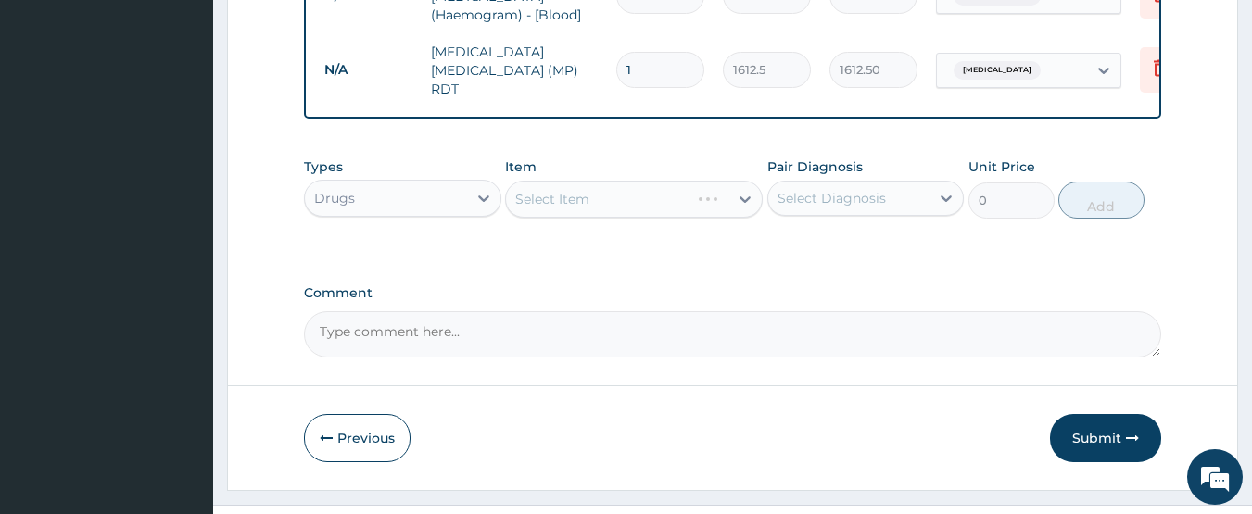
scroll to position [1397, 0]
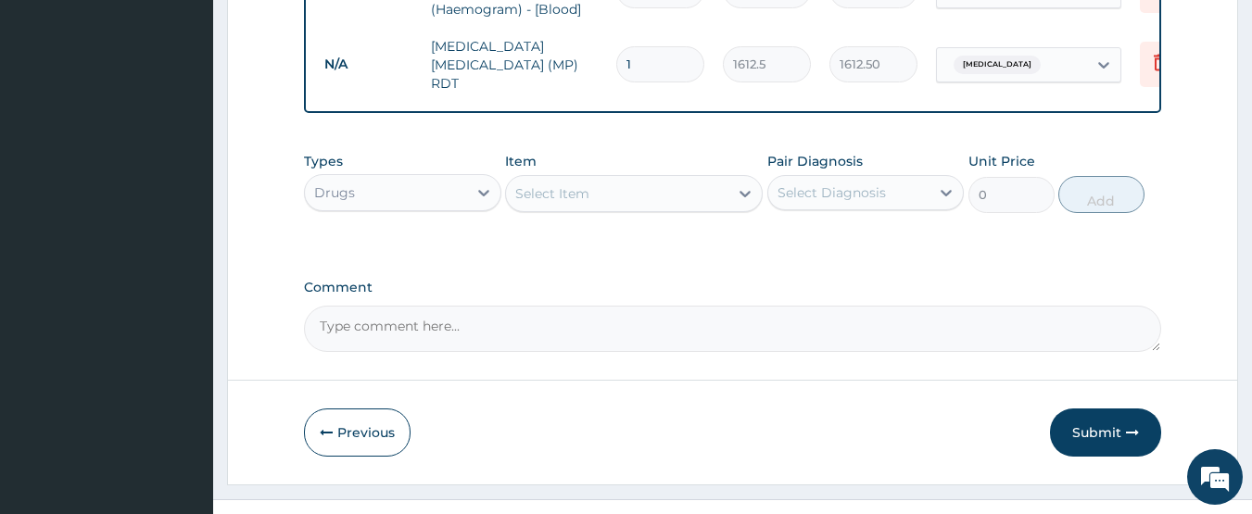
click at [613, 179] on div "Select Item" at bounding box center [617, 194] width 222 height 30
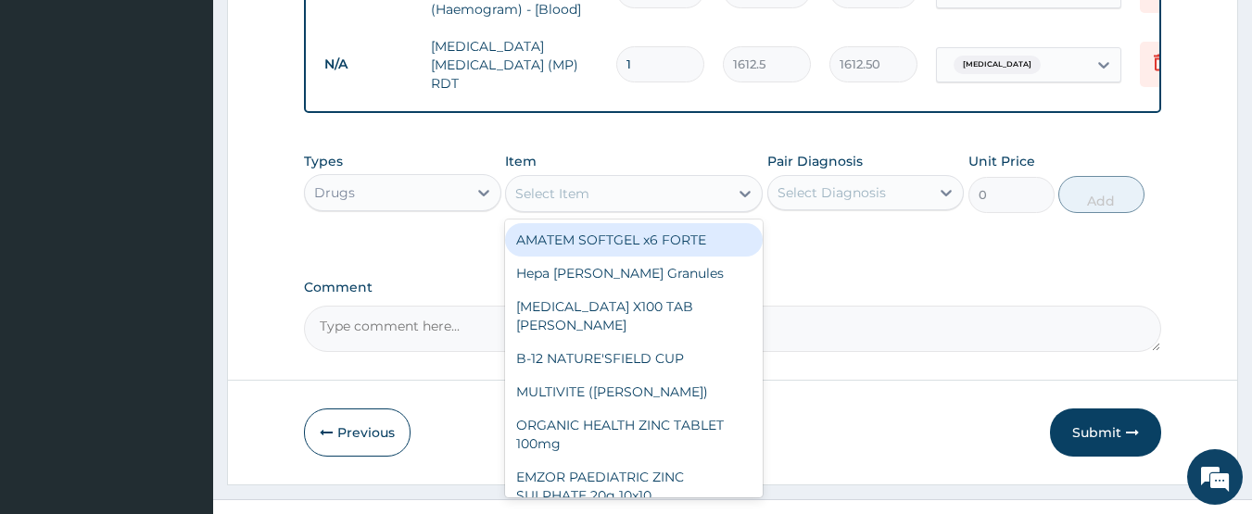
click at [625, 223] on div "AMATEM SOFTGEL x6 FORTE" at bounding box center [634, 239] width 258 height 33
type input "473"
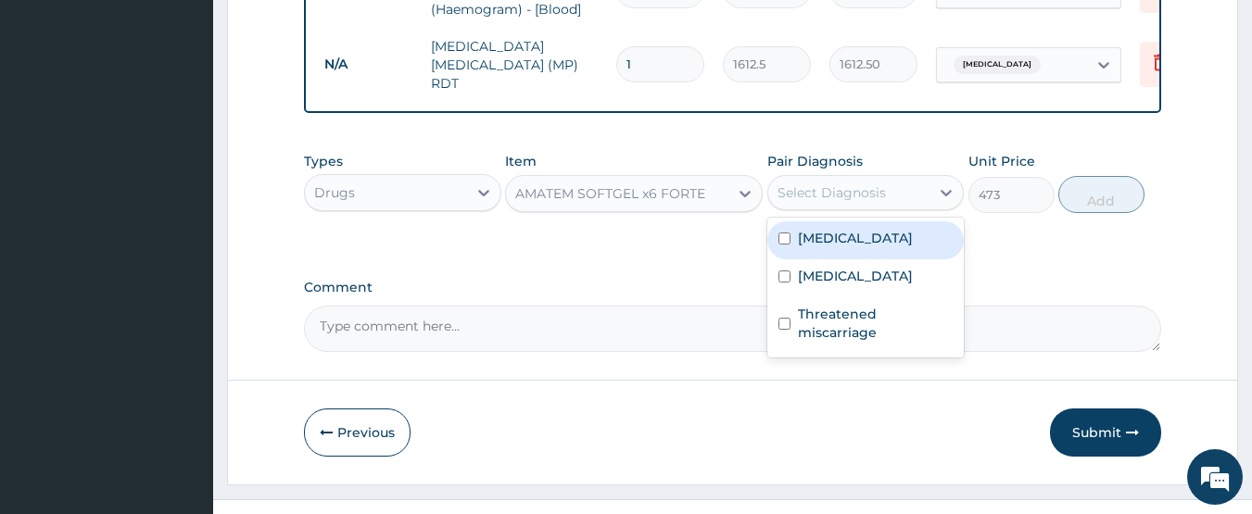
click at [837, 178] on div "Select Diagnosis" at bounding box center [849, 193] width 162 height 30
click at [832, 229] on label "Malaria" at bounding box center [855, 238] width 115 height 19
checkbox input "true"
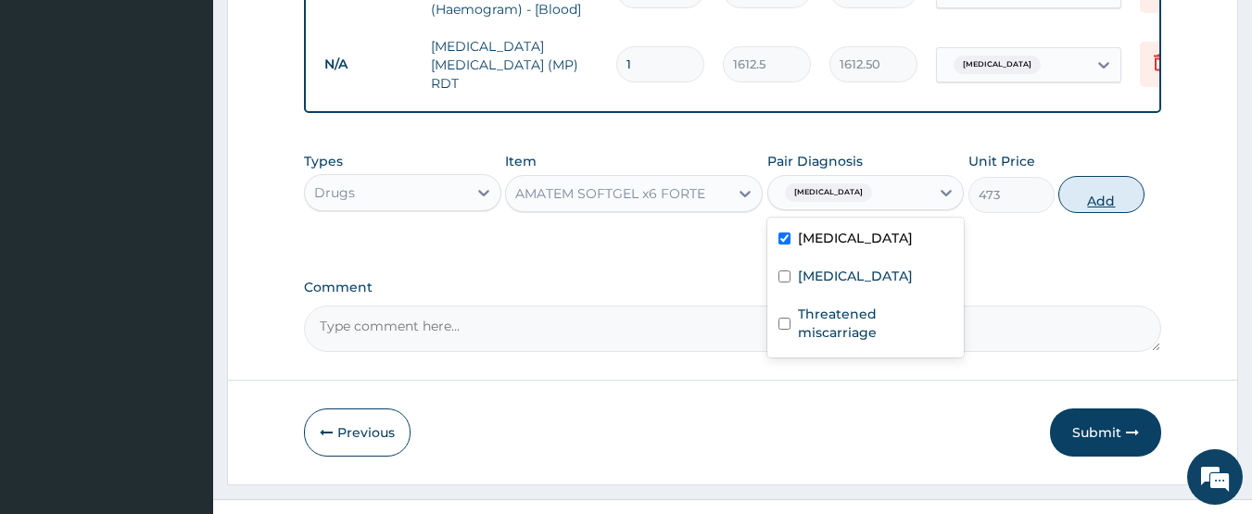
click at [1107, 176] on button "Add" at bounding box center [1101, 194] width 86 height 37
type input "0"
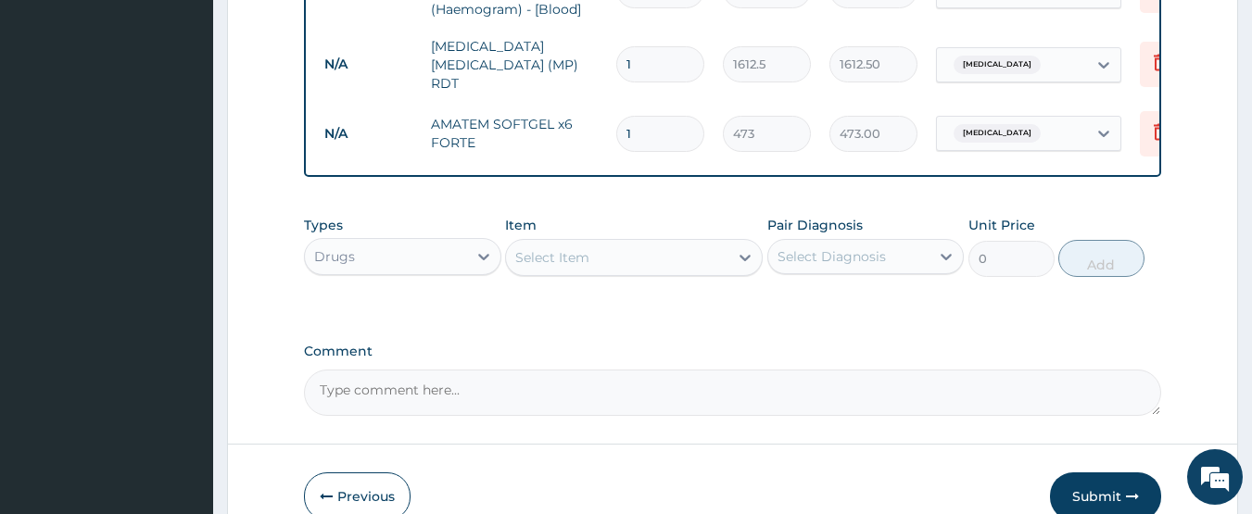
type input "0.00"
type input "6"
type input "2838.00"
type input "6"
click at [1097, 473] on button "Submit" at bounding box center [1105, 497] width 111 height 48
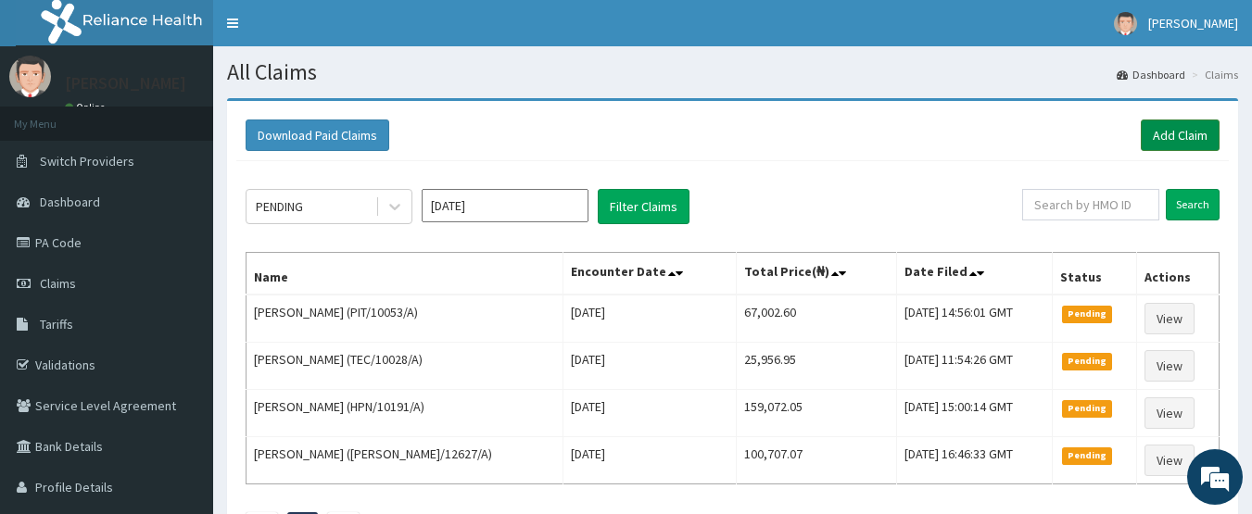
click at [1191, 139] on link "Add Claim" at bounding box center [1180, 136] width 79 height 32
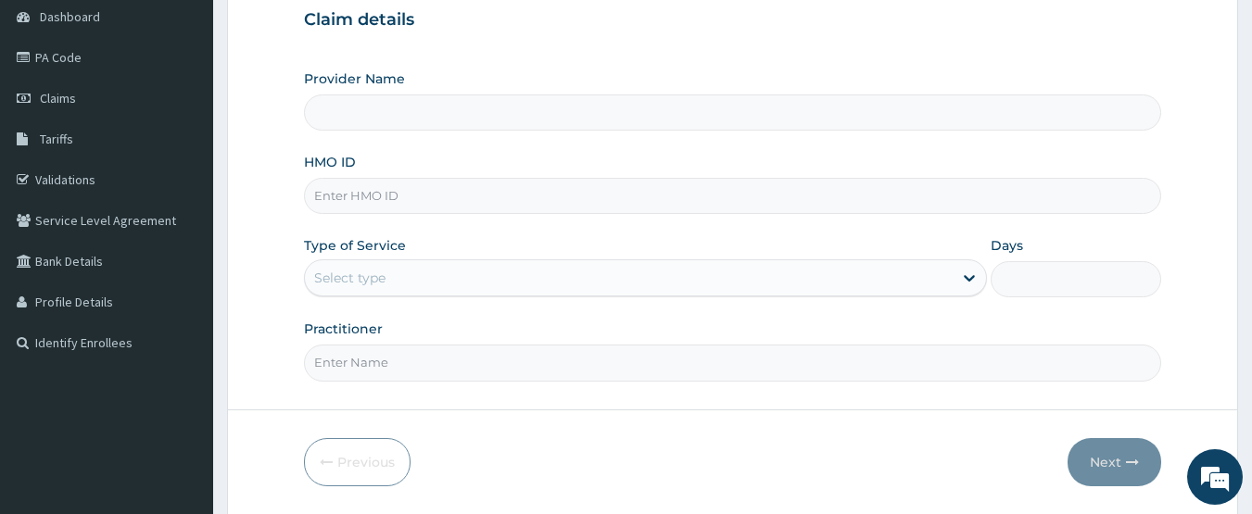
type input "CHIONHospital"
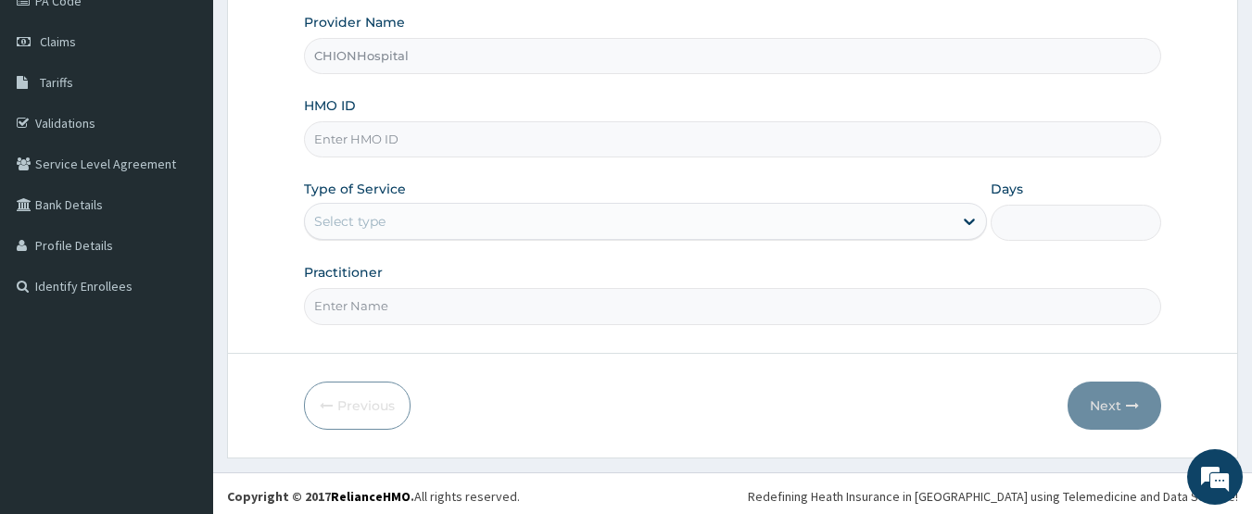
scroll to position [247, 0]
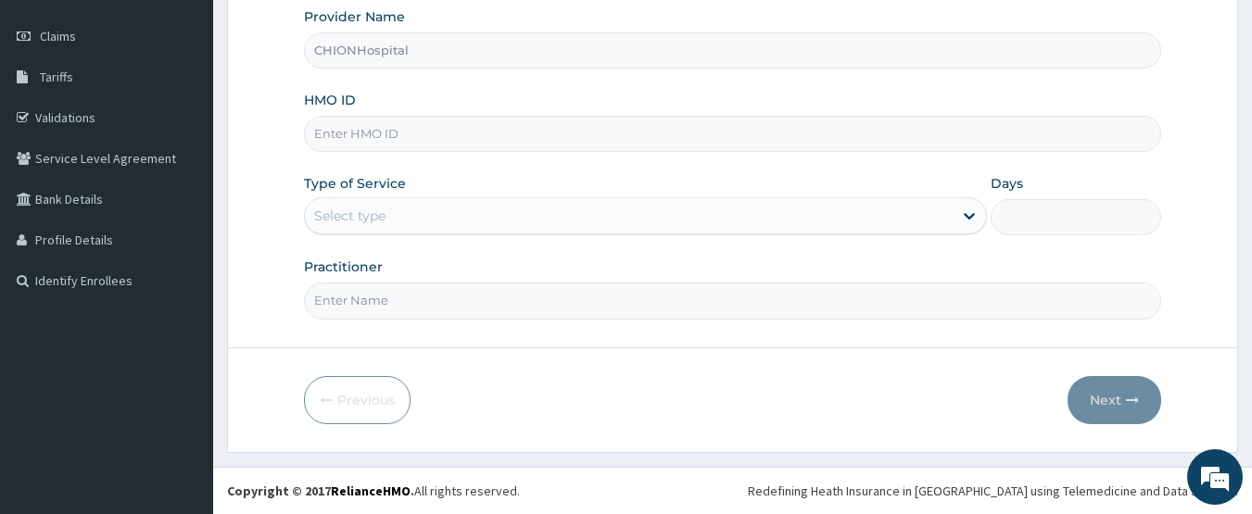
click at [357, 134] on input "HMO ID" at bounding box center [733, 134] width 858 height 36
paste input "PIT/10053/A"
type input "PIT/10053/A"
click at [344, 218] on div "Select type" at bounding box center [349, 216] width 71 height 19
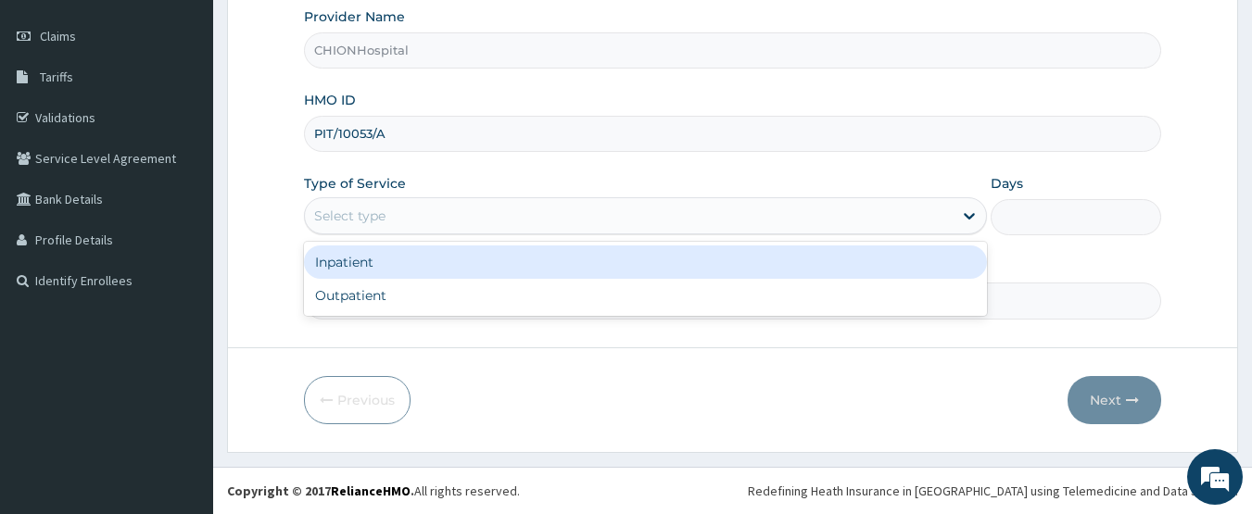
click at [360, 267] on div "Inpatient" at bounding box center [645, 262] width 683 height 33
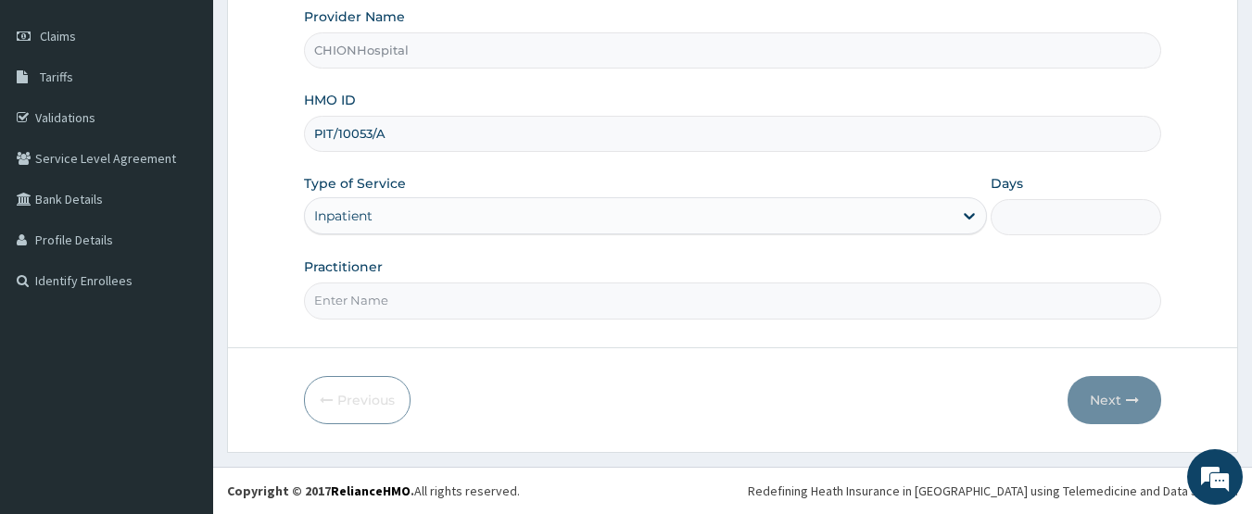
click at [356, 298] on input "Practitioner" at bounding box center [733, 301] width 858 height 36
type input "DR BEN ENEMOH"
click at [1021, 220] on input "Days" at bounding box center [1076, 217] width 171 height 36
type input "2"
click at [1098, 389] on button "Next" at bounding box center [1115, 400] width 94 height 48
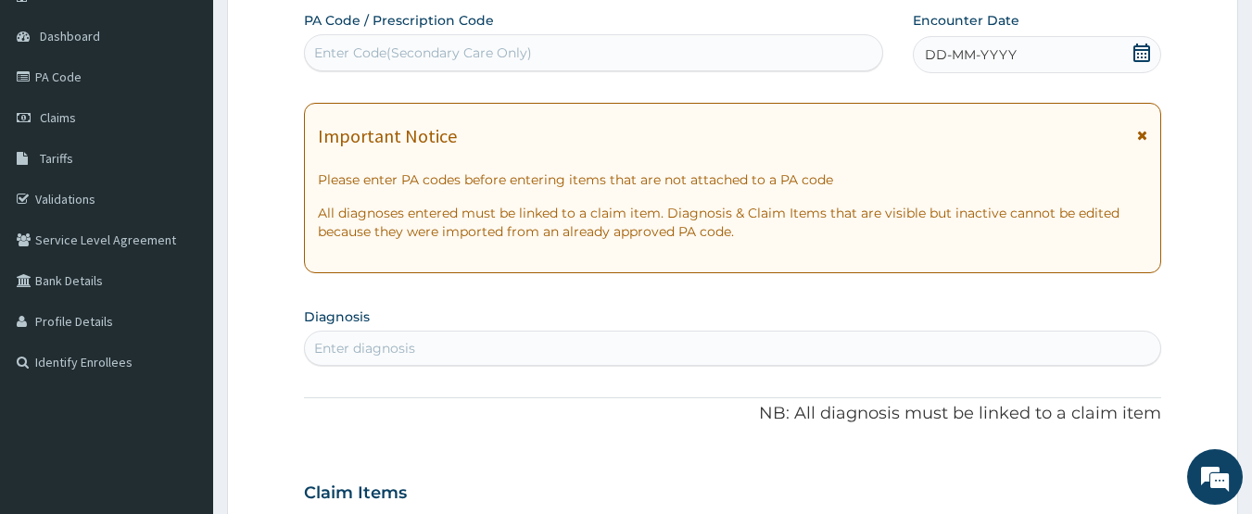
scroll to position [155, 0]
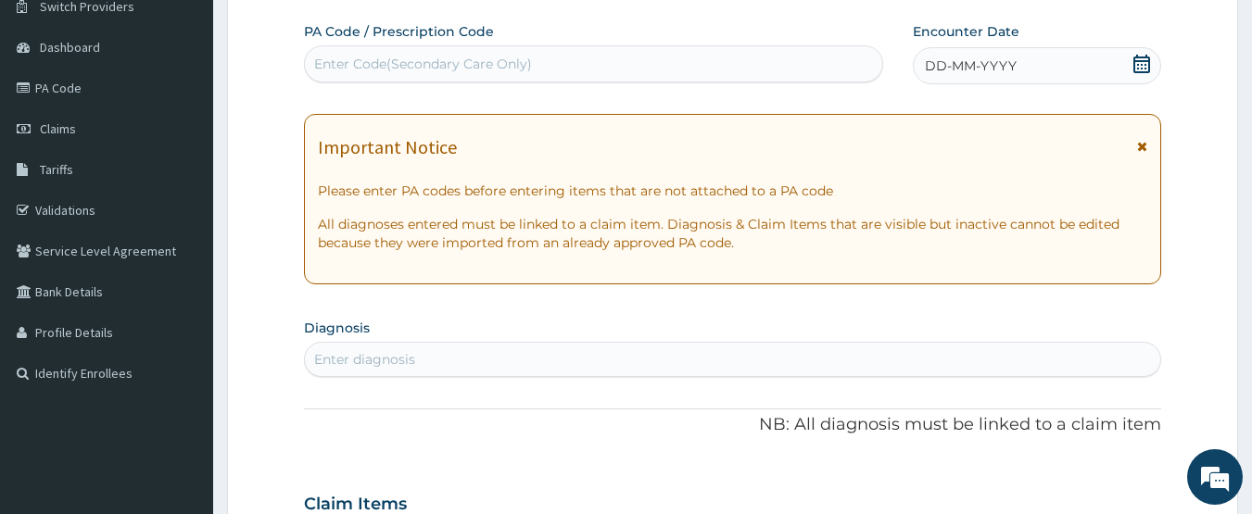
click at [408, 61] on div "Enter Code(Secondary Care Only)" at bounding box center [423, 64] width 218 height 19
type input "PA/43EAB4"
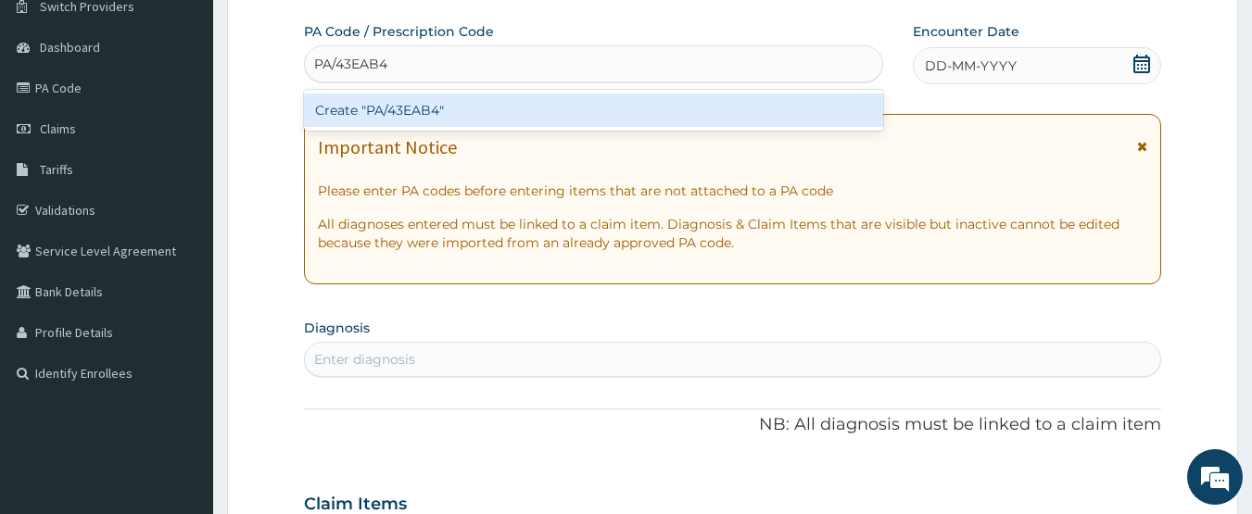
click at [460, 110] on div "Create "PA/43EAB4"" at bounding box center [594, 110] width 580 height 33
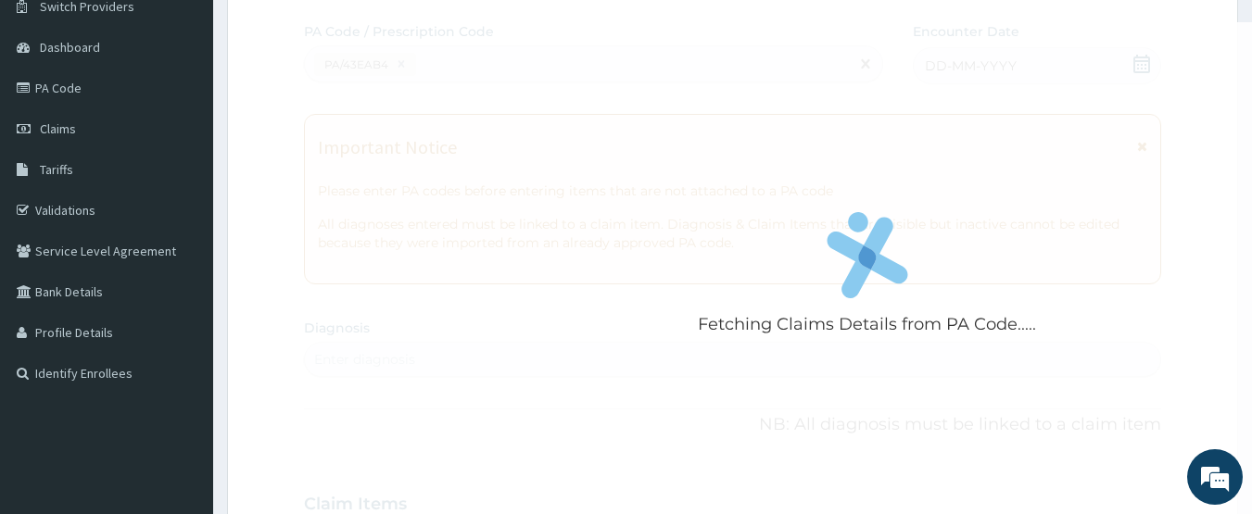
scroll to position [514, 0]
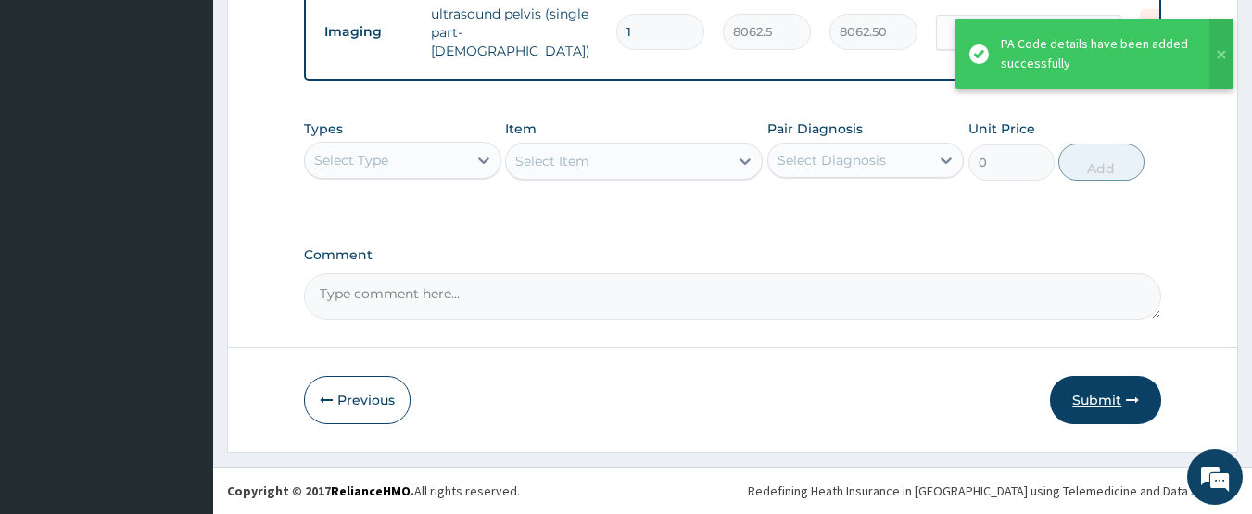
click at [1100, 396] on button "Submit" at bounding box center [1105, 400] width 111 height 48
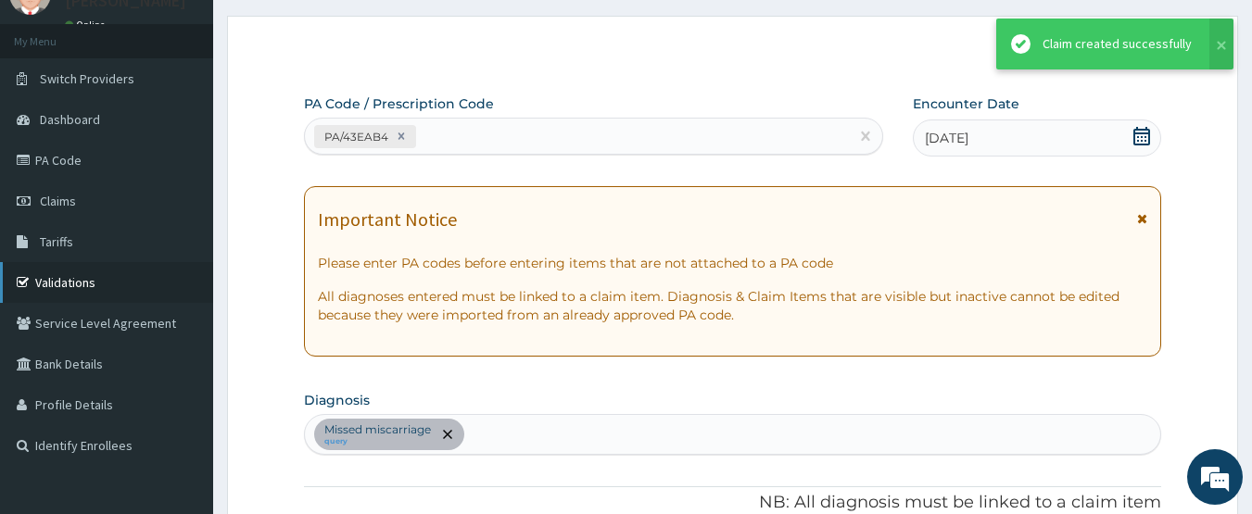
scroll to position [748, 0]
